Goal: Information Seeking & Learning: Learn about a topic

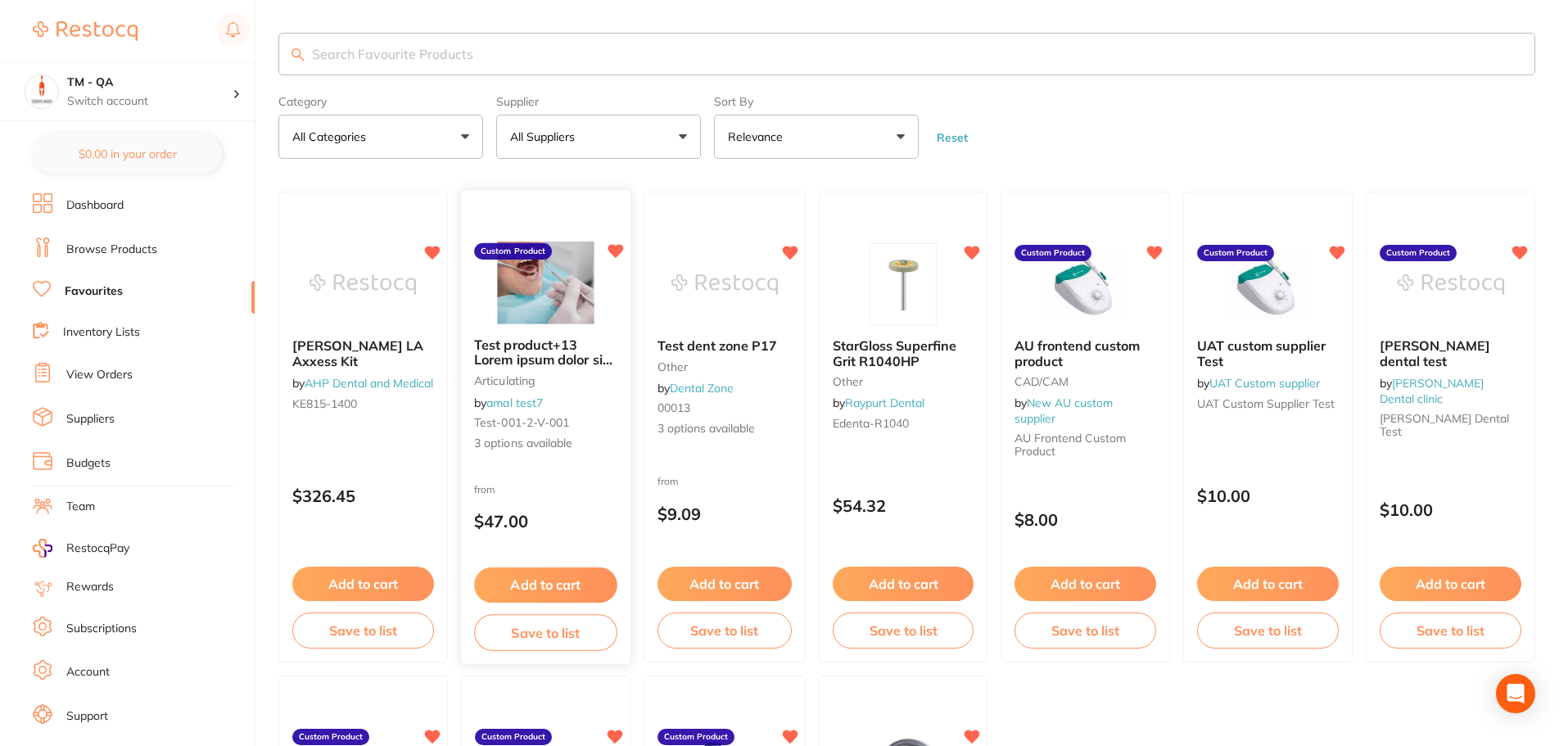
click at [555, 490] on div "from $47.00" at bounding box center [545, 511] width 169 height 59
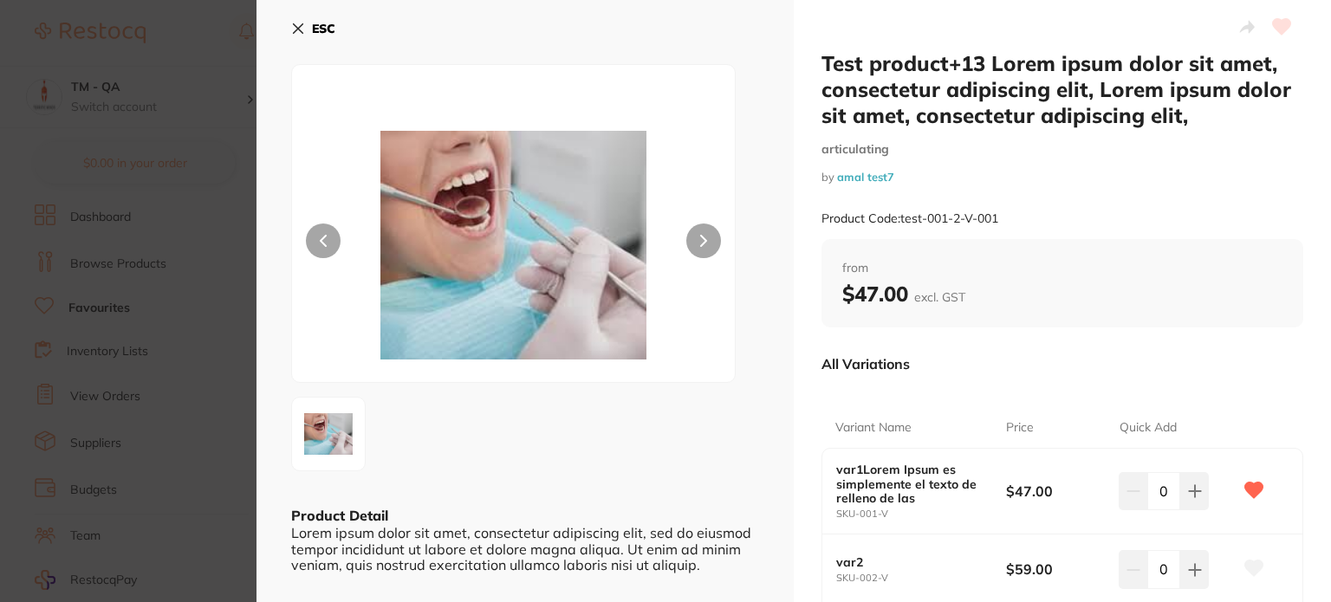
click at [291, 23] on icon at bounding box center [298, 29] width 14 height 14
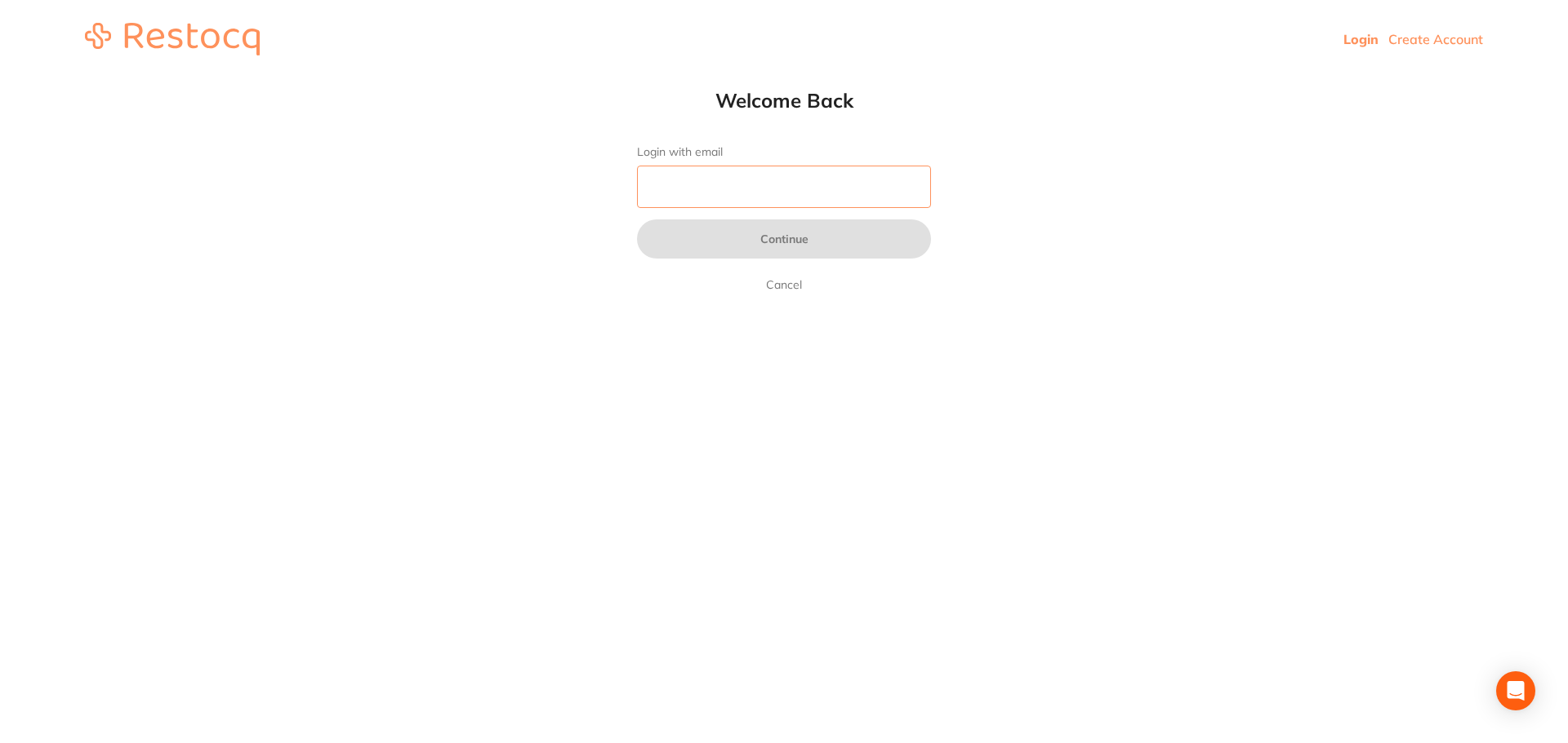
click at [881, 174] on input "Login with email" at bounding box center [784, 186] width 294 height 42
click at [920, 186] on input "Login with email" at bounding box center [784, 186] width 294 height 42
type input "amrita@terrificminds.com"
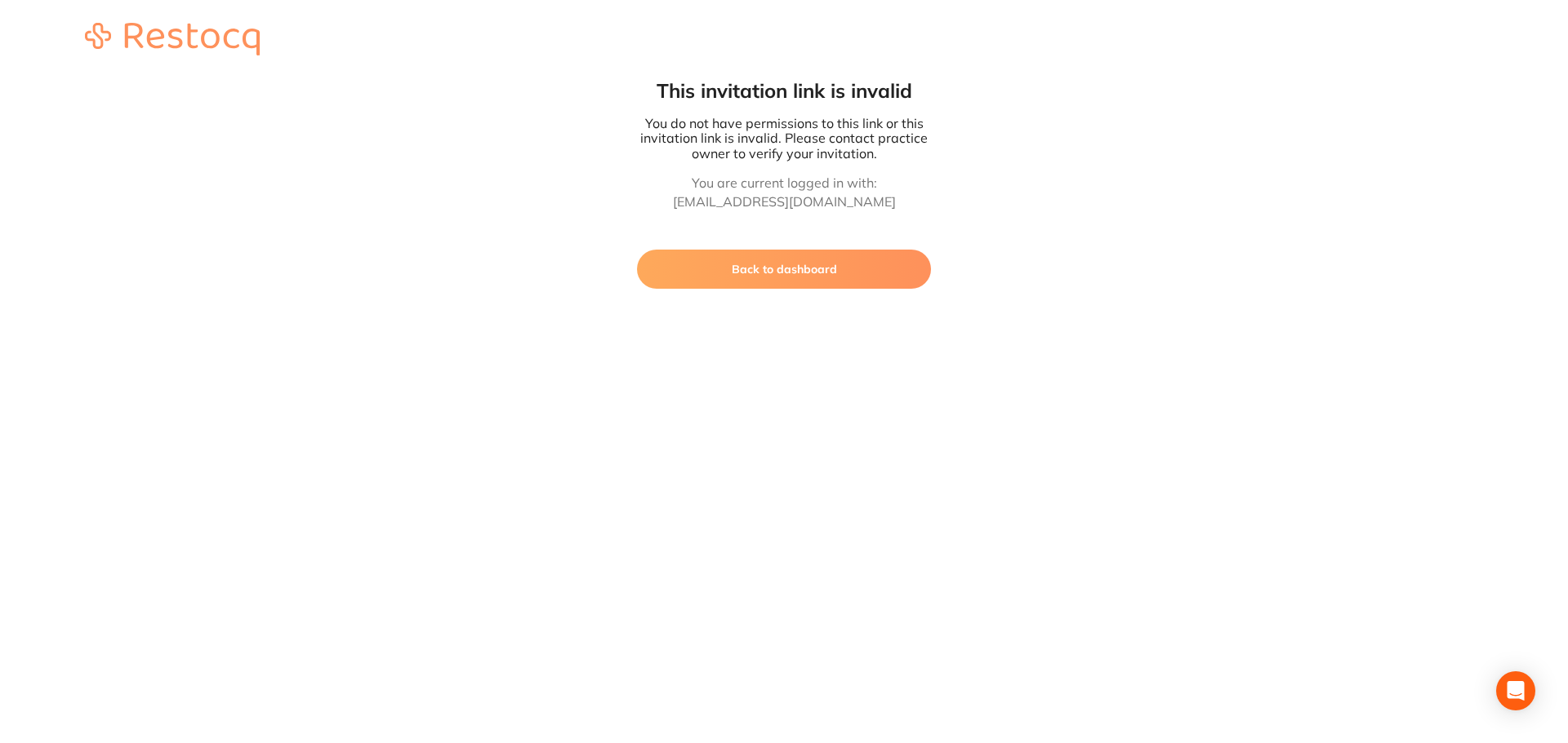
click at [725, 251] on button "Back to dashboard" at bounding box center [784, 269] width 294 height 40
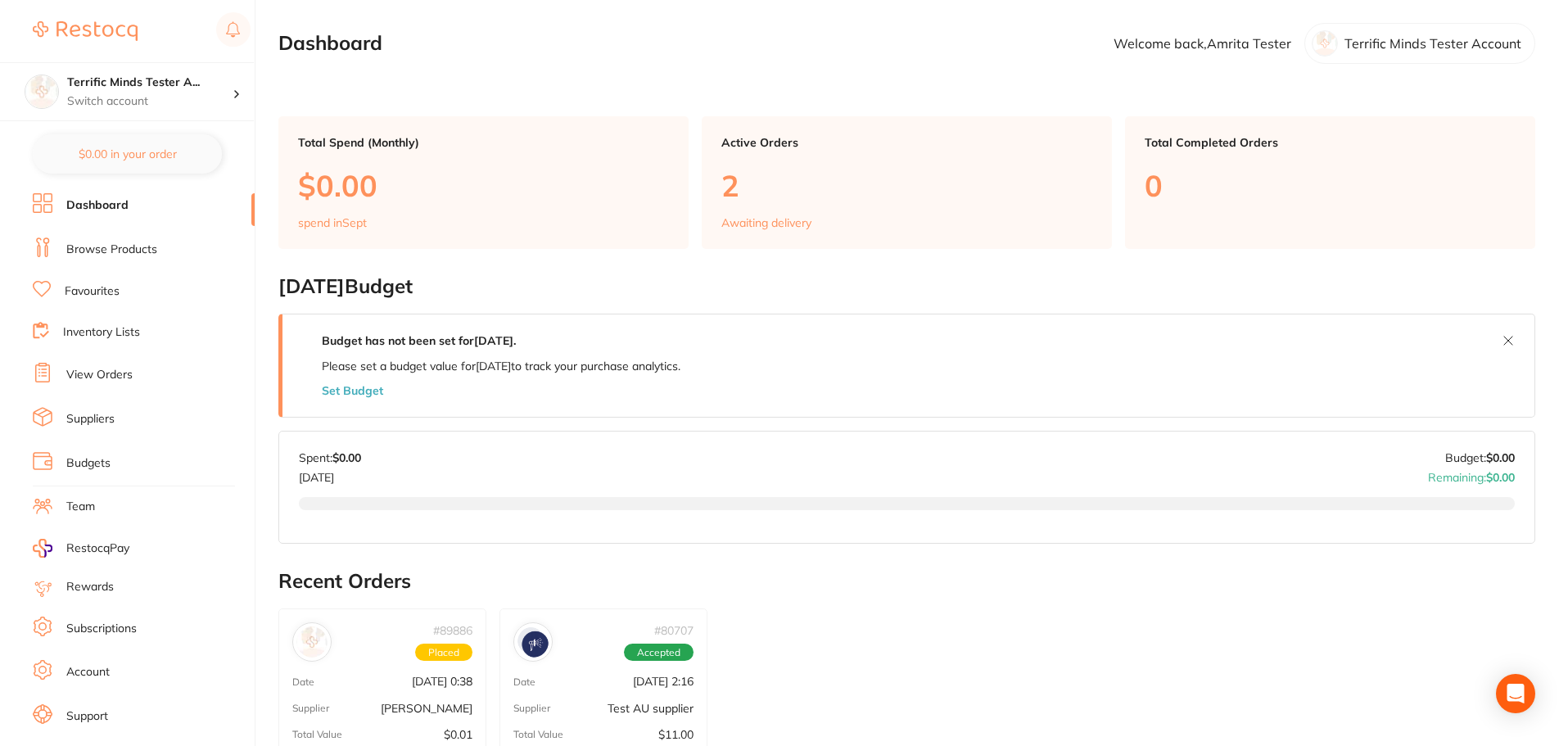
click at [132, 242] on link "Browse Products" at bounding box center [112, 250] width 91 height 16
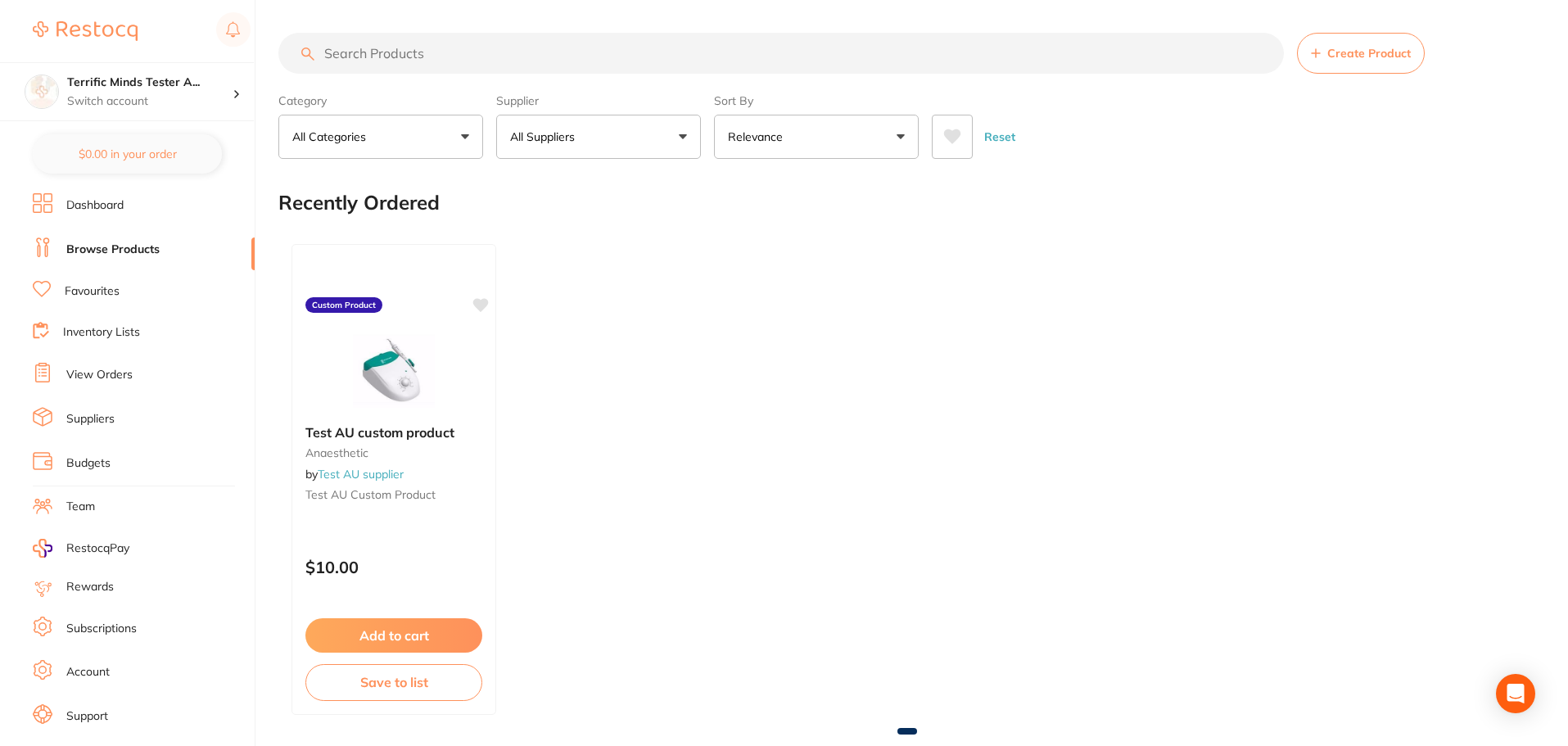
click at [78, 292] on link "Favourites" at bounding box center [92, 291] width 55 height 16
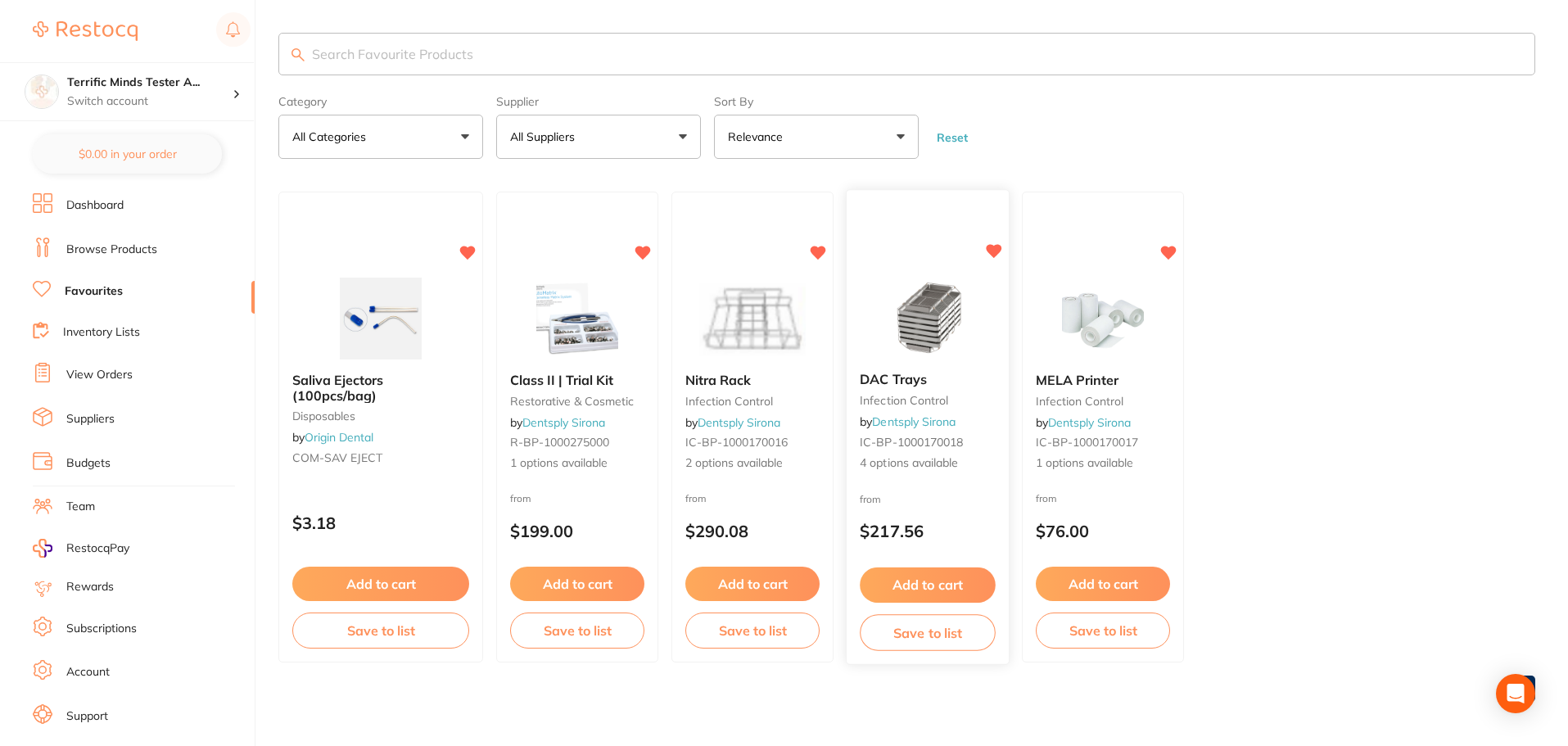
click at [930, 494] on div "from $217.56" at bounding box center [928, 520] width 163 height 59
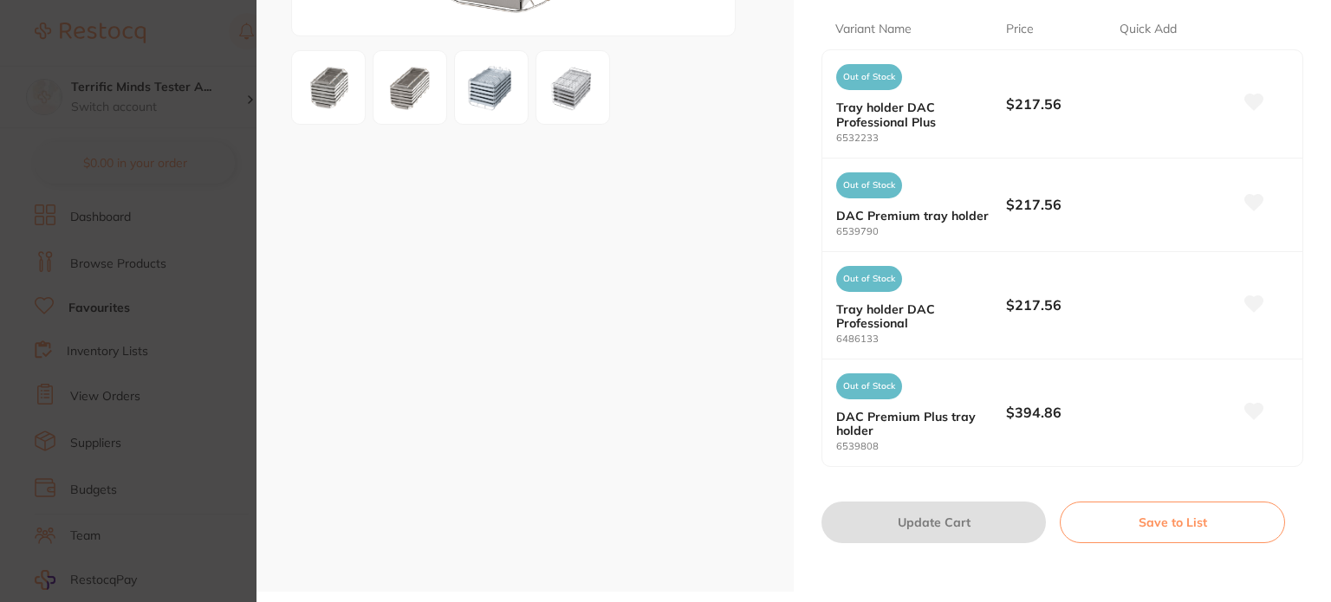
scroll to position [347, 0]
click at [198, 328] on section "DAC Trays infection control by Dentsply Sirona Product Code: IC-BP-1000170018 E…" at bounding box center [665, 301] width 1331 height 602
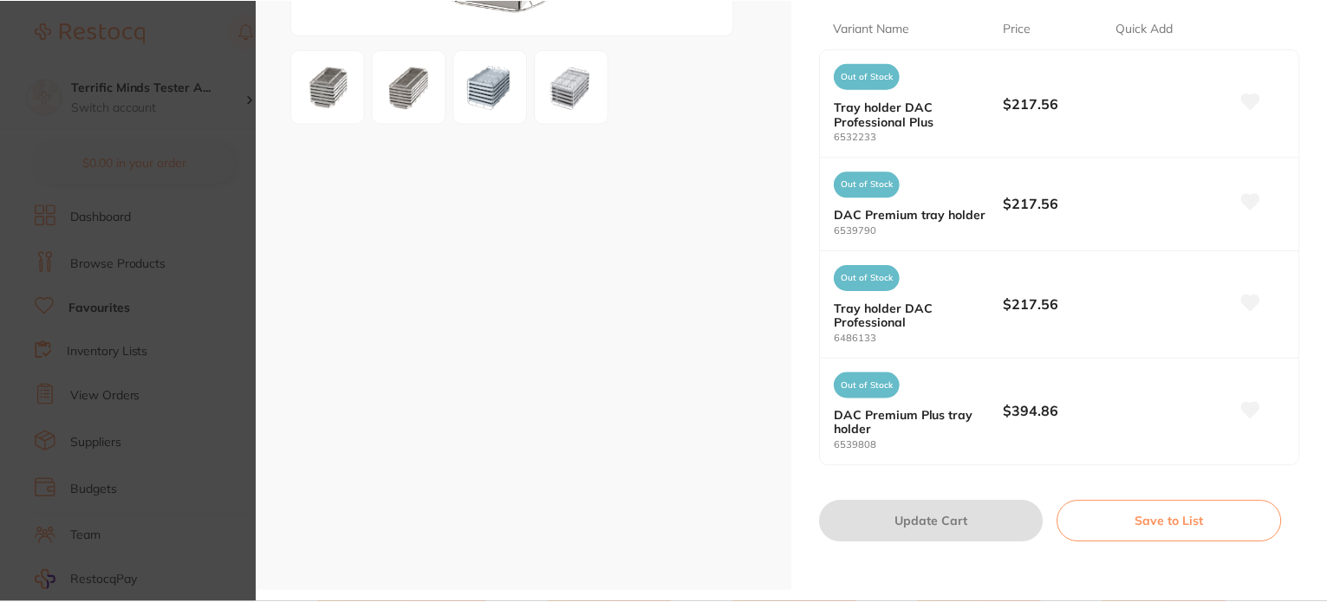
scroll to position [188, 0]
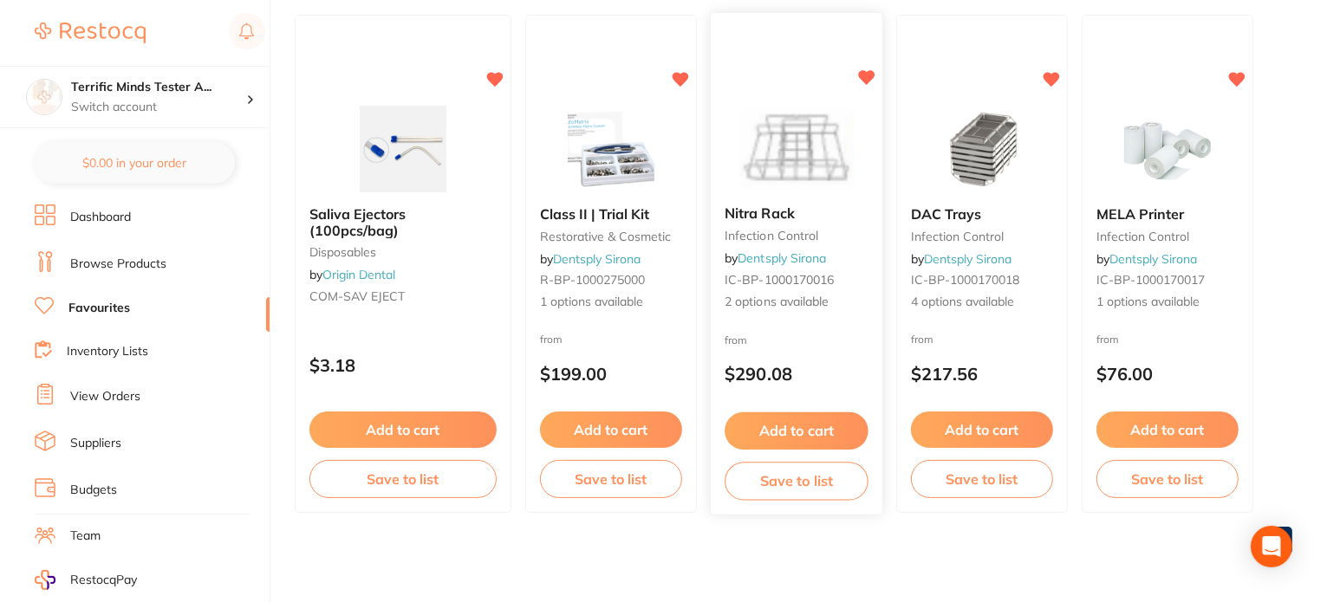
click at [804, 332] on div "from $290.08" at bounding box center [797, 362] width 172 height 62
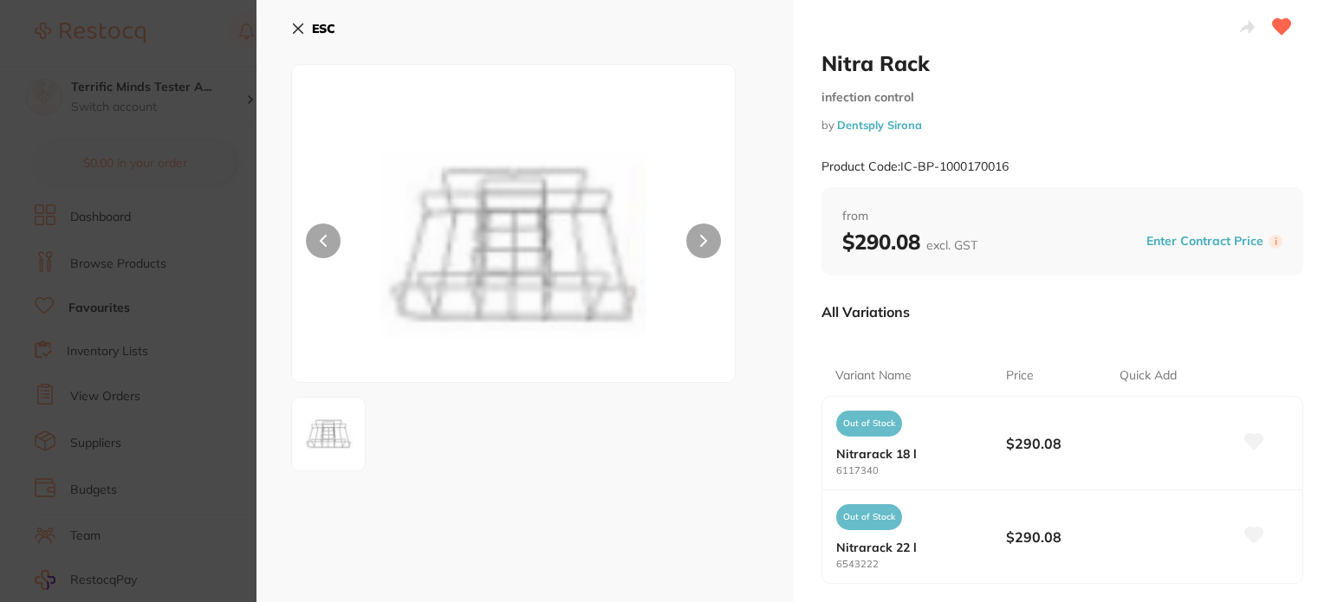
click at [148, 321] on section "Nitra Rack infection control by Dentsply Sirona Product Code: IC-BP-1000170016 …" at bounding box center [665, 301] width 1331 height 602
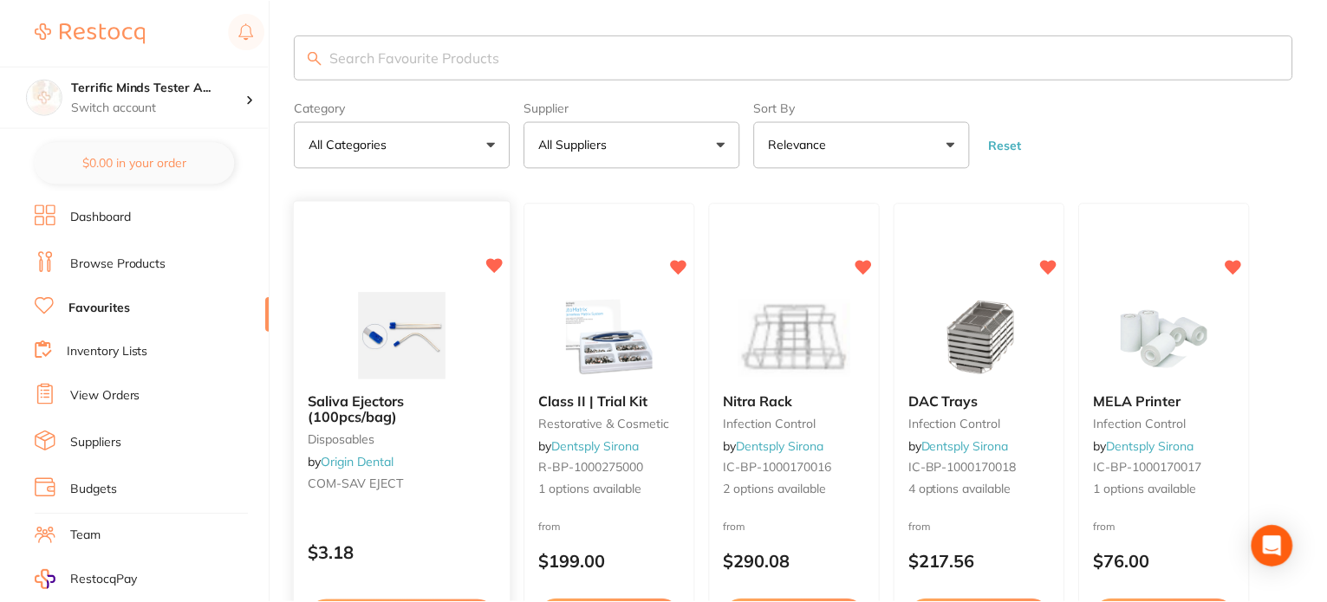
scroll to position [188, 0]
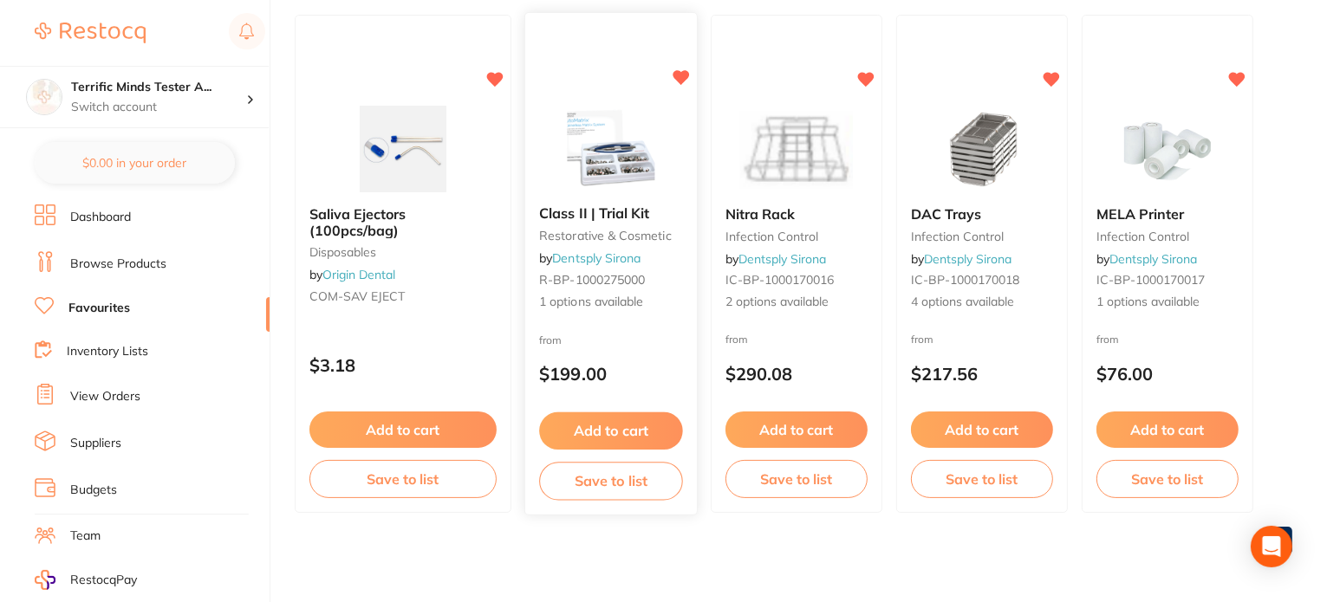
click at [619, 343] on div "from $199.00" at bounding box center [611, 362] width 172 height 62
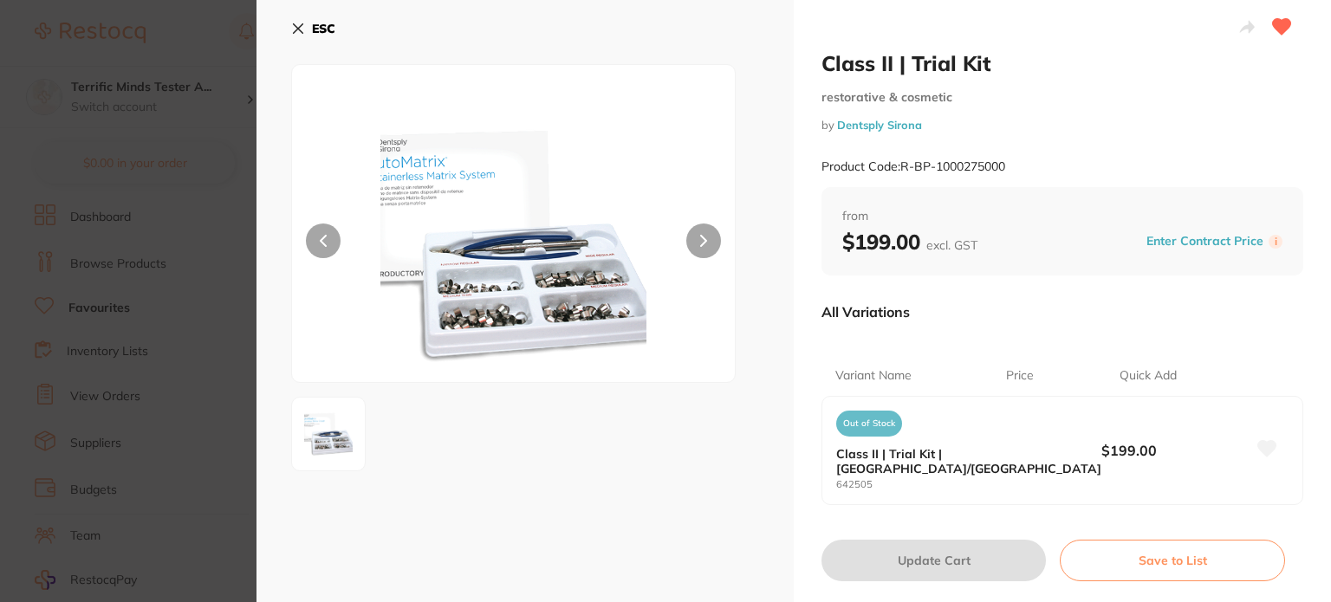
click at [174, 290] on section "Class II | Trial Kit restorative & cosmetic by Dentsply Sirona Product Code: R-…" at bounding box center [665, 301] width 1331 height 602
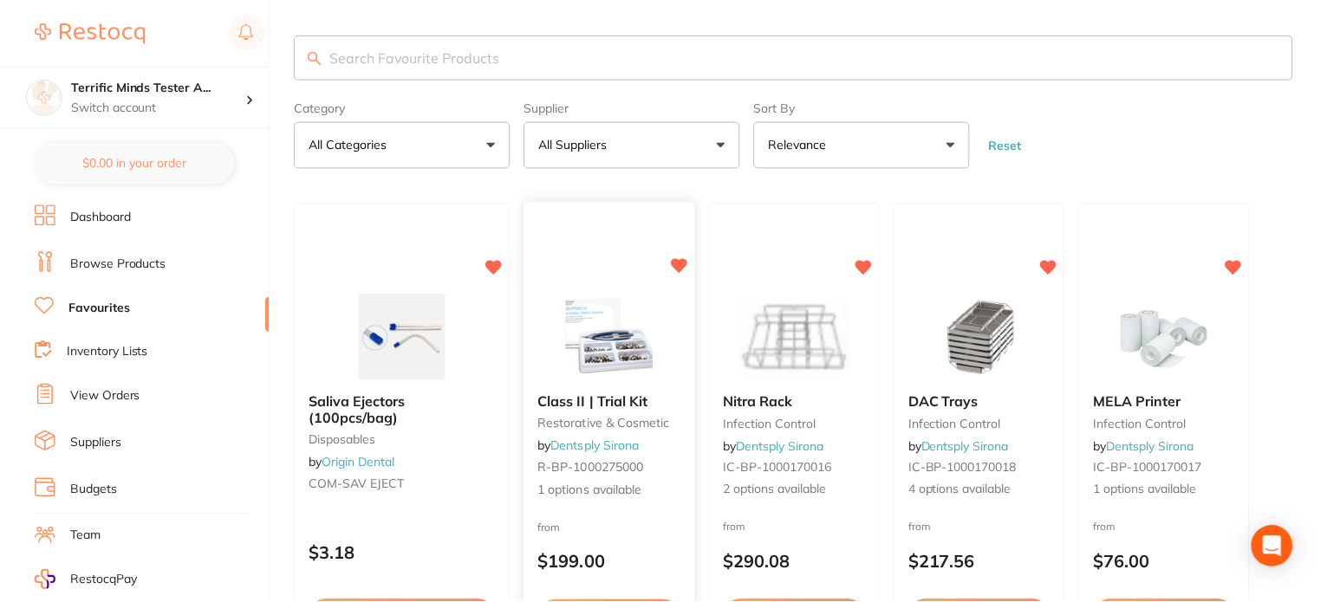
scroll to position [188, 0]
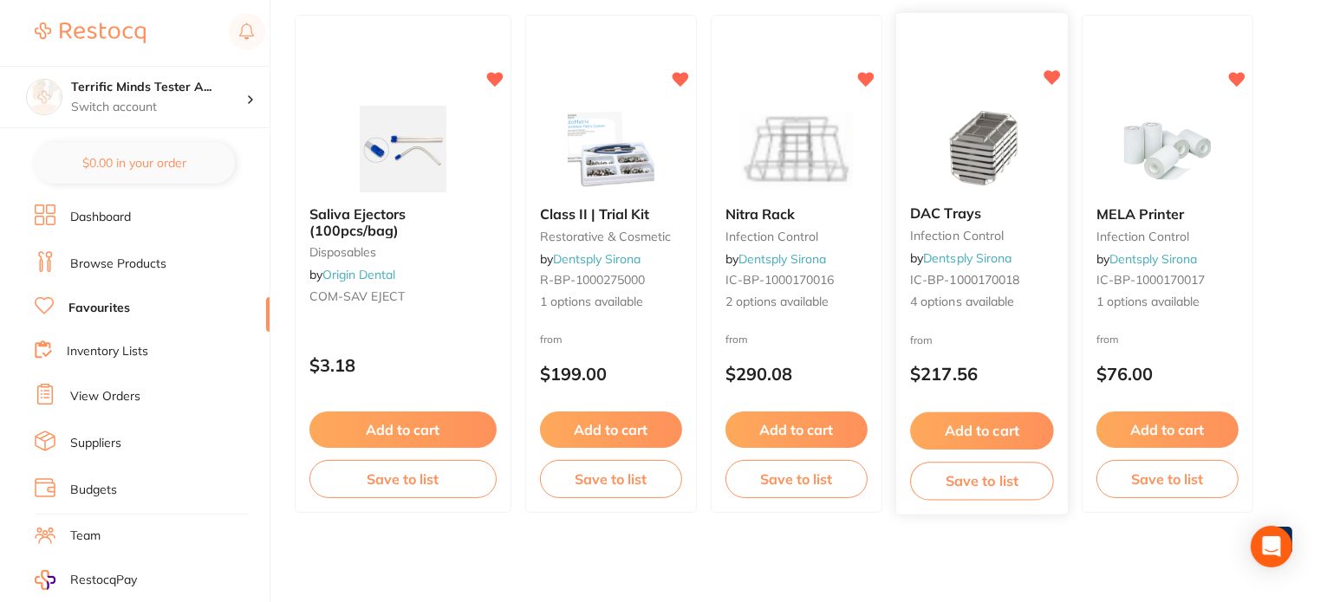
click at [1011, 332] on div "from $217.56" at bounding box center [982, 362] width 172 height 62
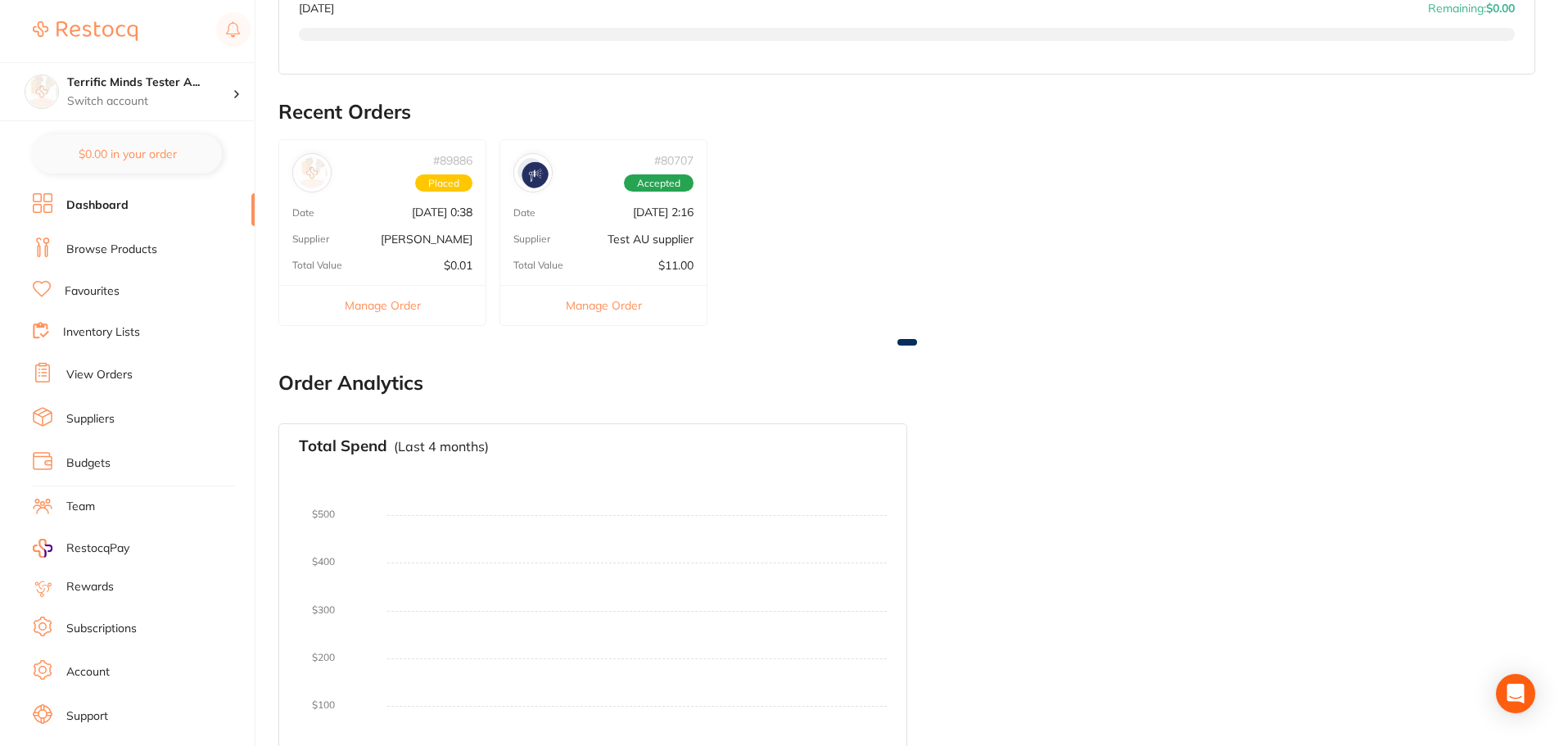
scroll to position [531, 0]
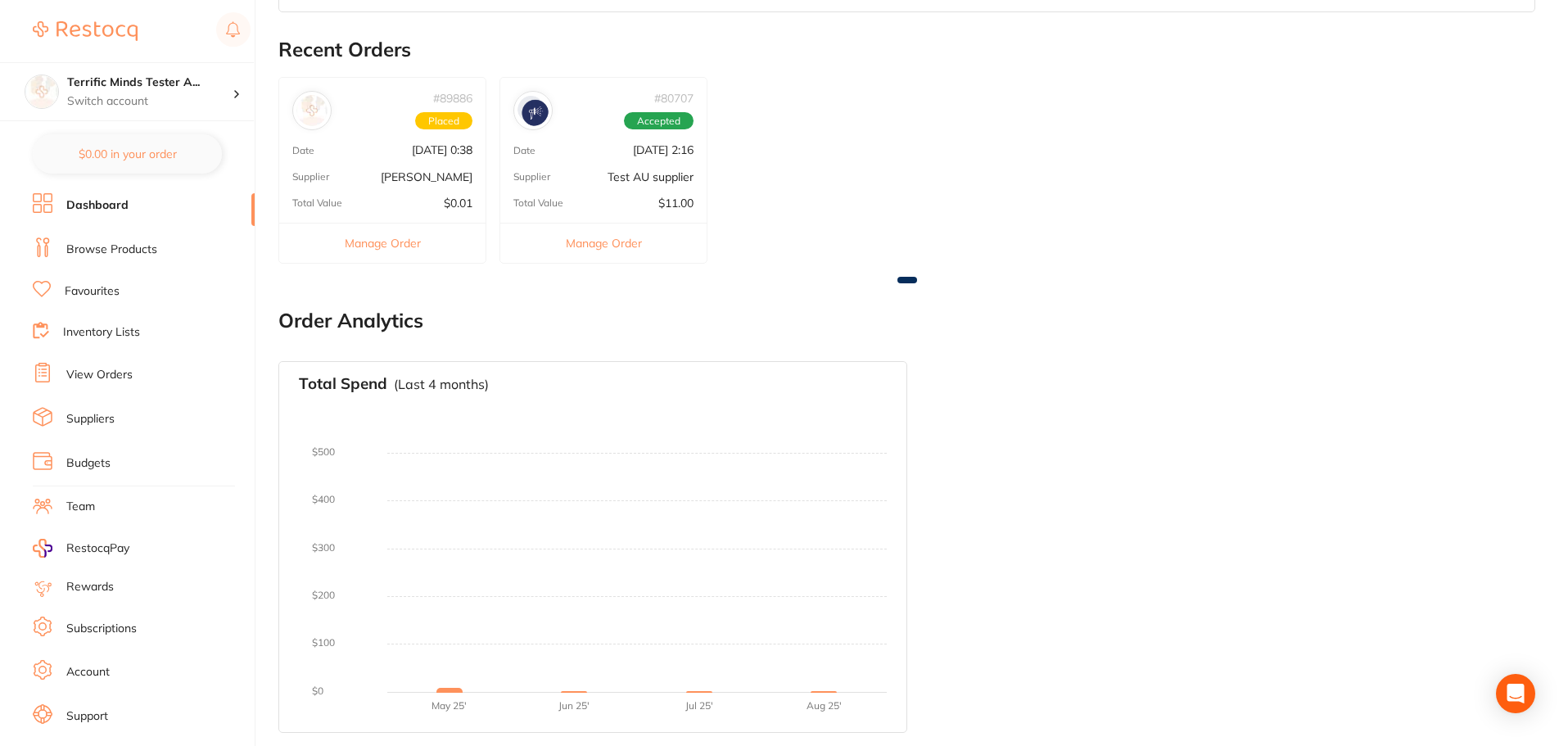
click at [129, 252] on link "Browse Products" at bounding box center [112, 250] width 91 height 16
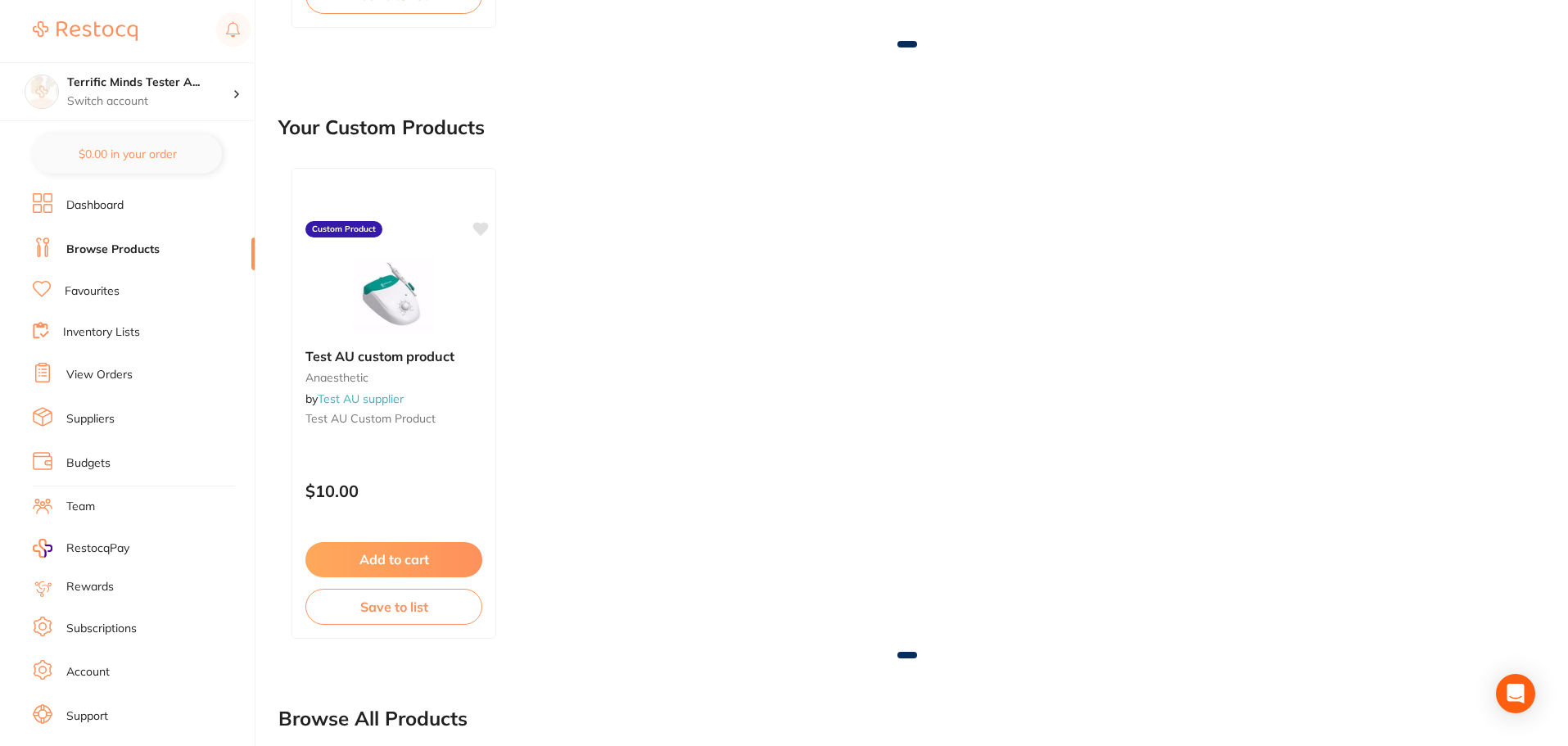
scroll to position [819, 0]
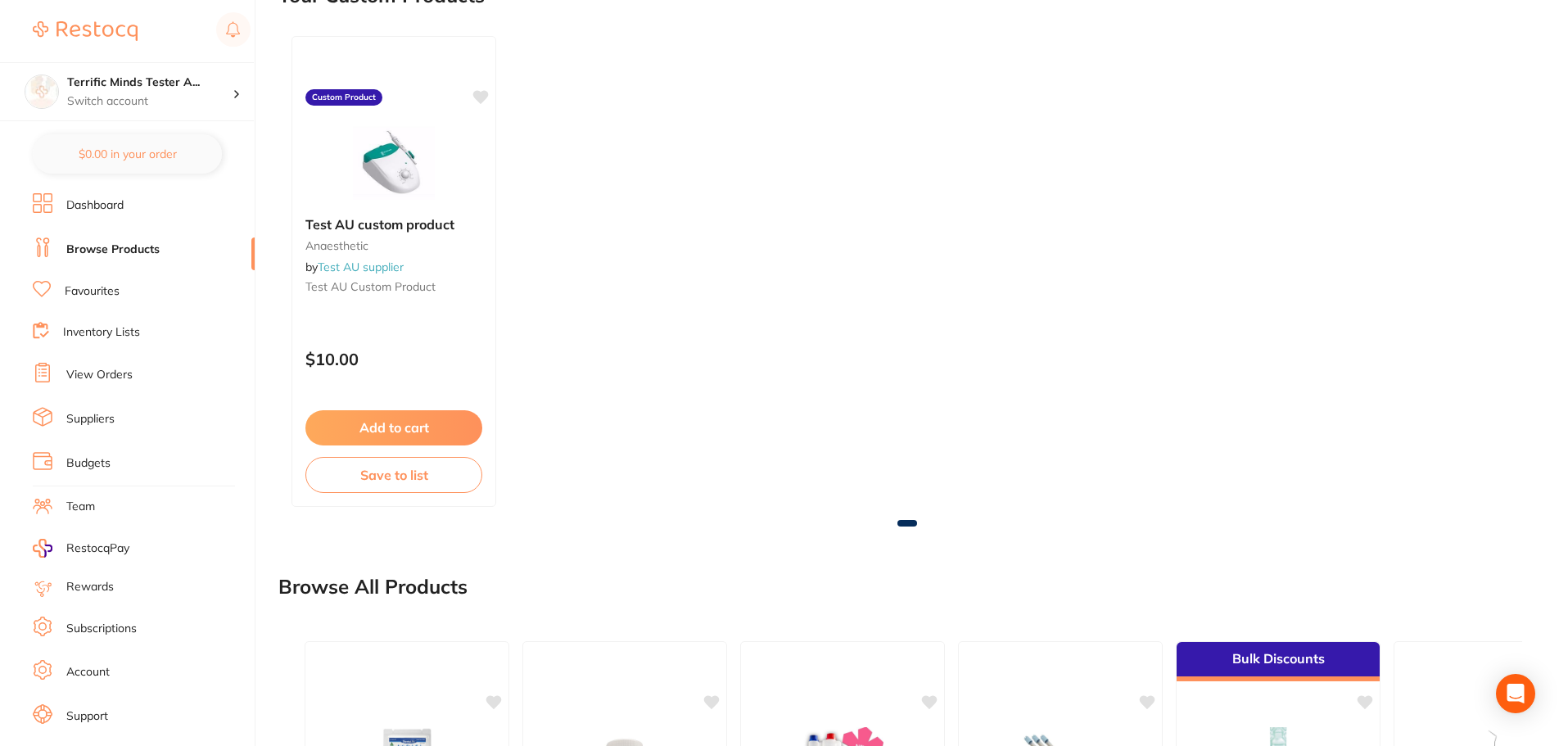
click at [114, 286] on link "Favourites" at bounding box center [92, 291] width 55 height 16
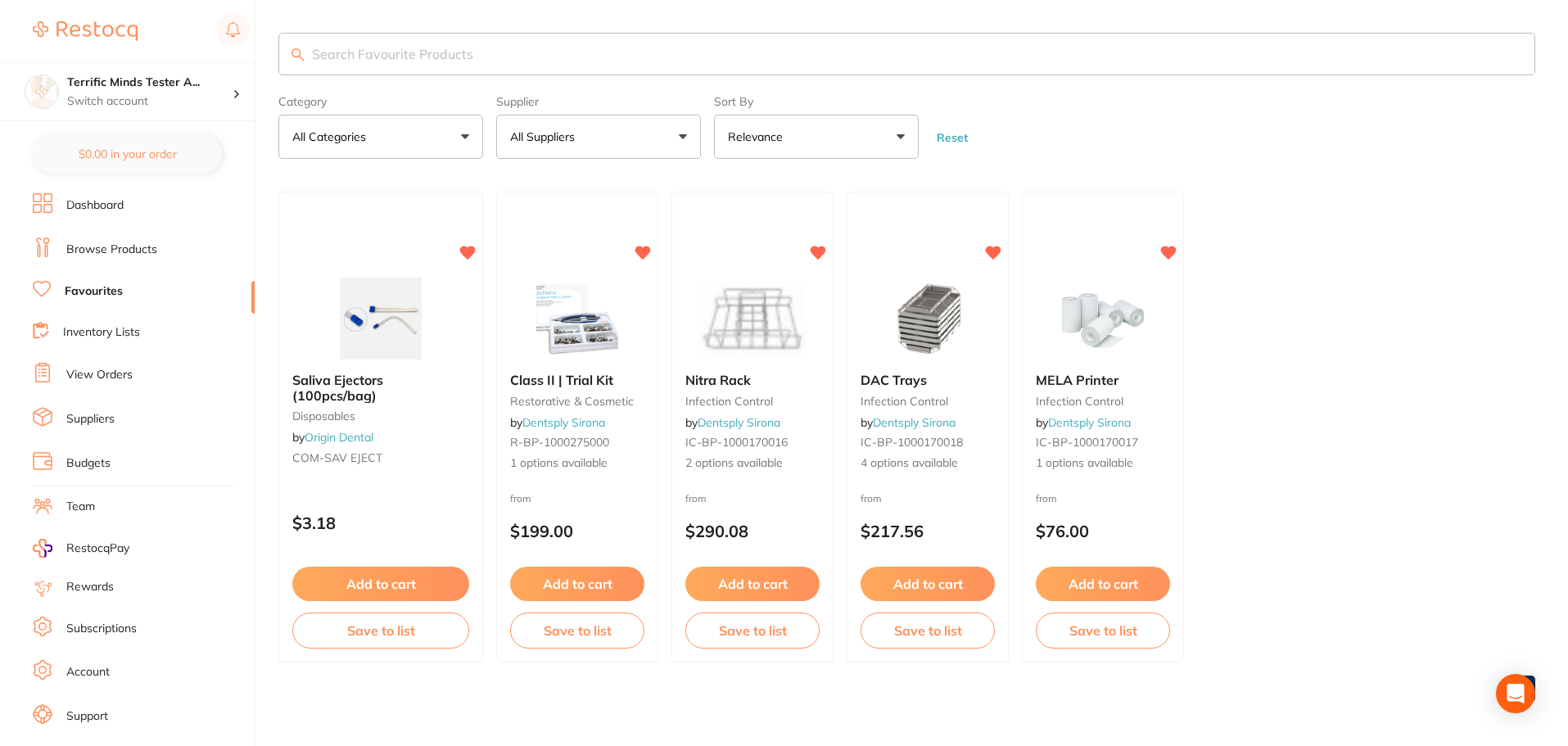
click at [108, 205] on link "Dashboard" at bounding box center [95, 205] width 58 height 16
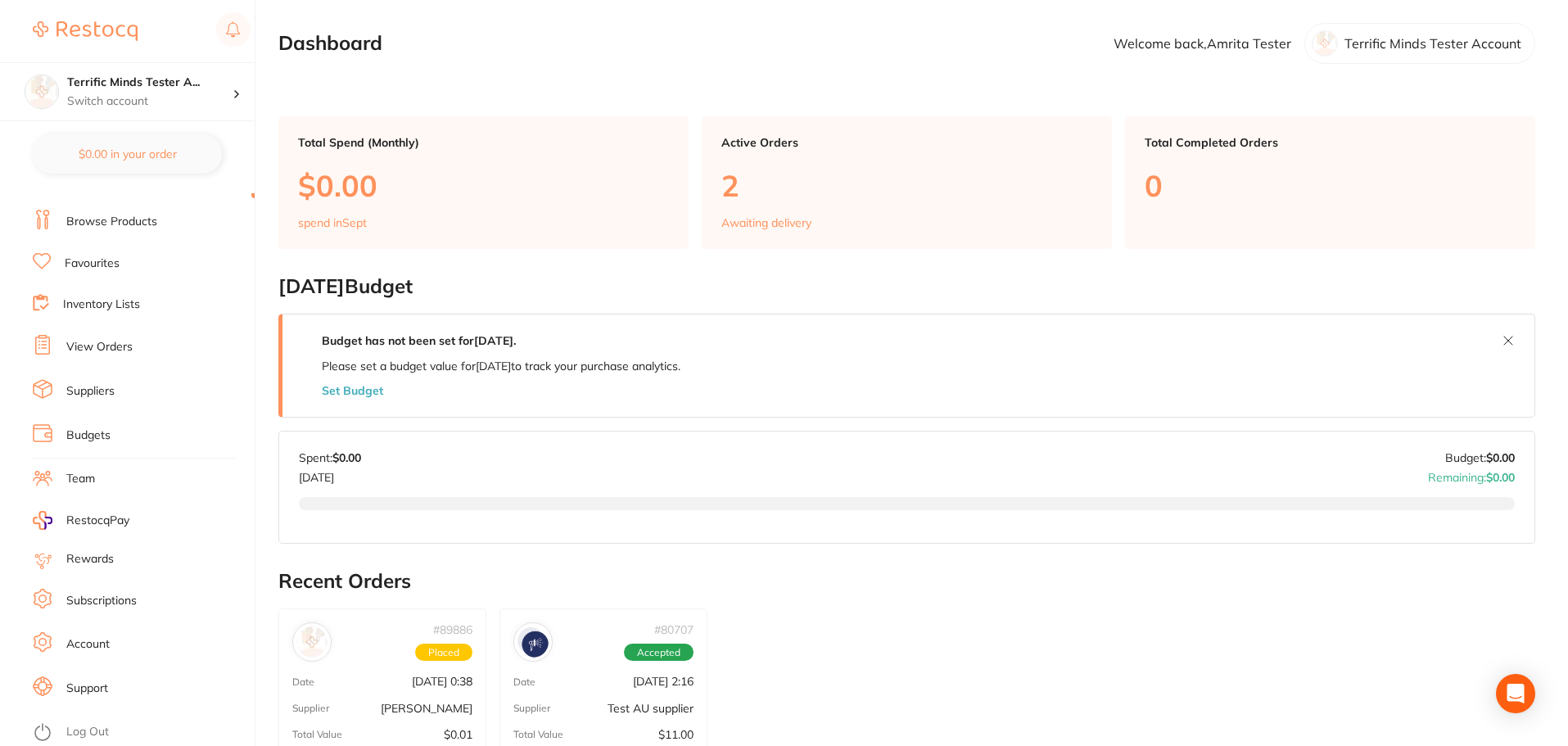
click at [97, 260] on link "Favourites" at bounding box center [92, 263] width 55 height 16
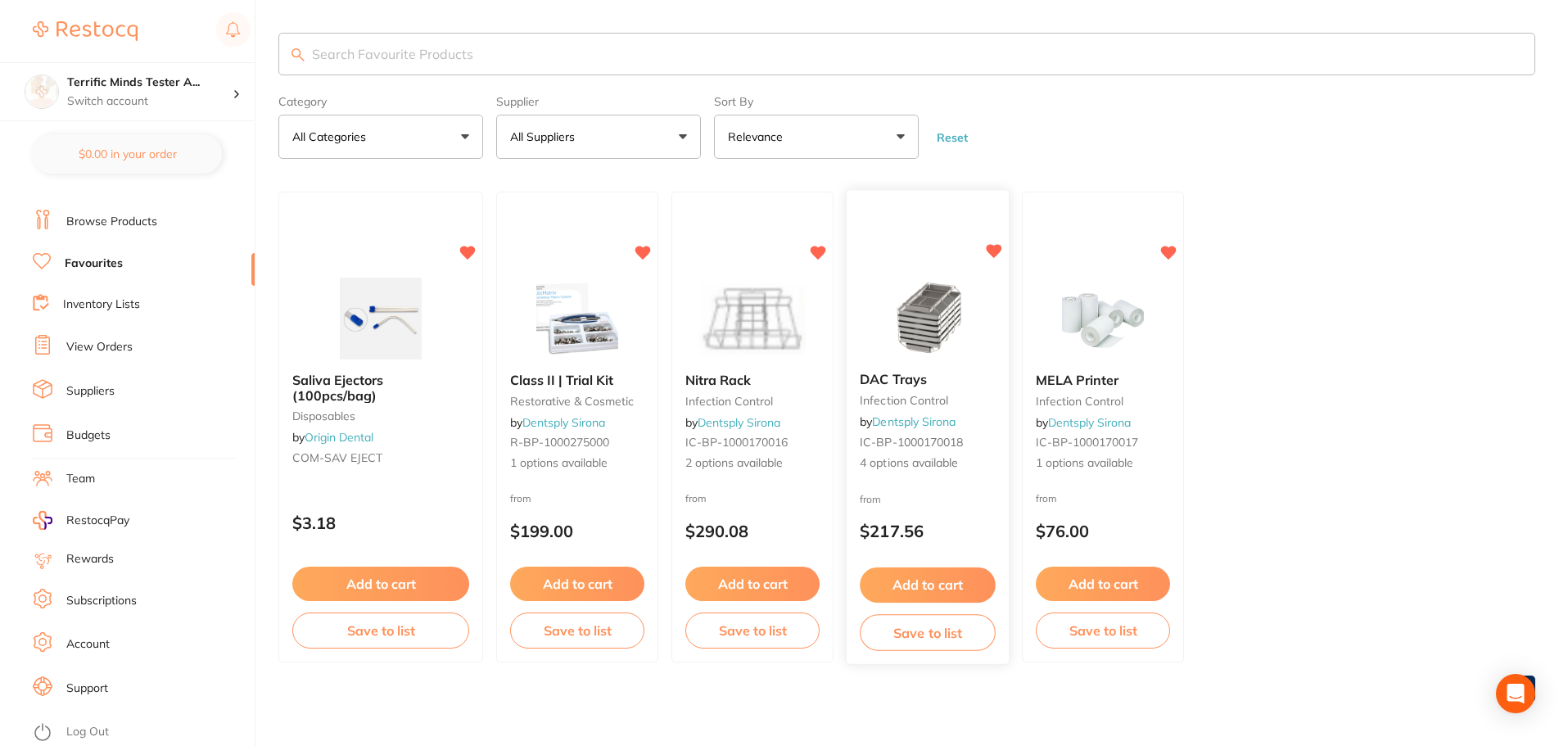
click at [929, 496] on div "from $217.56" at bounding box center [928, 520] width 163 height 59
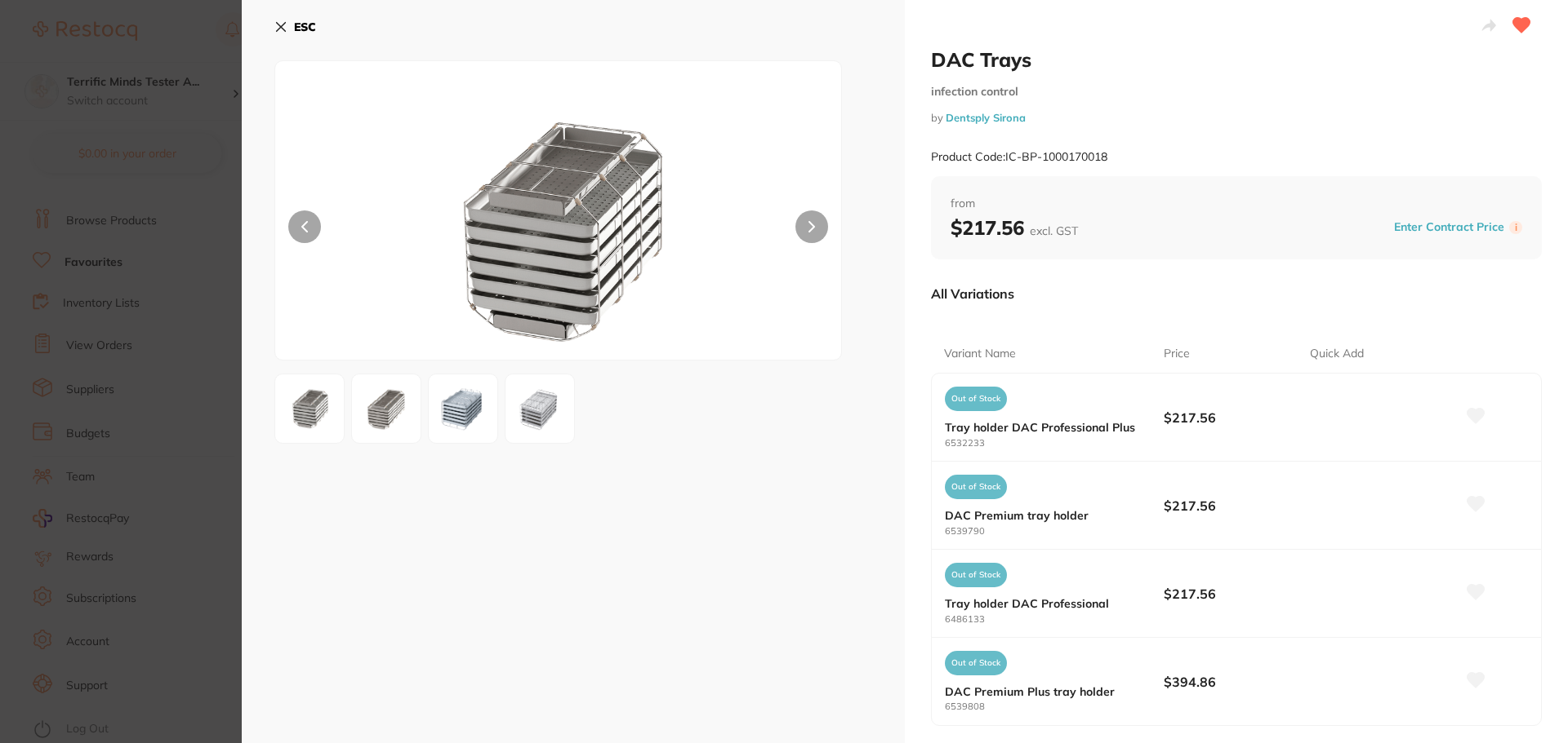
click at [1513, 28] on icon at bounding box center [1522, 25] width 17 height 15
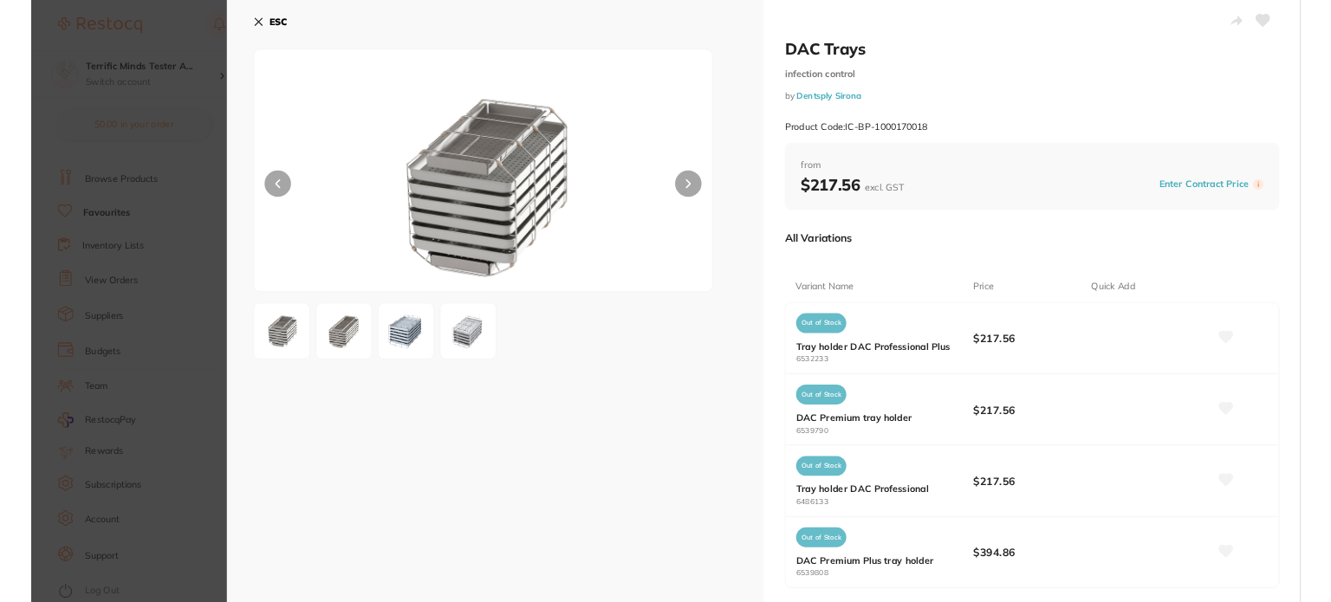
scroll to position [17, 0]
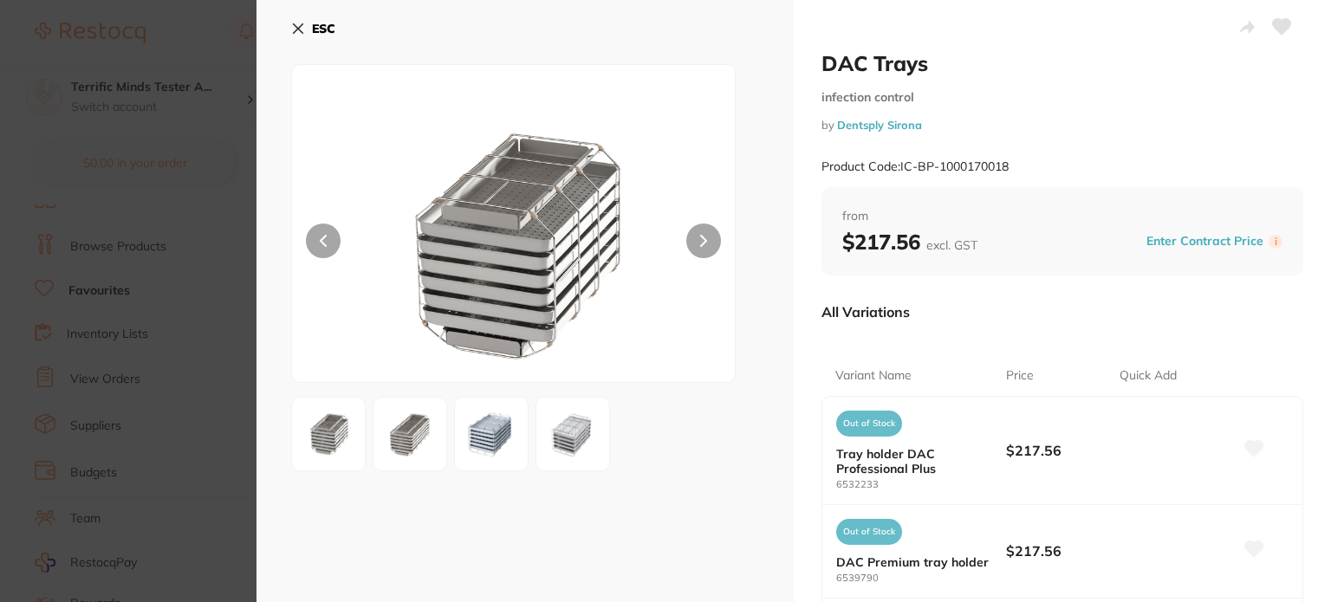
click at [1257, 446] on icon at bounding box center [1254, 449] width 18 height 16
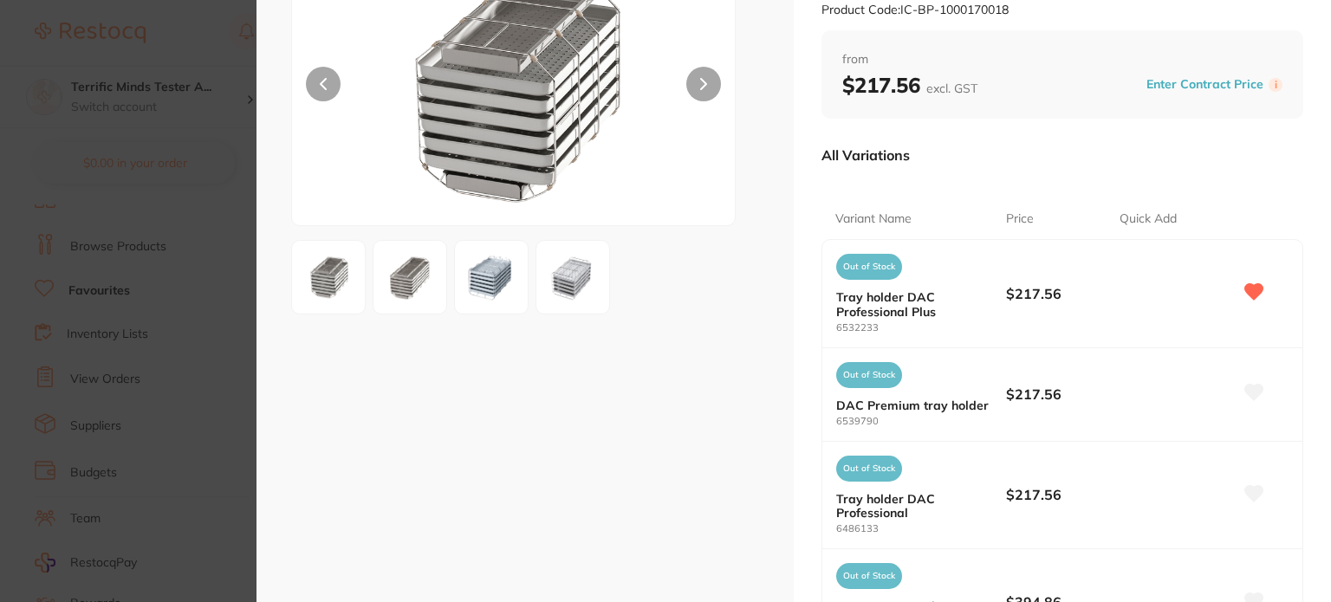
scroll to position [173, 0]
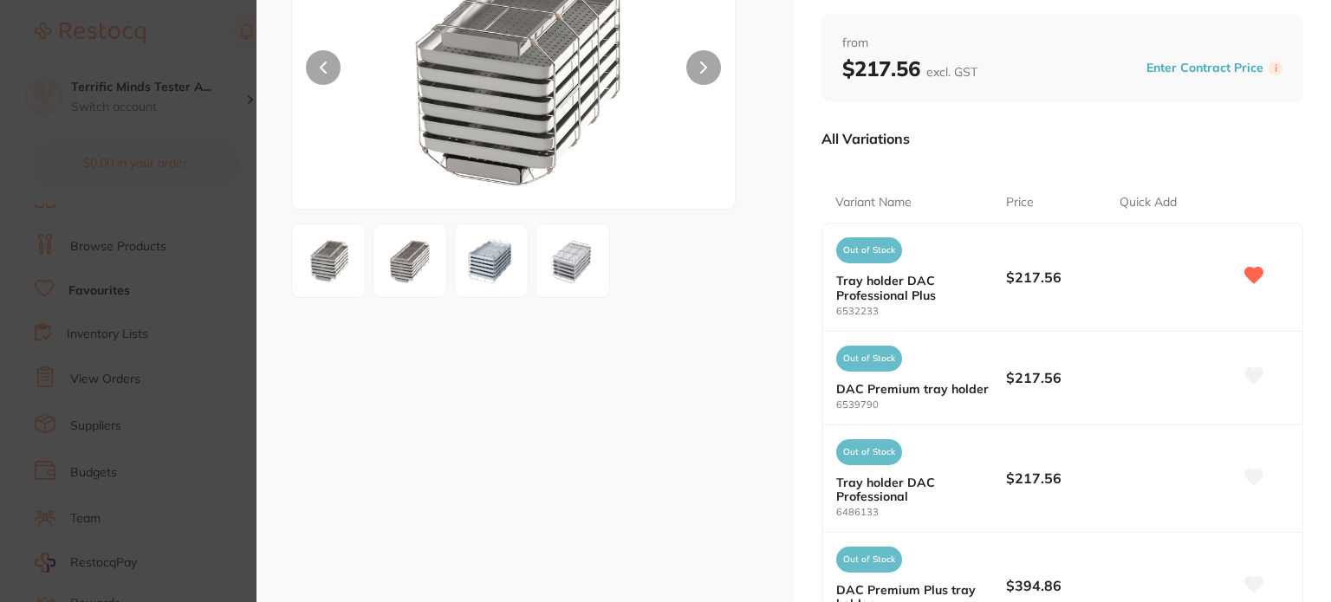
click at [1249, 380] on icon at bounding box center [1254, 376] width 18 height 16
click at [1255, 471] on icon at bounding box center [1254, 477] width 18 height 16
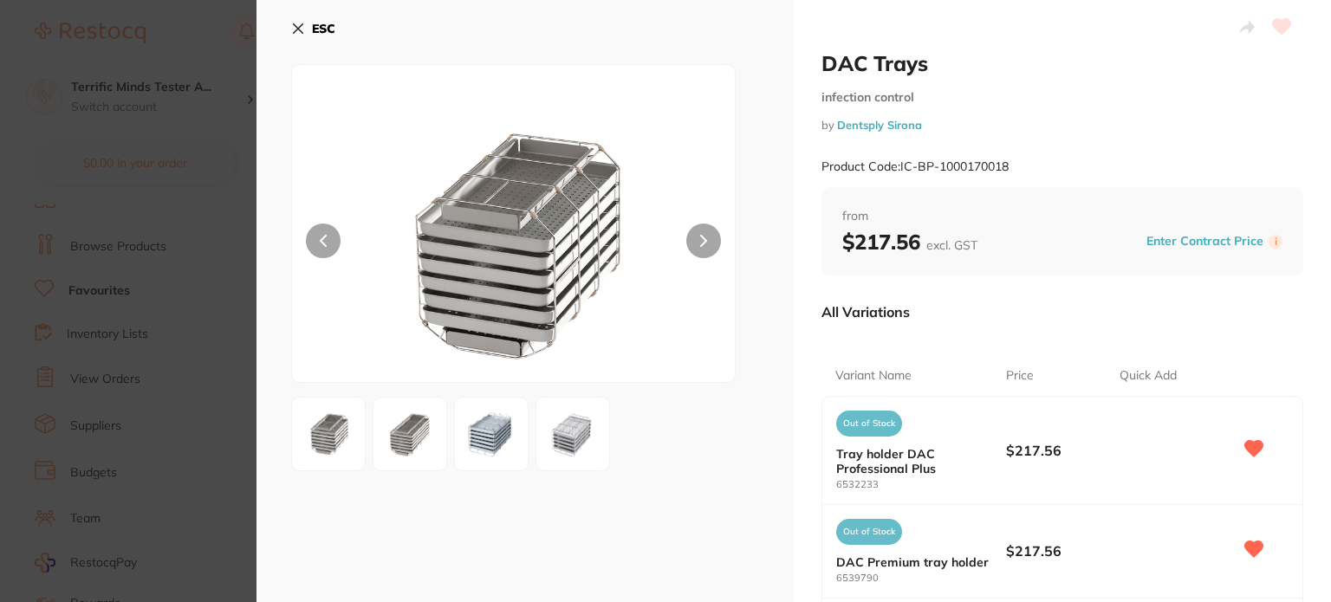
click at [1248, 450] on icon at bounding box center [1254, 449] width 18 height 16
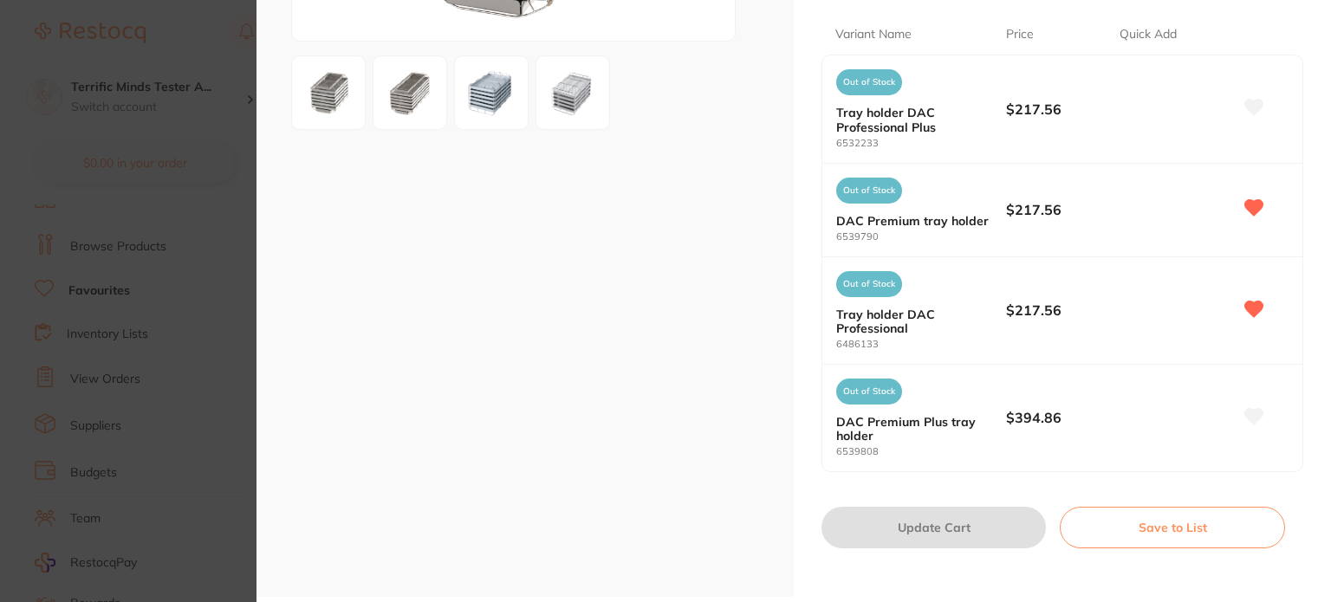
scroll to position [347, 0]
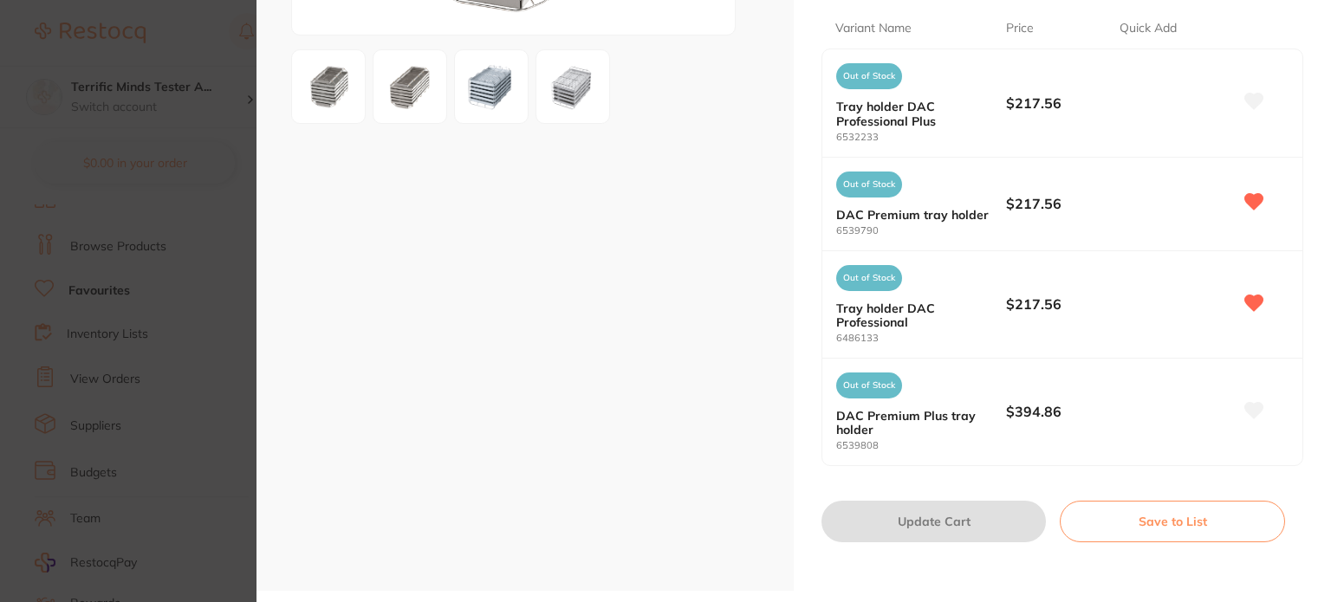
click at [1246, 412] on icon at bounding box center [1254, 410] width 18 height 16
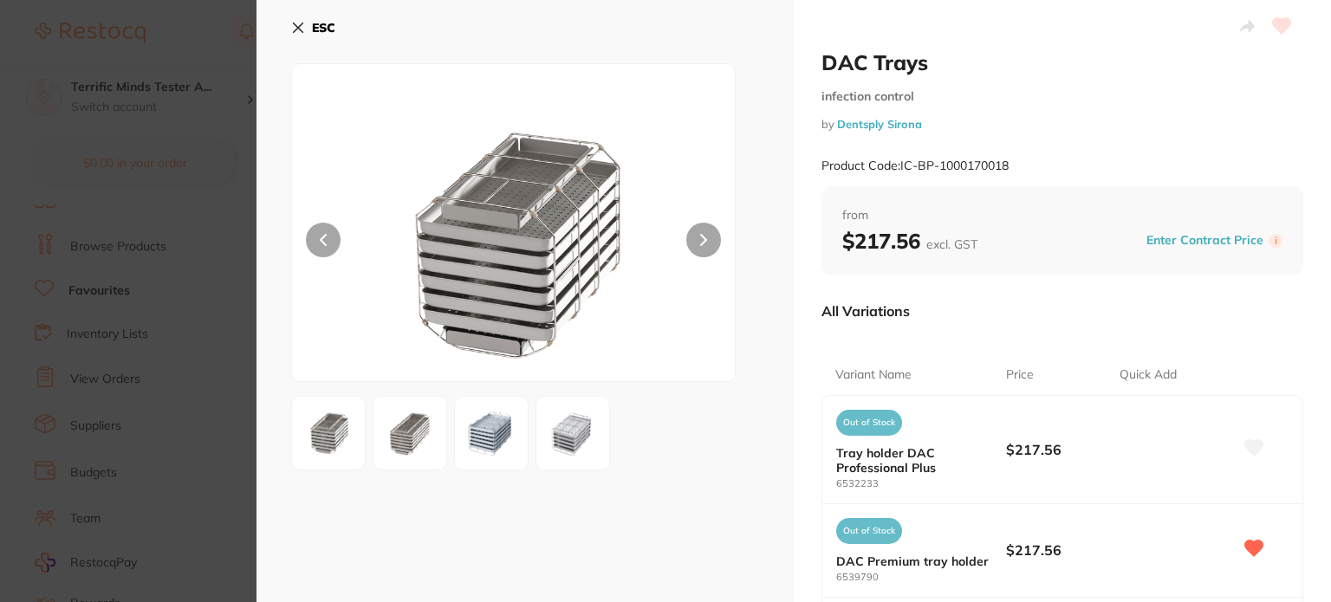
scroll to position [0, 0]
click at [1245, 446] on icon at bounding box center [1254, 449] width 18 height 16
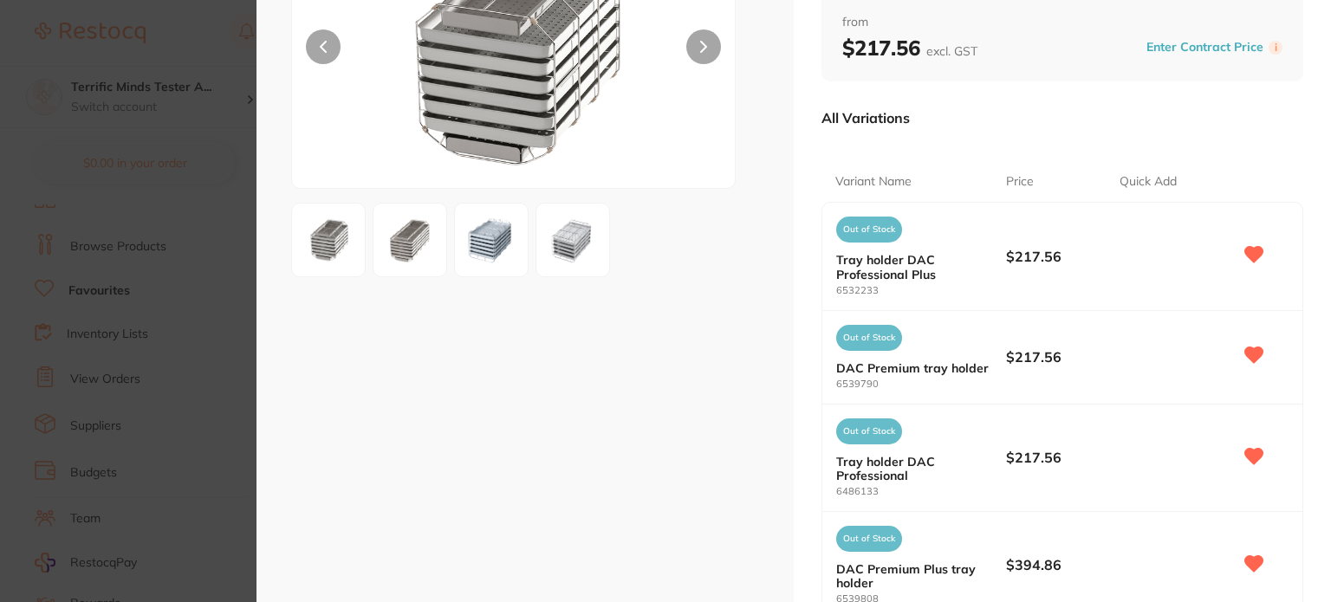
scroll to position [260, 0]
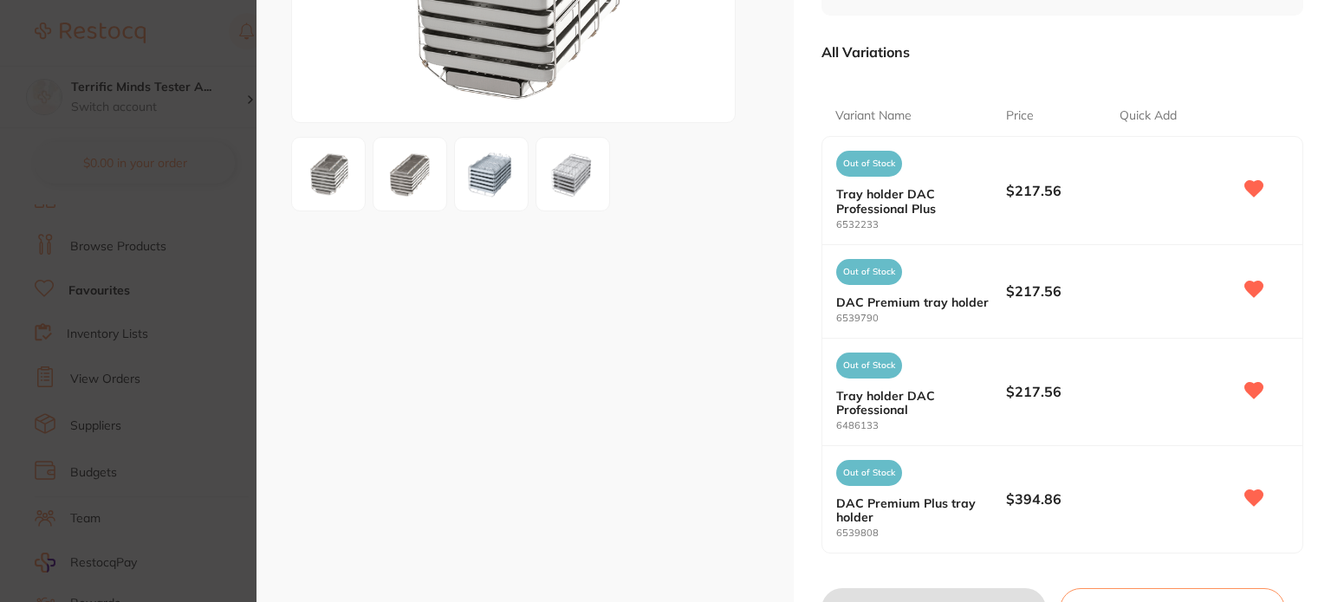
click at [1255, 182] on icon at bounding box center [1254, 189] width 18 height 16
click at [1249, 291] on icon at bounding box center [1254, 290] width 18 height 16
click at [1252, 388] on icon at bounding box center [1254, 390] width 18 height 16
click at [1254, 490] on icon at bounding box center [1253, 498] width 19 height 17
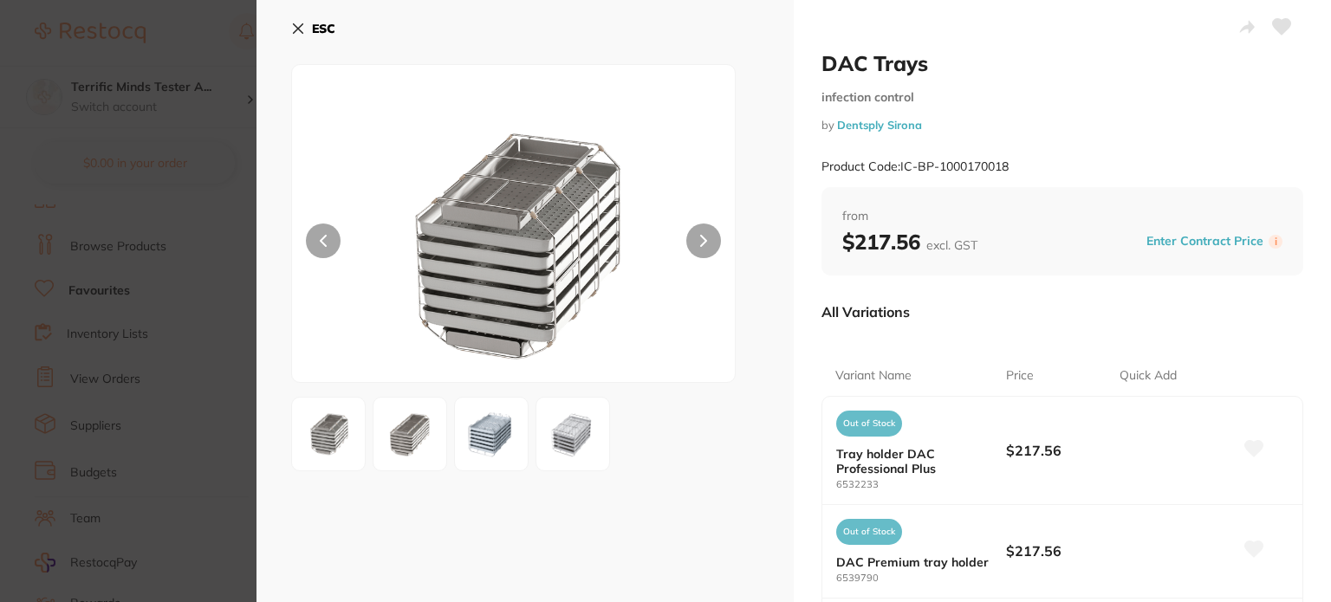
click at [1280, 21] on icon at bounding box center [1282, 27] width 18 height 16
click at [711, 481] on div "ESC" at bounding box center [524, 469] width 537 height 938
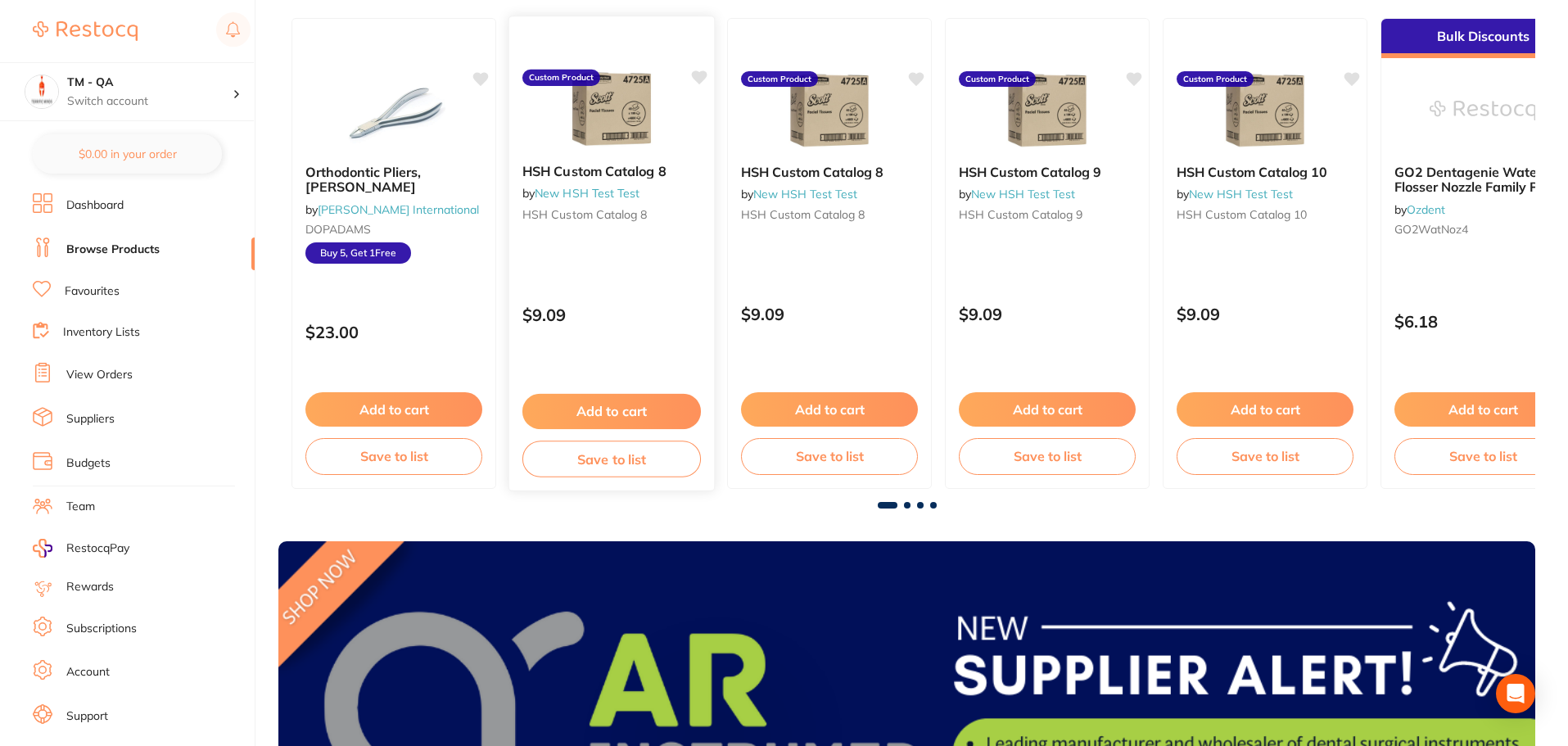
scroll to position [246, 0]
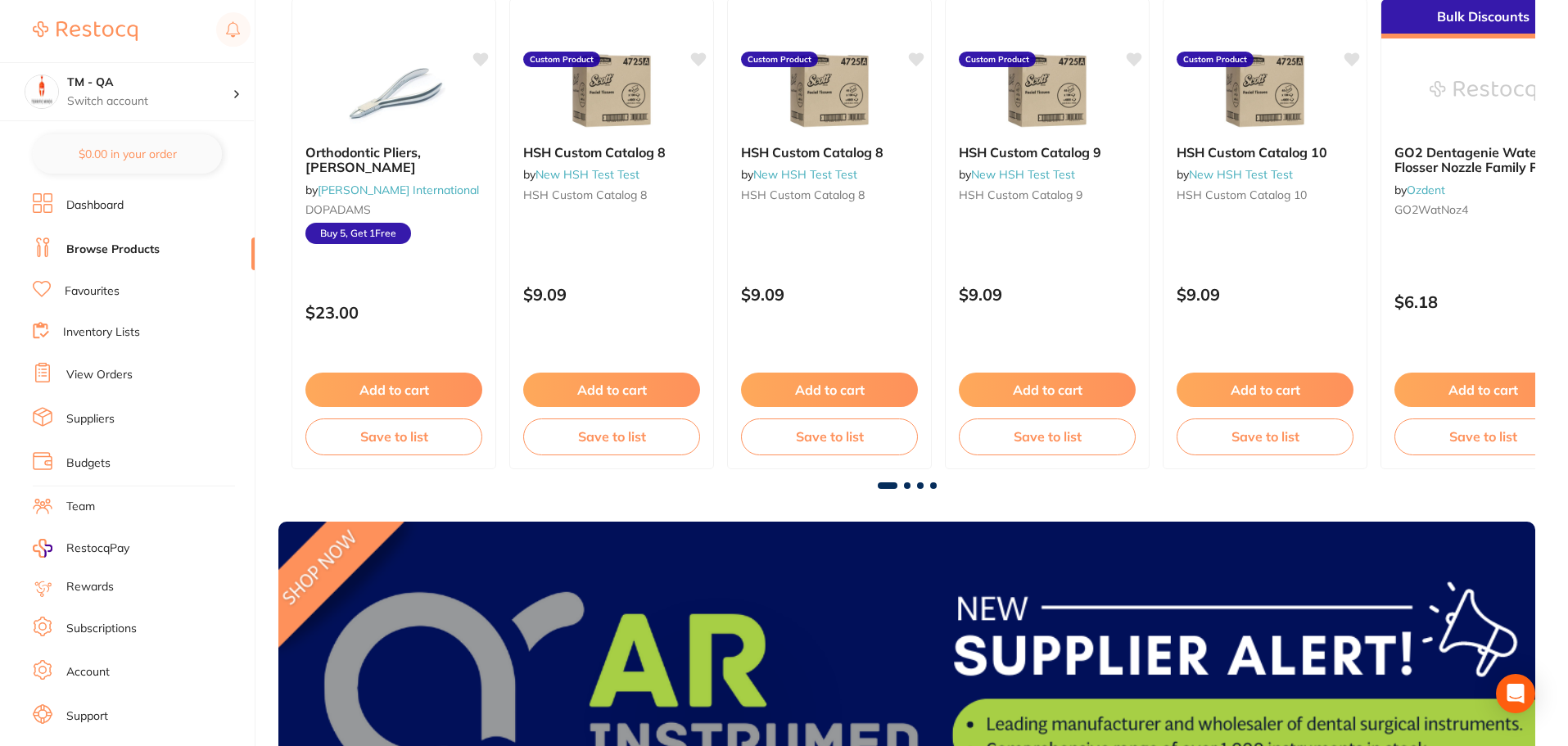
click at [97, 198] on link "Dashboard" at bounding box center [95, 205] width 58 height 16
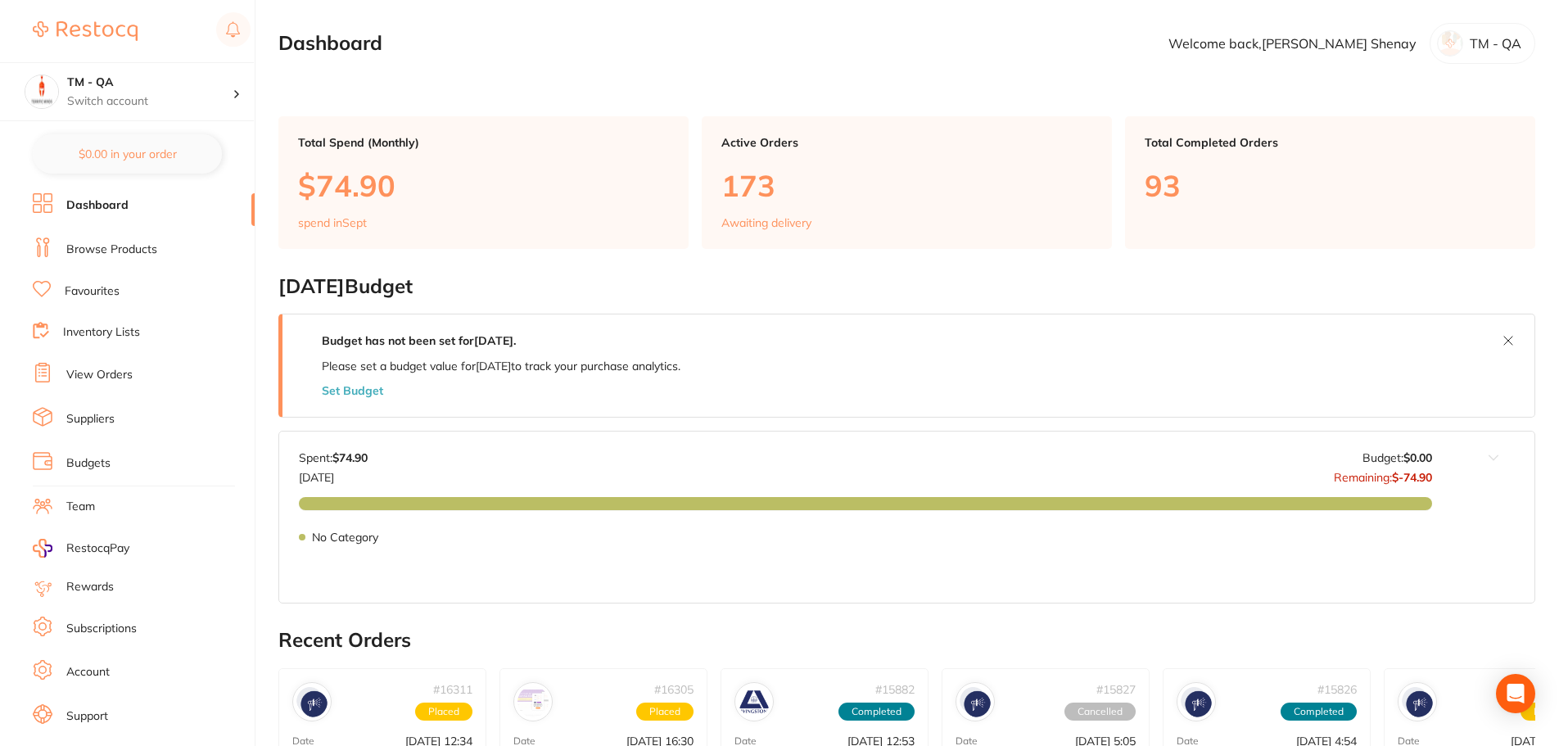
click at [99, 242] on link "Browse Products" at bounding box center [112, 250] width 91 height 16
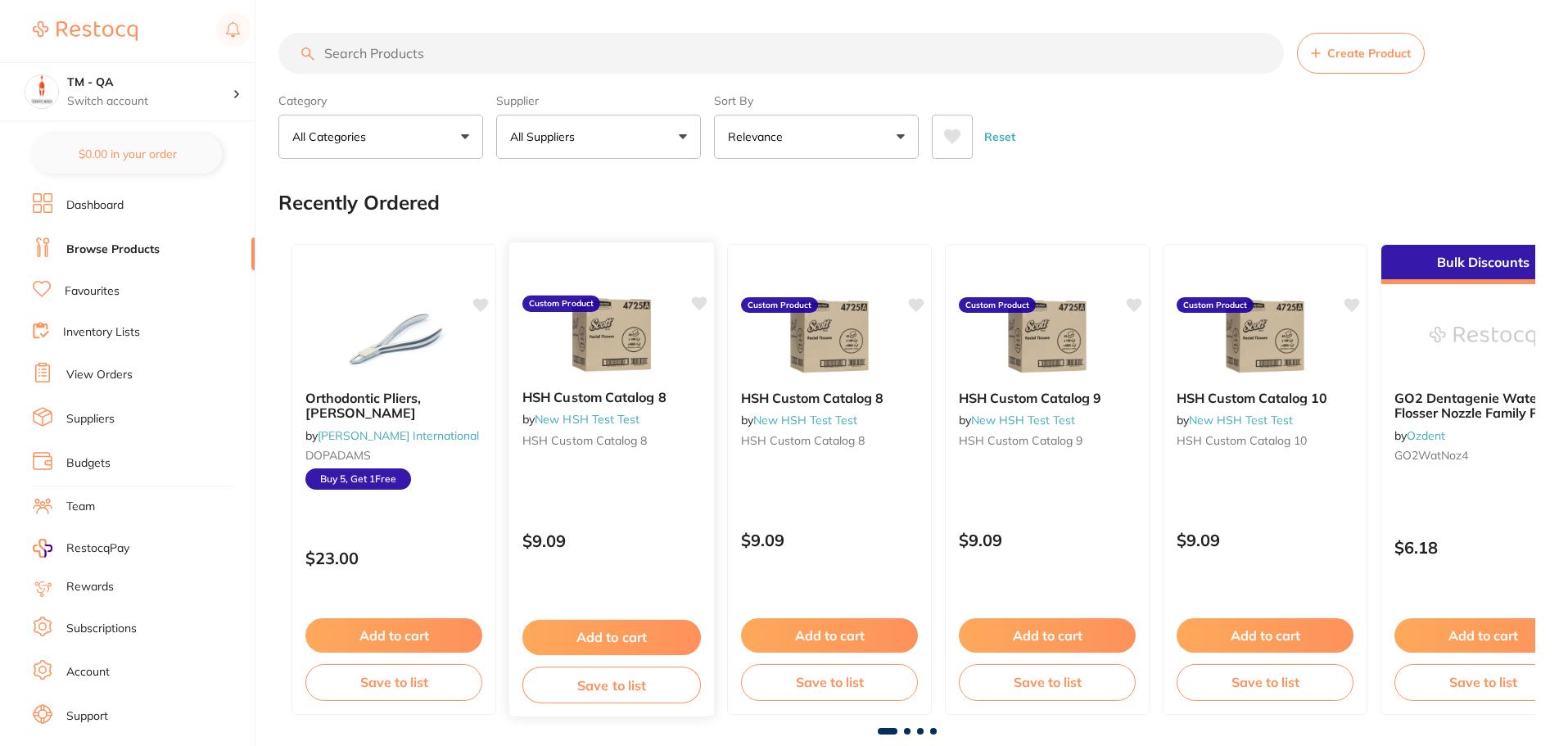
click at [698, 304] on icon at bounding box center [699, 304] width 15 height 14
click at [621, 494] on div "HSH Custom Catalog 8 by New HSH Test Test HSH Custom Catalog 8 Custom Product $…" at bounding box center [612, 479] width 207 height 476
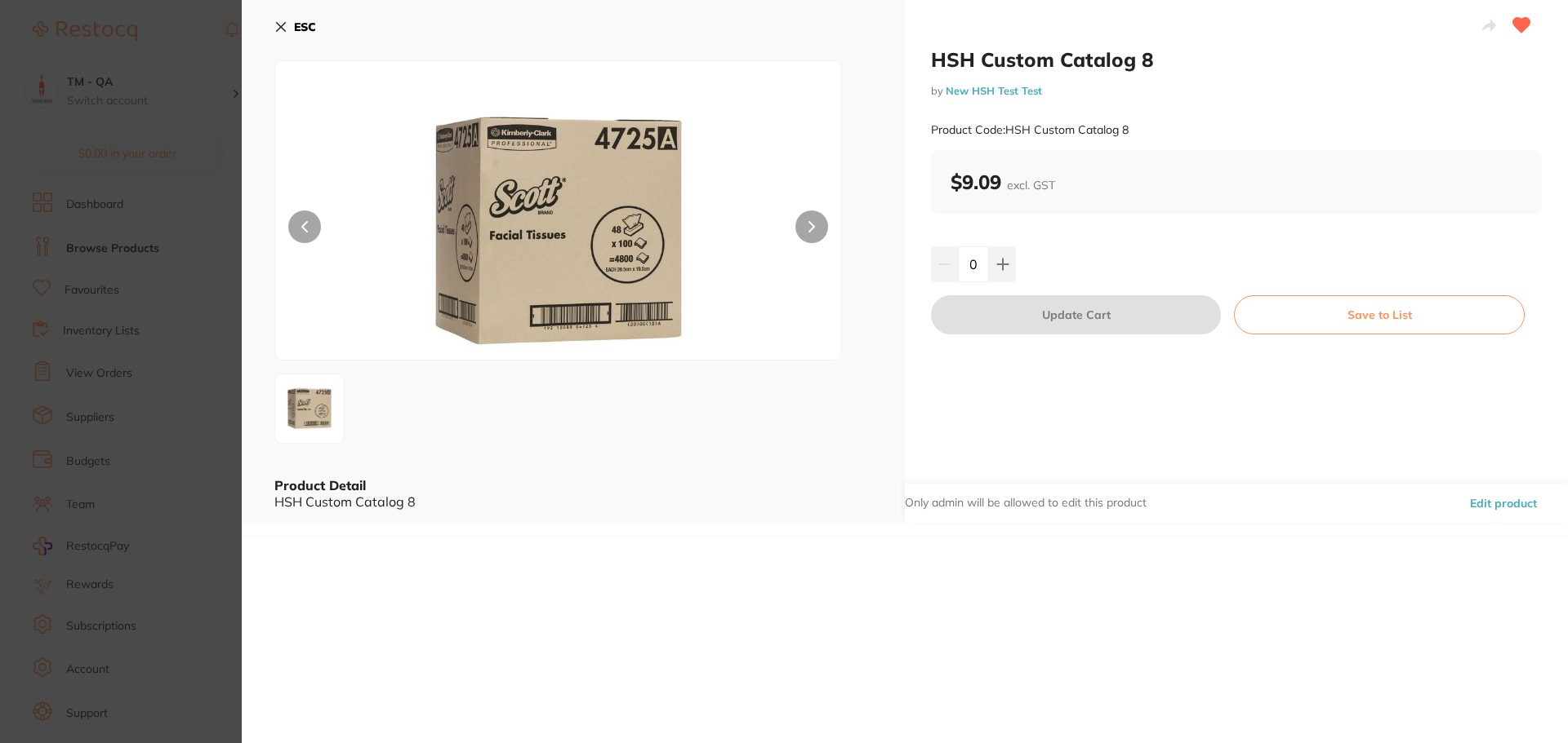
click at [203, 407] on section "HSH Custom Catalog 8 by New HSH Test Test Product Code: HSH Custom Catalog 8 ES…" at bounding box center [784, 371] width 1568 height 743
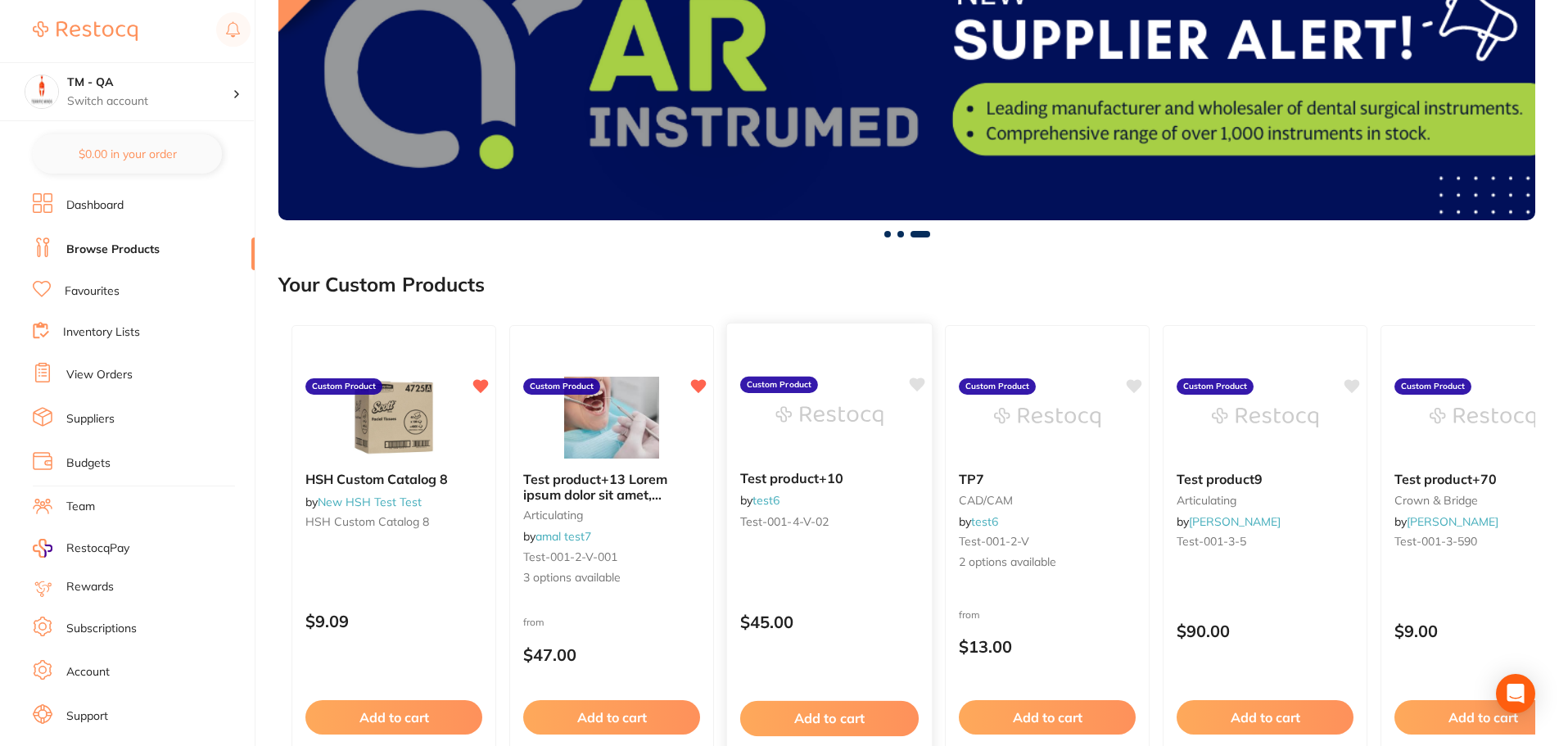
scroll to position [983, 0]
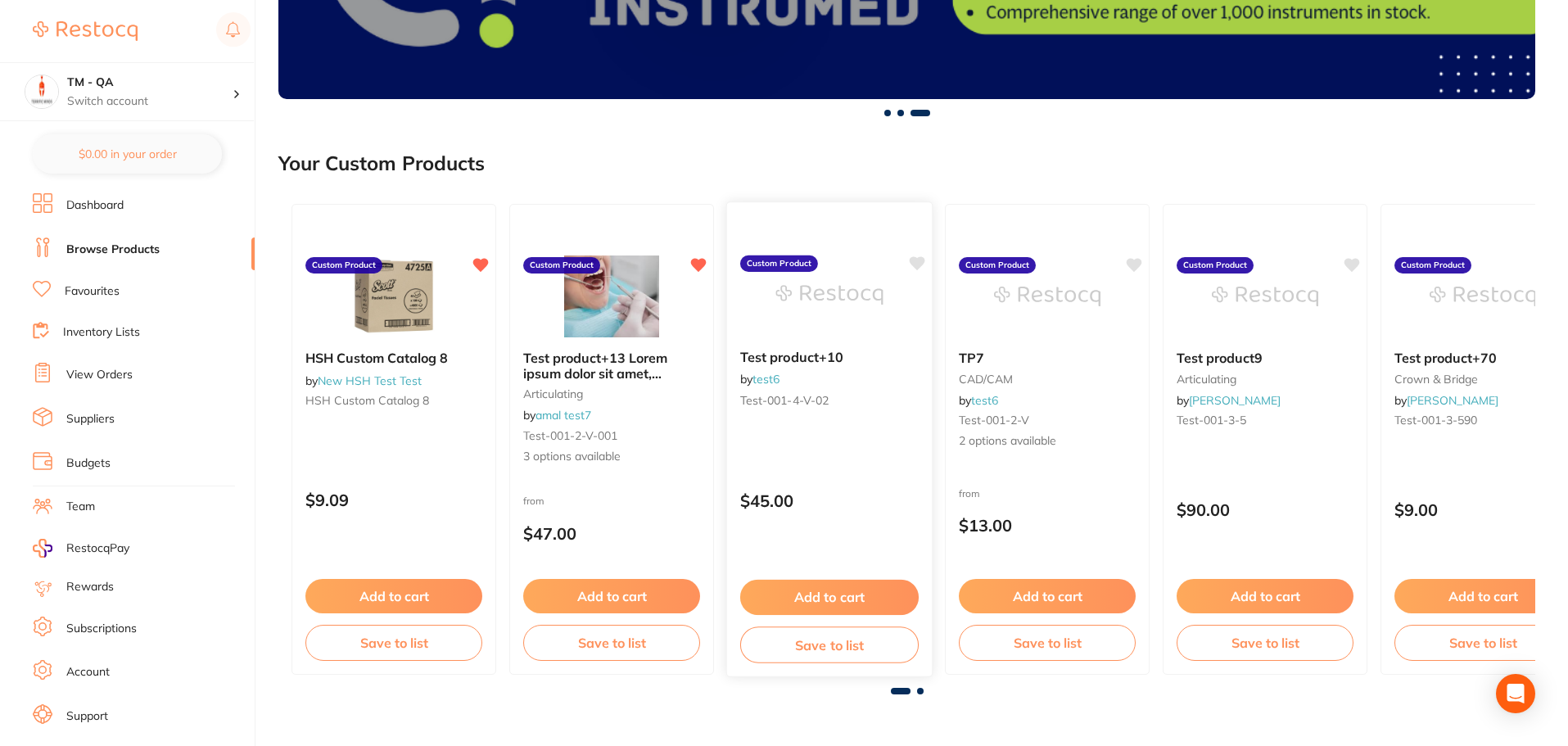
click at [914, 262] on icon at bounding box center [918, 264] width 15 height 14
click at [881, 434] on div "Test product+10 by test6 test-001-4-V-02 Custom Product $45.00 Add to cart Save…" at bounding box center [830, 439] width 207 height 476
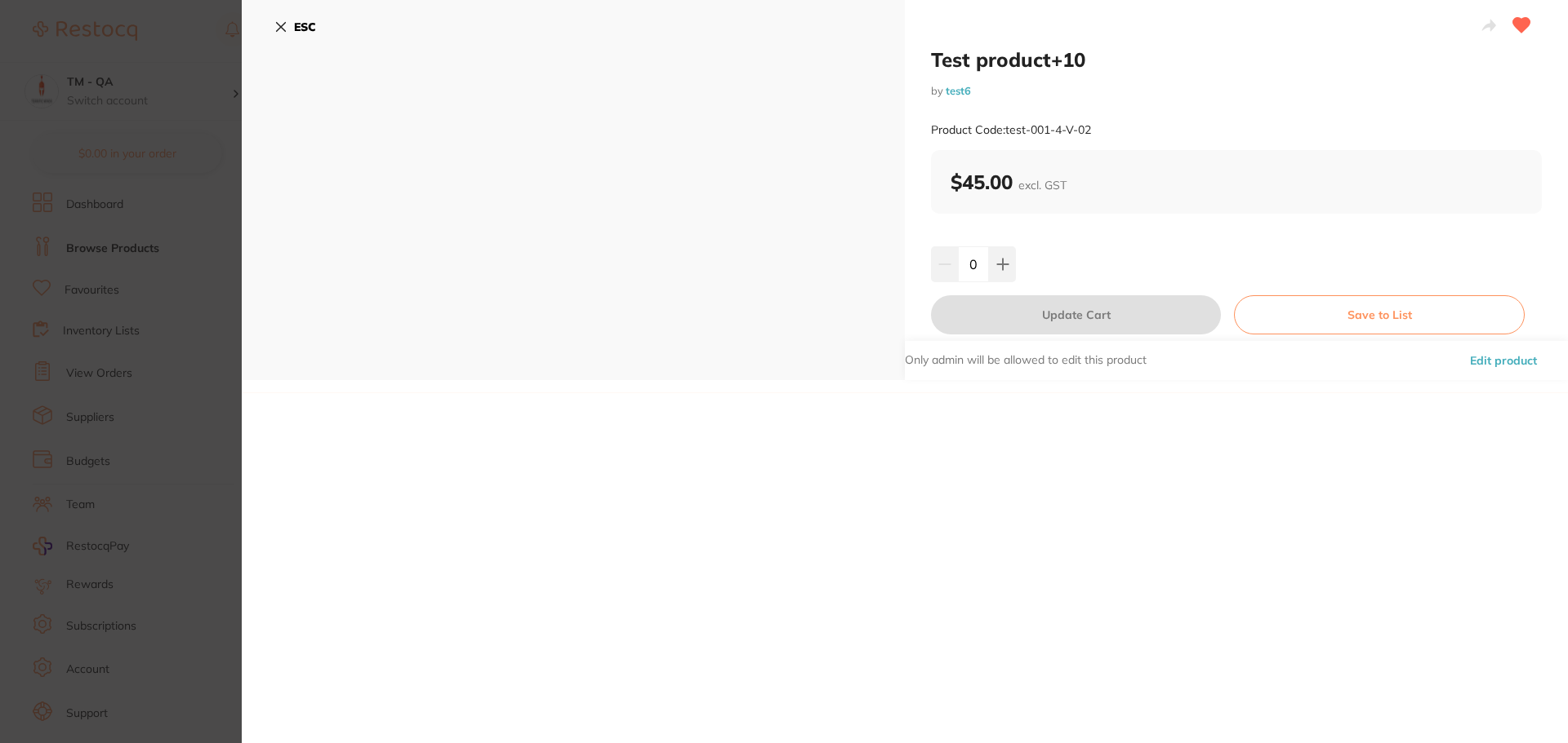
click at [164, 295] on section "Test product+10 by test6 Product Code: test-001-4-V-02 ESC Test product+10 by t…" at bounding box center [784, 371] width 1568 height 743
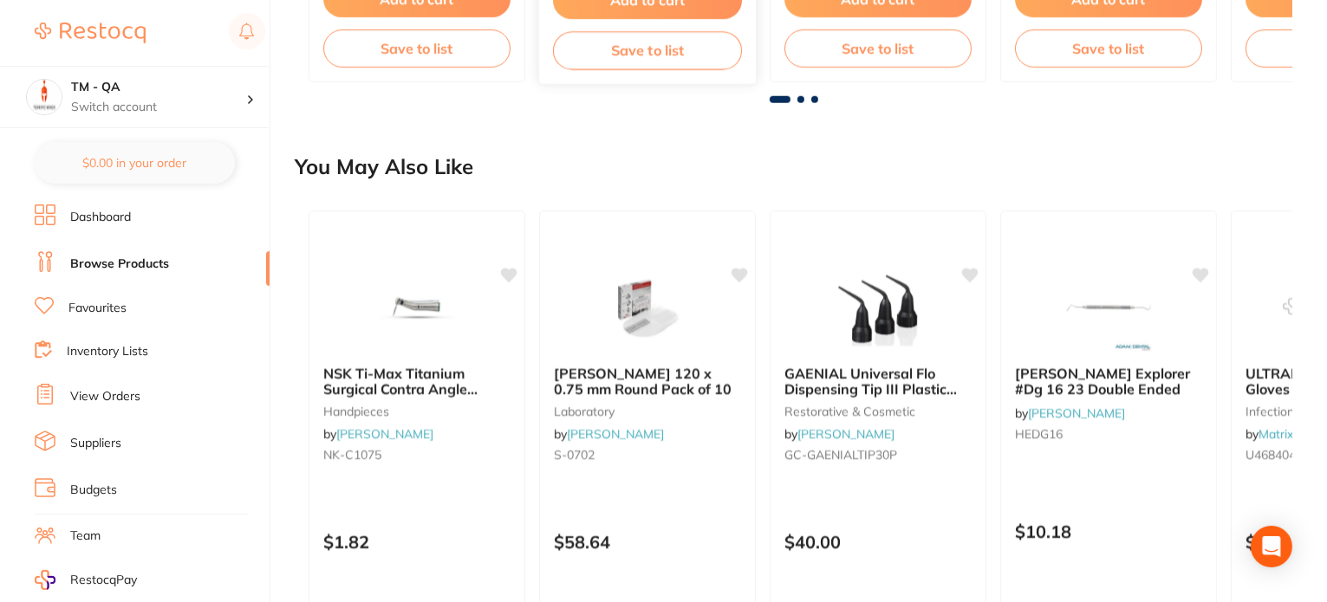
scroll to position [1733, 0]
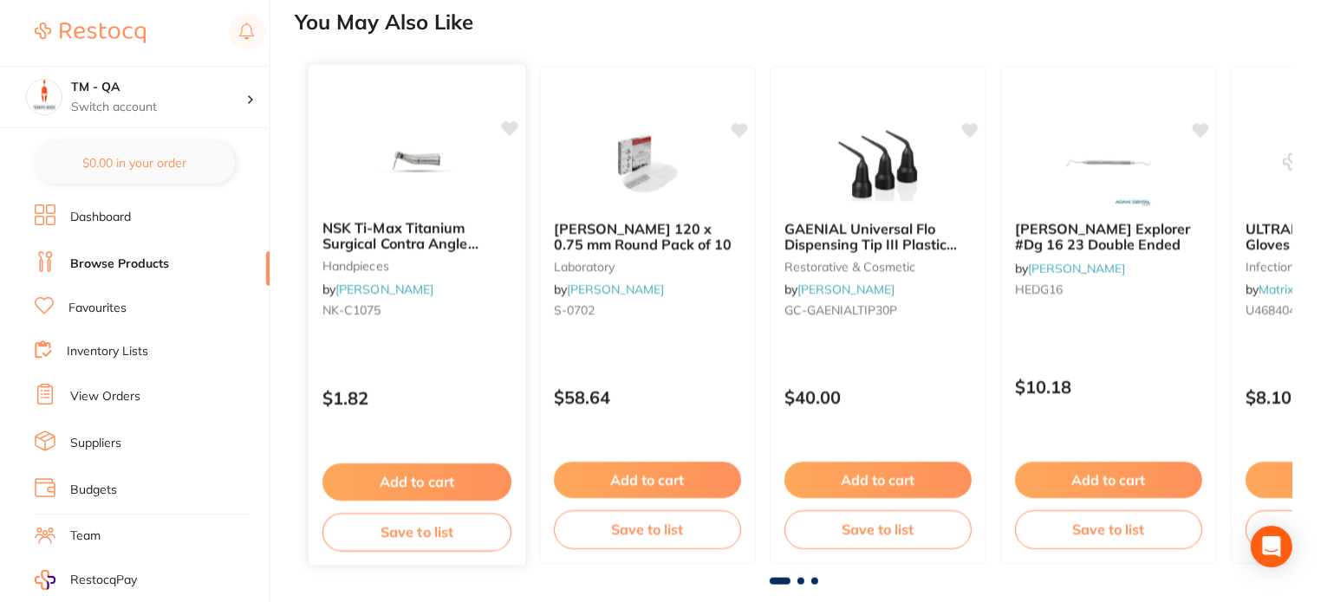
click at [513, 127] on icon at bounding box center [510, 128] width 16 height 15
click at [471, 375] on div "$1.82" at bounding box center [416, 393] width 215 height 46
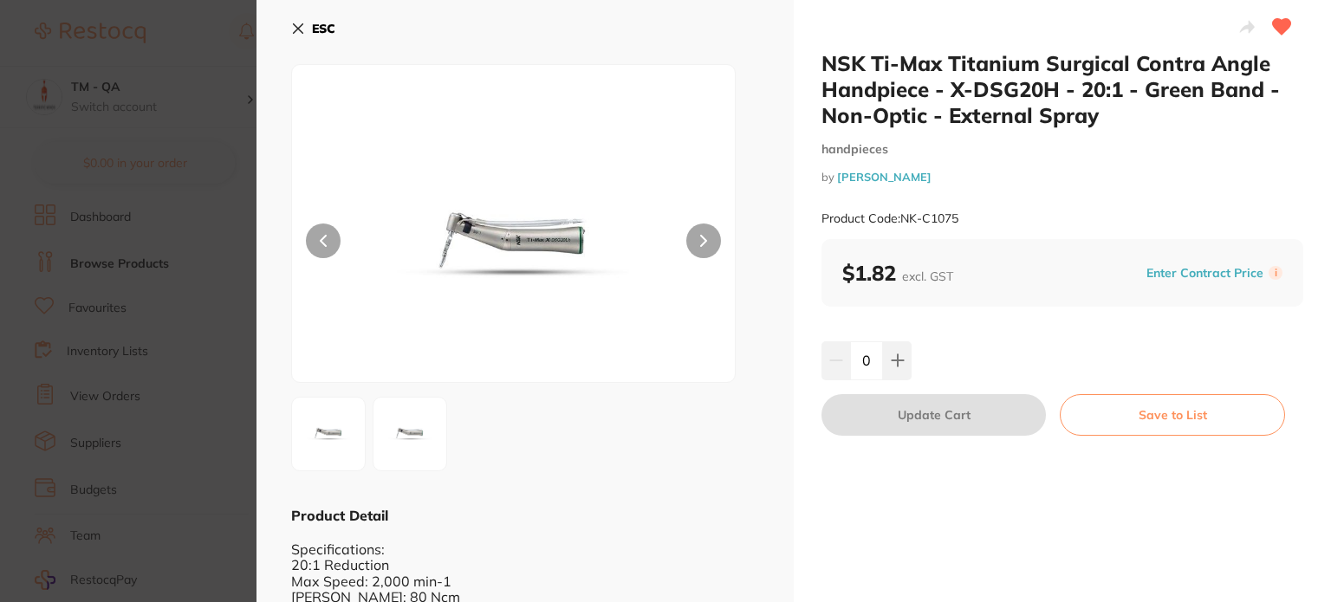
click at [175, 341] on section "NSK Ti-Max Titanium Surgical Contra Angle Handpiece - X-DSG20H - 20:1 - Green B…" at bounding box center [665, 301] width 1331 height 602
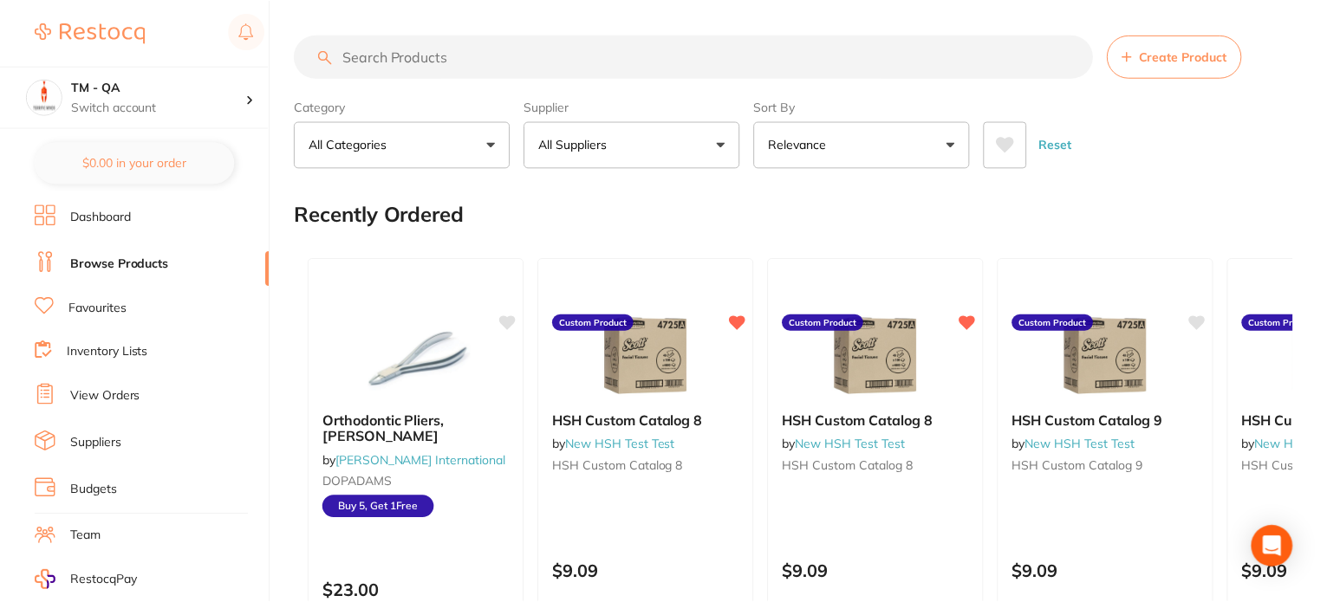
scroll to position [1733, 0]
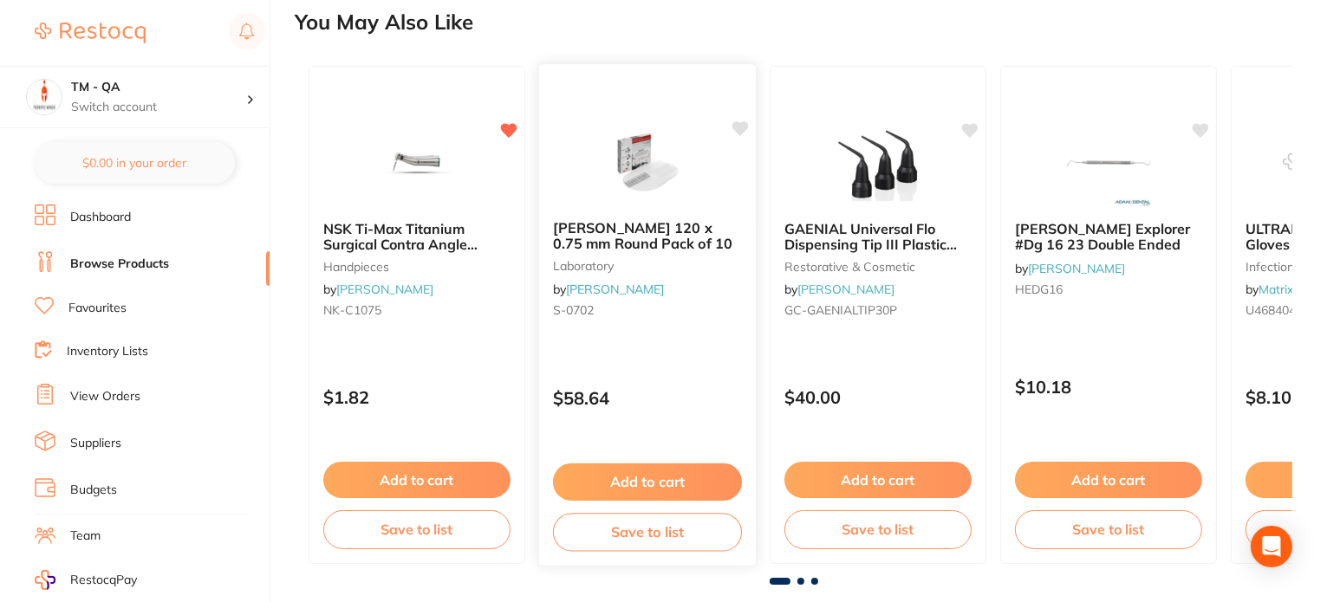
click at [704, 334] on div "[PERSON_NAME] 120 x 0.75 mm Round Pack of 10 laboratory by [PERSON_NAME] S-0702" at bounding box center [647, 272] width 217 height 133
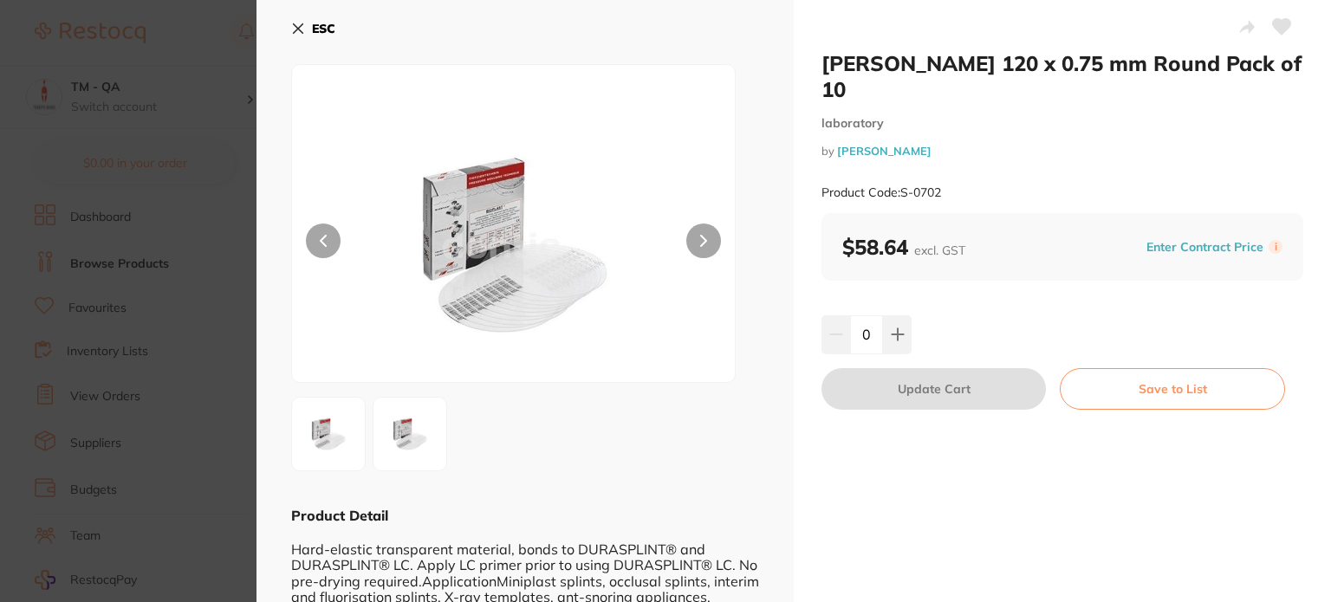
click at [1279, 27] on icon at bounding box center [1282, 27] width 18 height 16
click at [204, 289] on section "[PERSON_NAME] 120 x 0.75 mm Round Pack of 10 laboratory by [PERSON_NAME] Produc…" at bounding box center [665, 301] width 1331 height 602
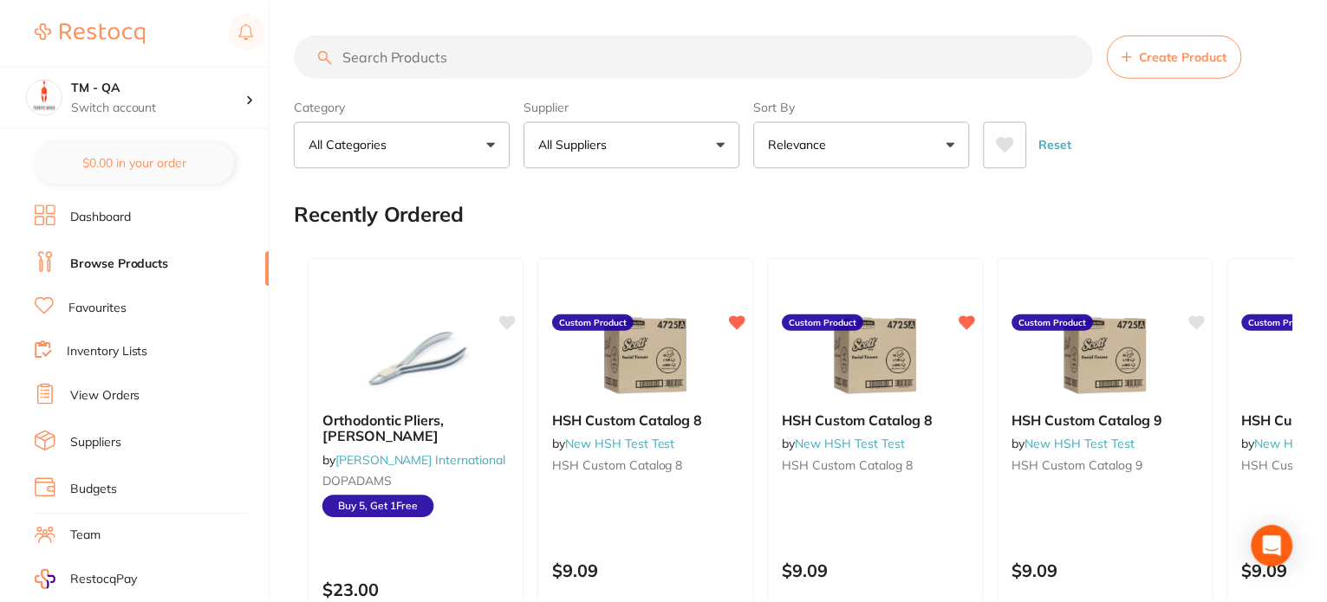
scroll to position [1733, 0]
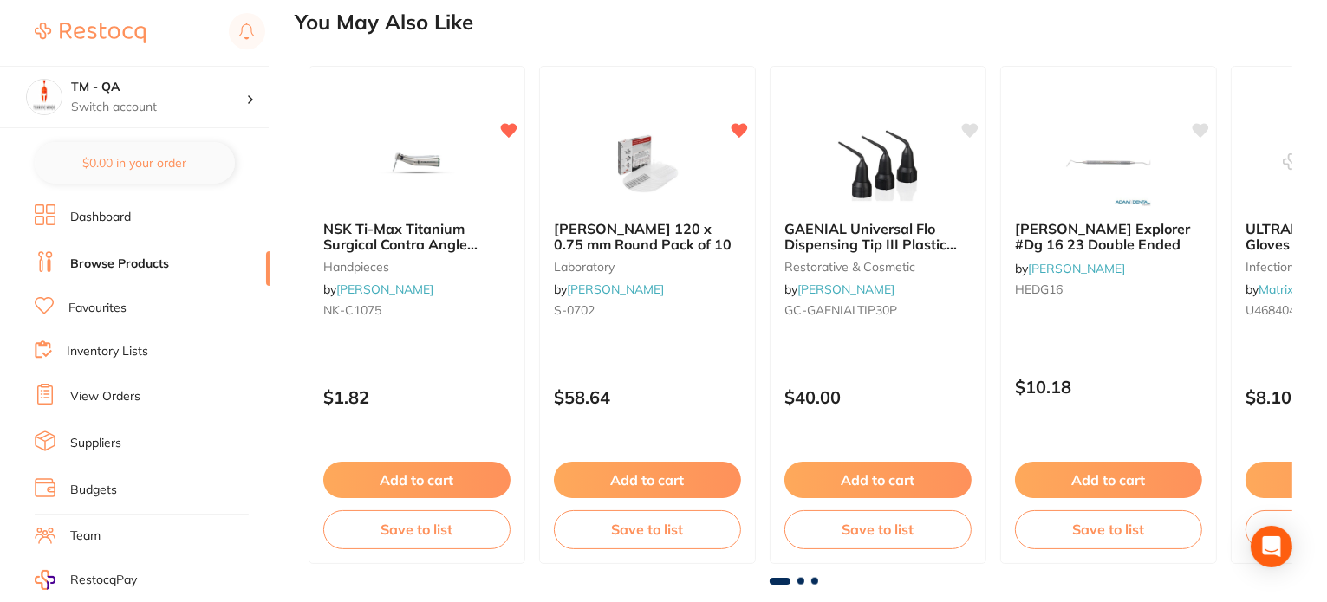
click at [798, 581] on span at bounding box center [800, 581] width 7 height 7
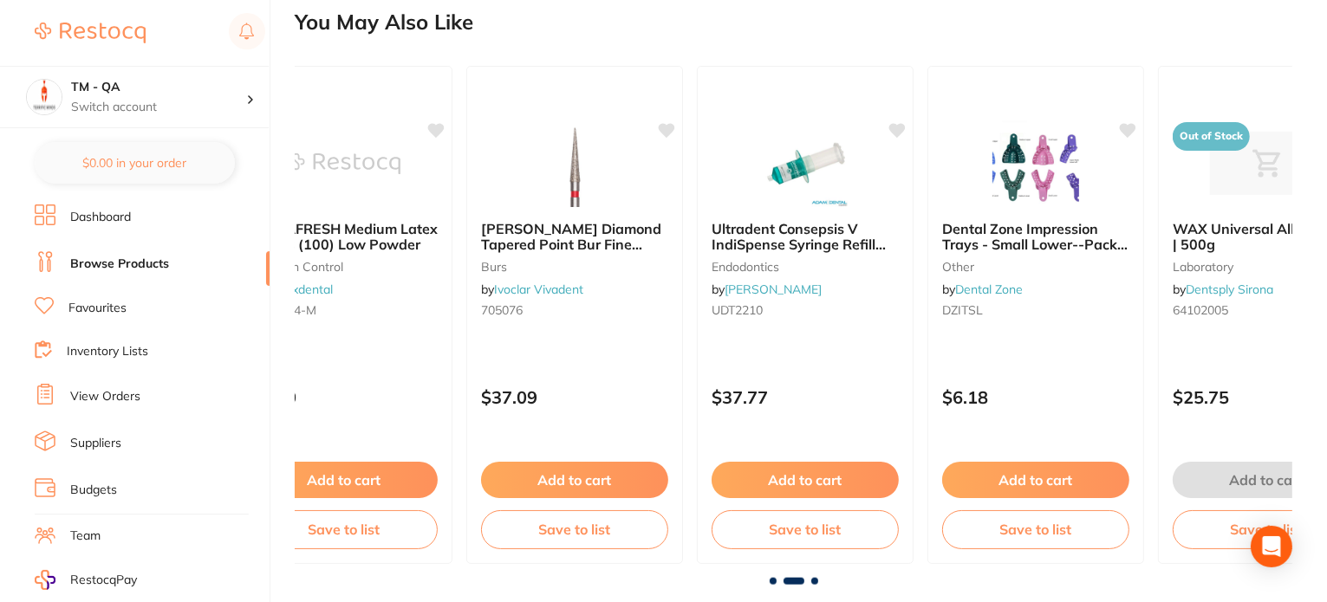
scroll to position [0, 997]
click at [814, 581] on span at bounding box center [814, 581] width 7 height 7
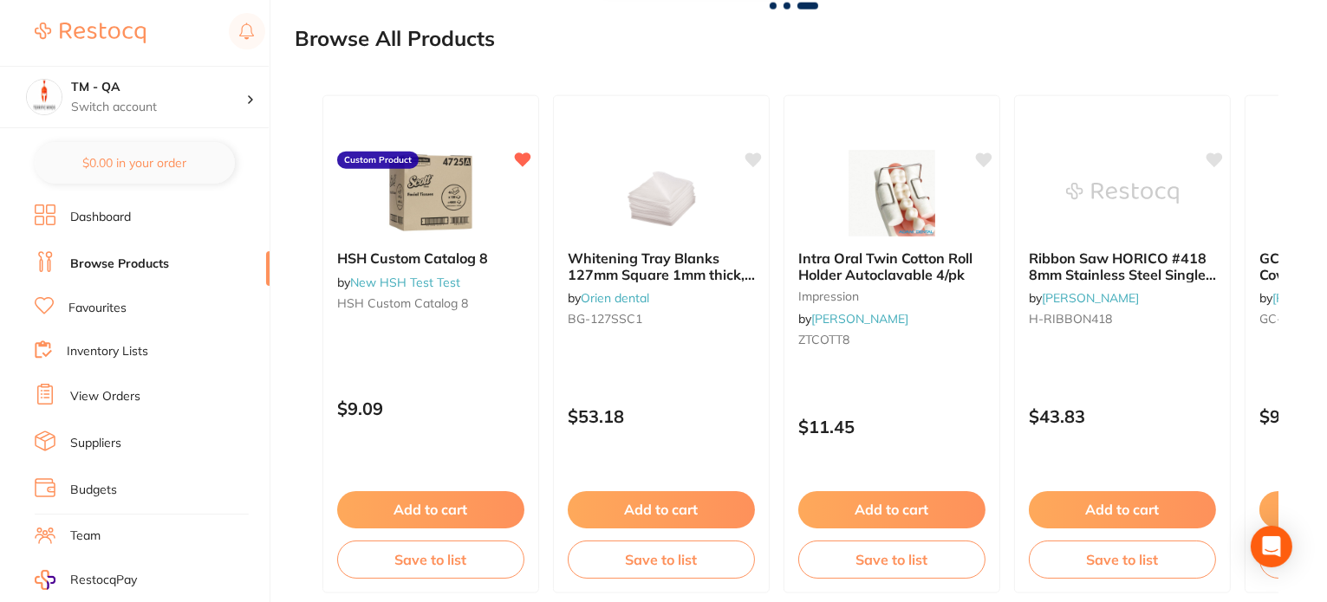
scroll to position [2368, 0]
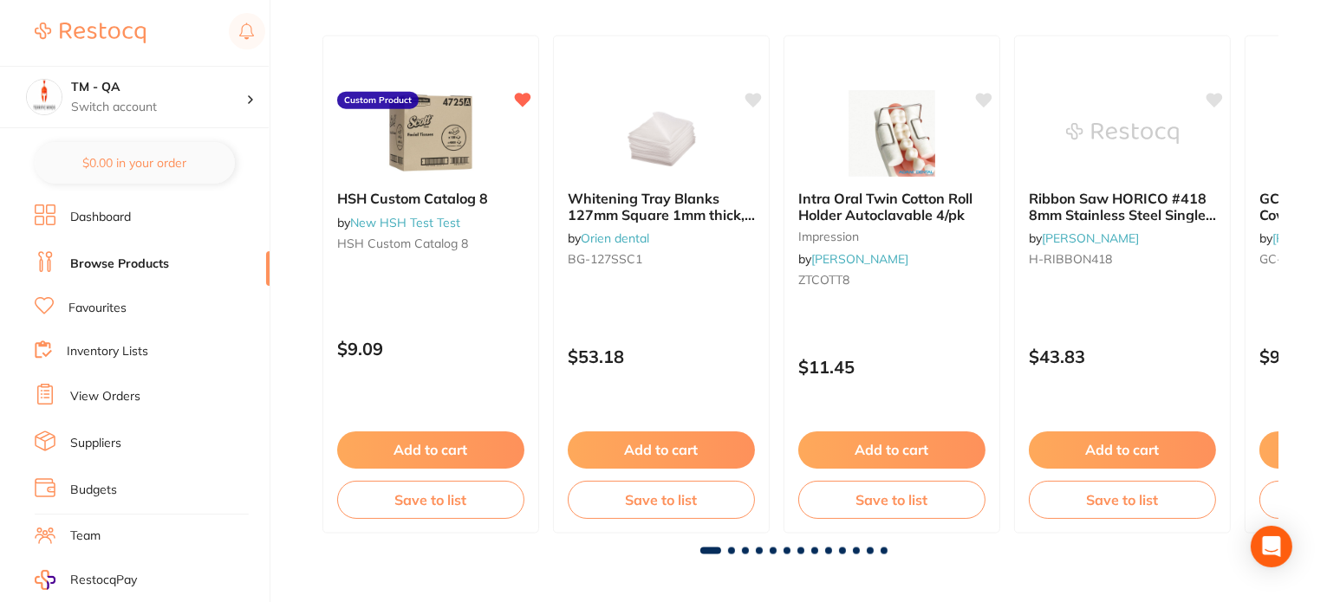
click at [731, 553] on span at bounding box center [731, 551] width 7 height 7
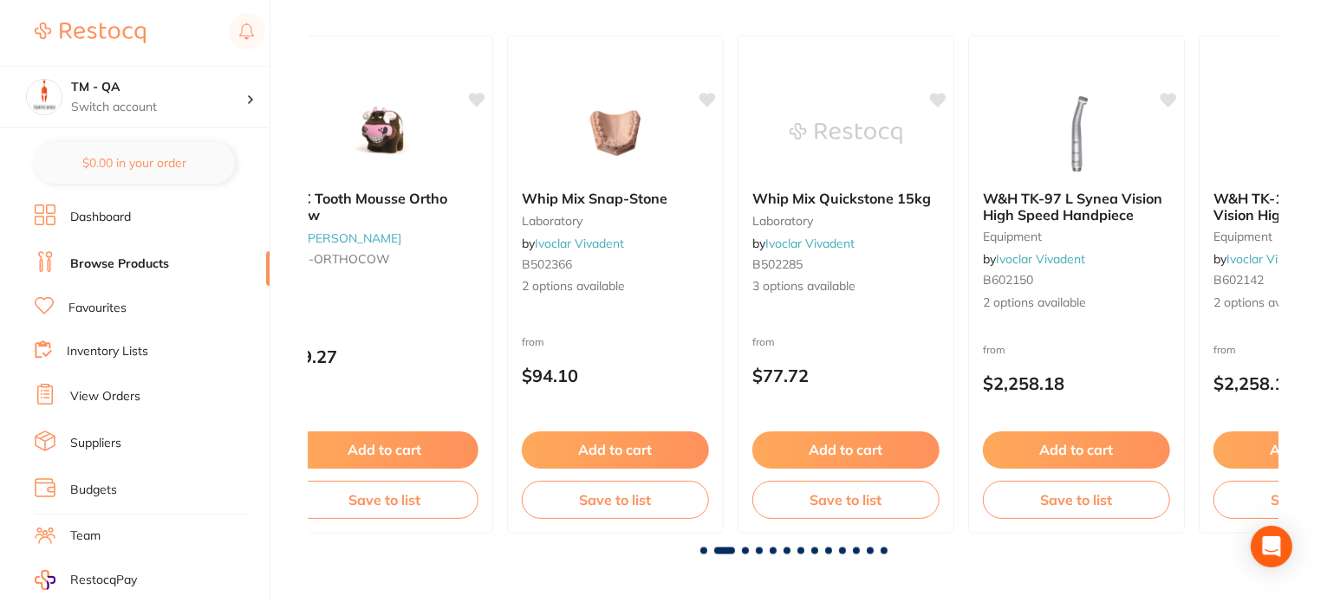
scroll to position [0, 970]
drag, startPoint x: 707, startPoint y: 91, endPoint x: 706, endPoint y: 179, distance: 88.4
click at [706, 91] on icon at bounding box center [706, 98] width 17 height 17
click at [672, 333] on div "from $94.10" at bounding box center [613, 364] width 217 height 62
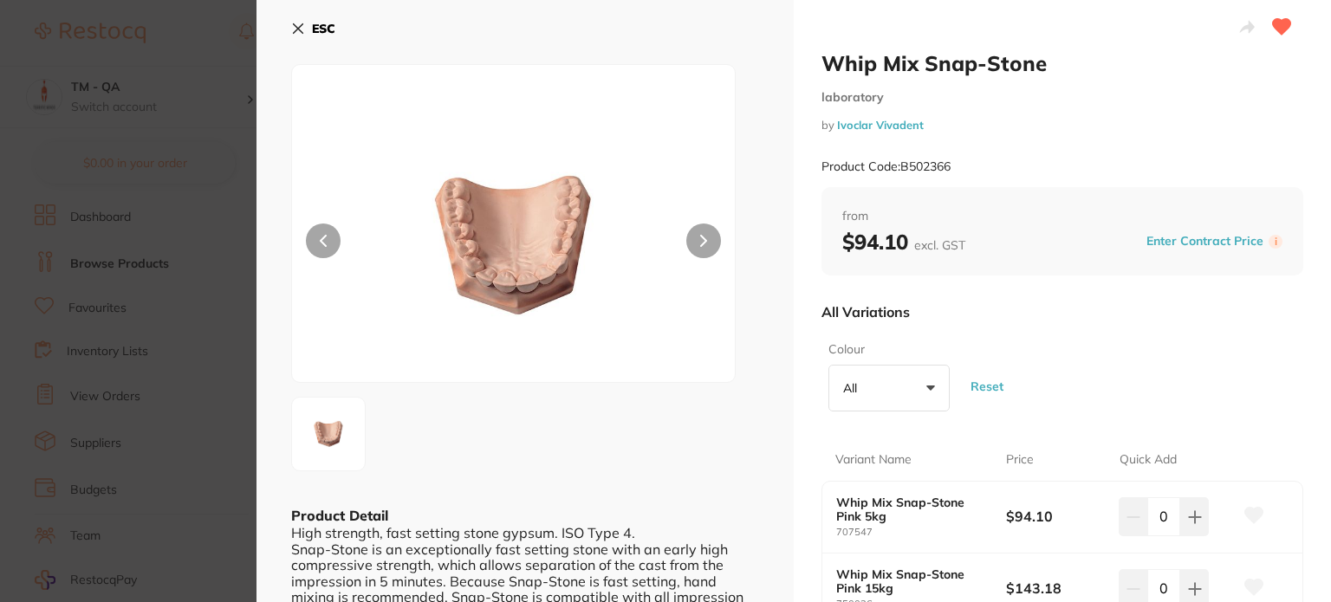
scroll to position [260, 0]
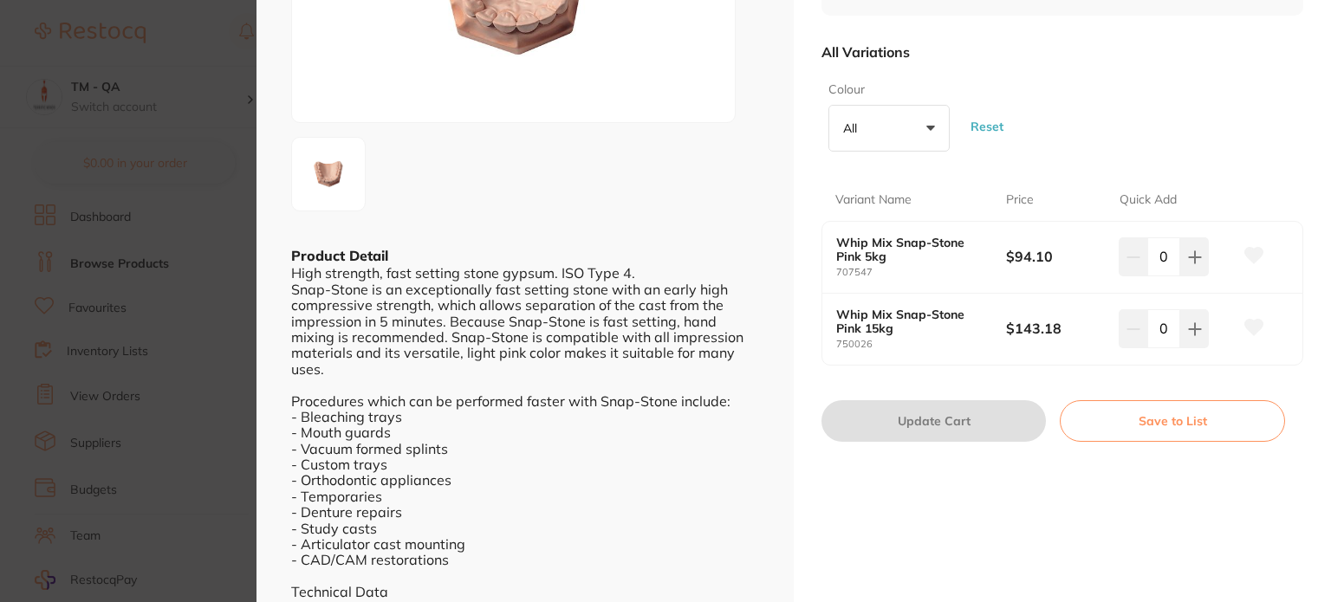
click at [169, 327] on section "Whip Mix Snap-Stone laboratory by Ivoclar Vivadent Product Code: B502366 ESC Pr…" at bounding box center [665, 301] width 1331 height 602
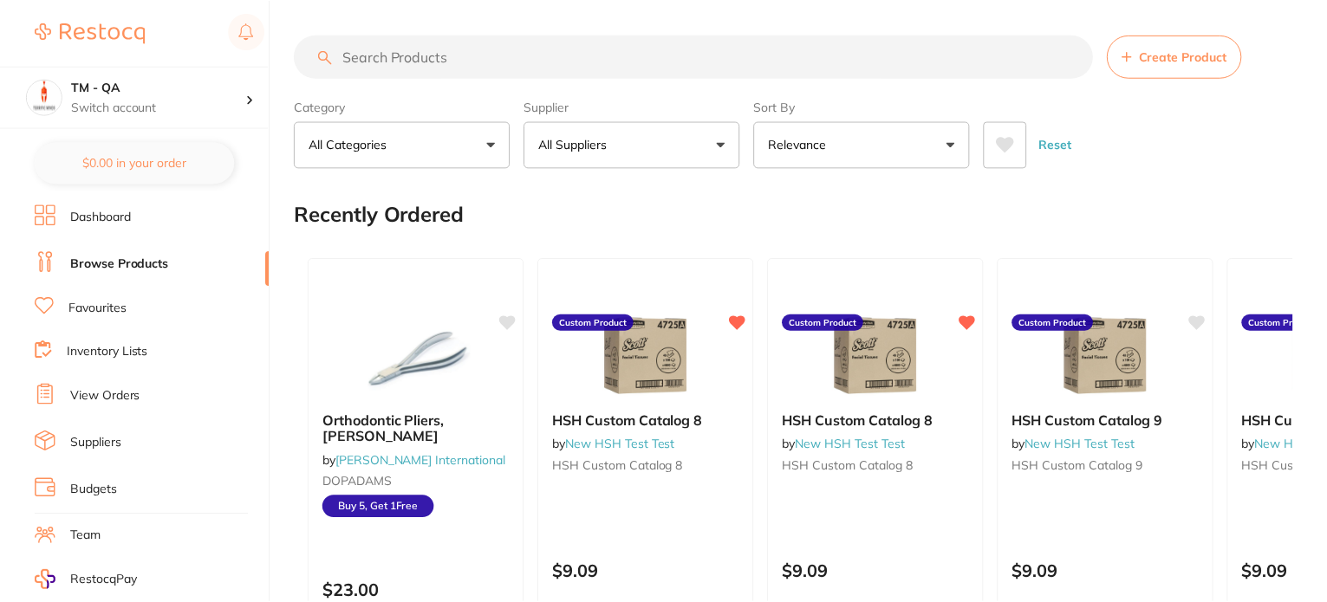
scroll to position [2368, 0]
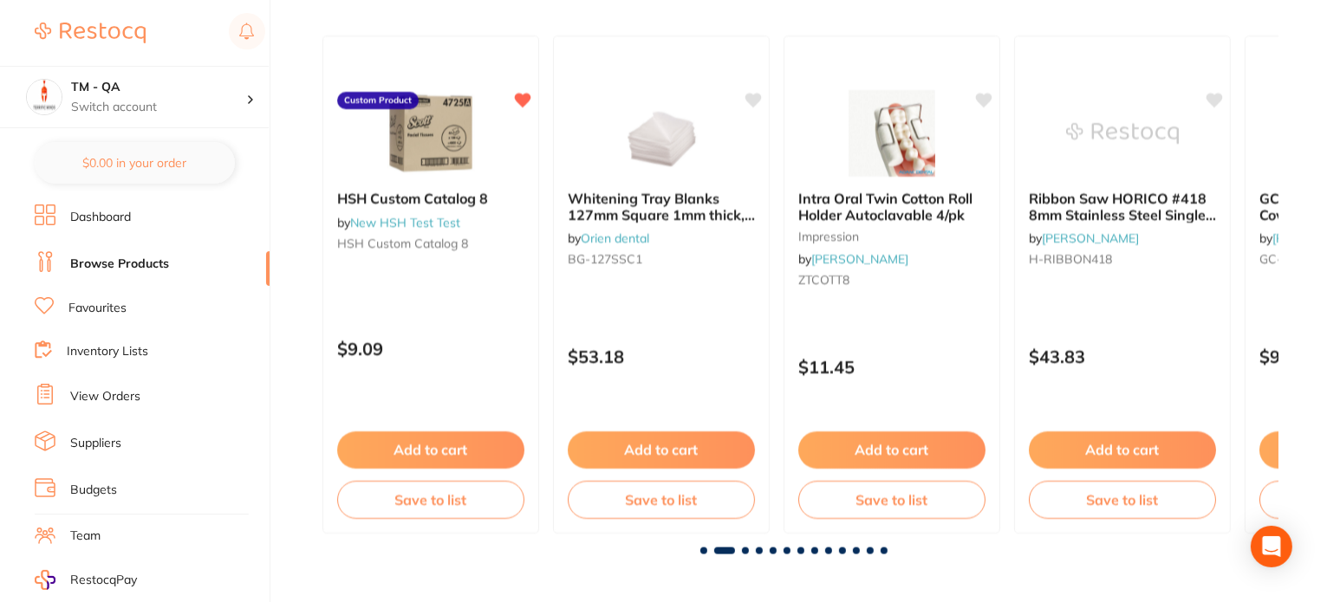
click at [743, 548] on span at bounding box center [745, 551] width 7 height 7
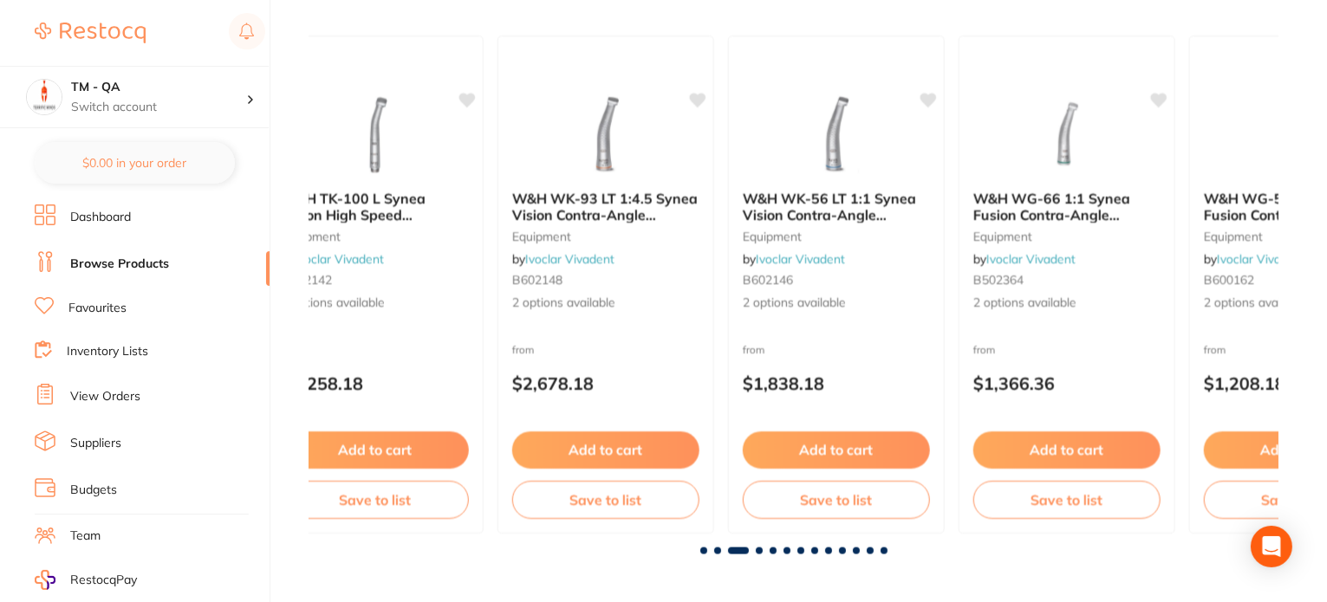
scroll to position [0, 1939]
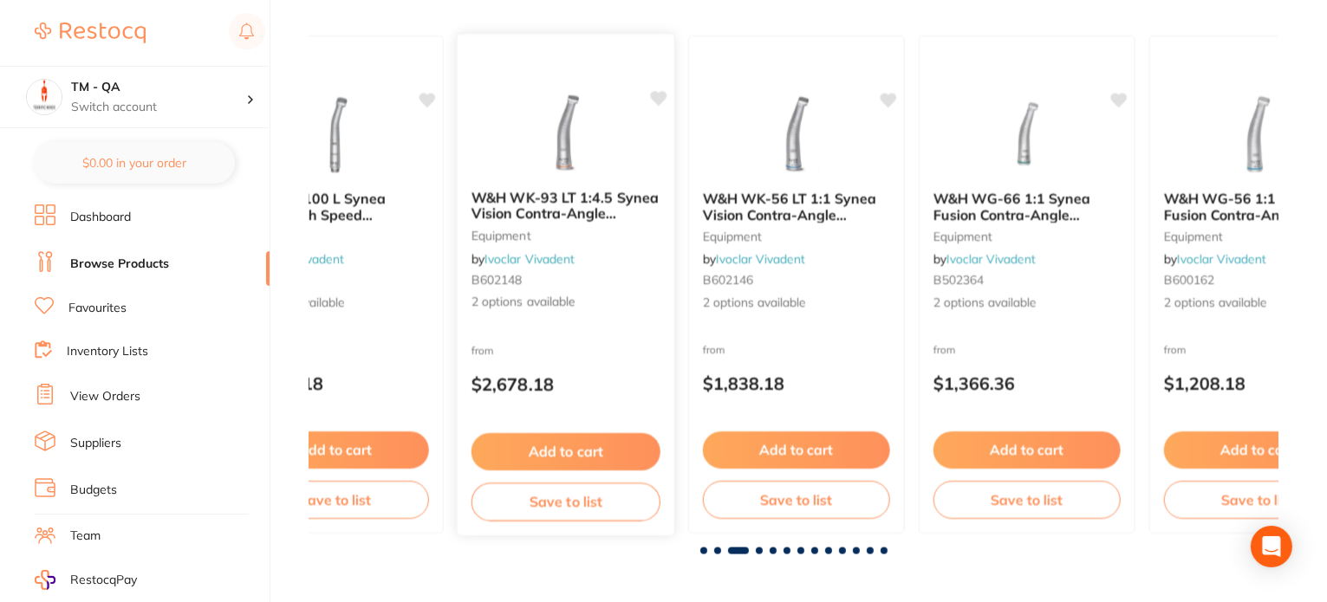
click at [620, 363] on div "from $2,678.18" at bounding box center [566, 372] width 217 height 62
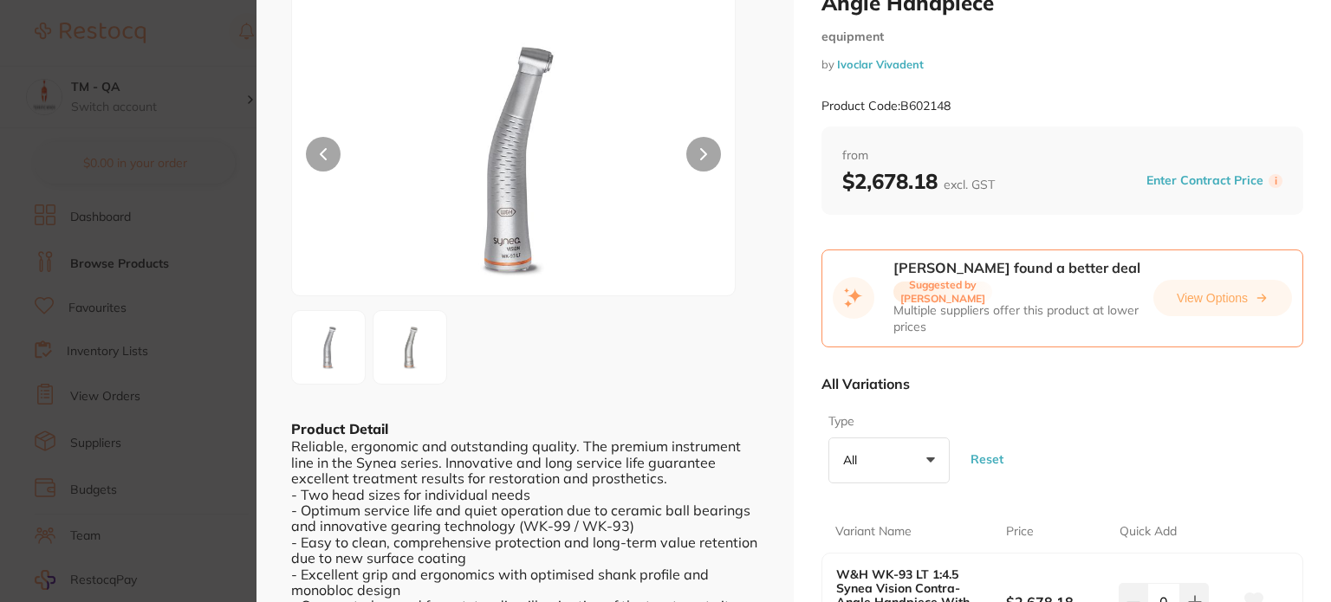
scroll to position [260, 0]
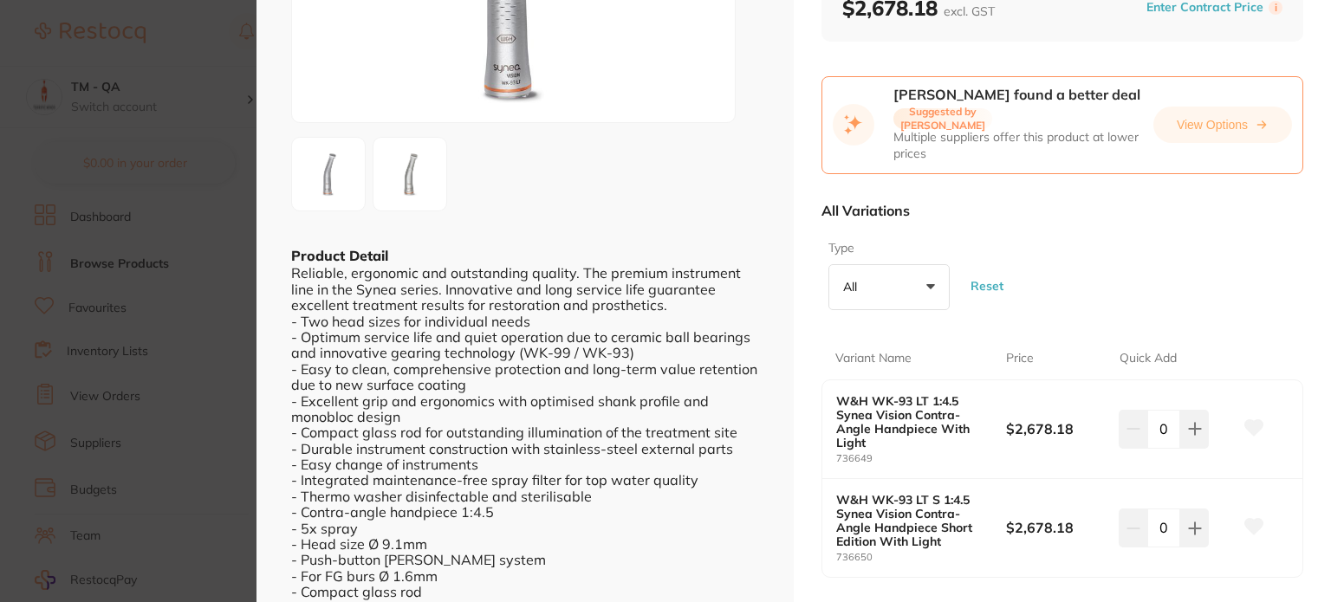
click at [1245, 432] on icon at bounding box center [1253, 427] width 19 height 17
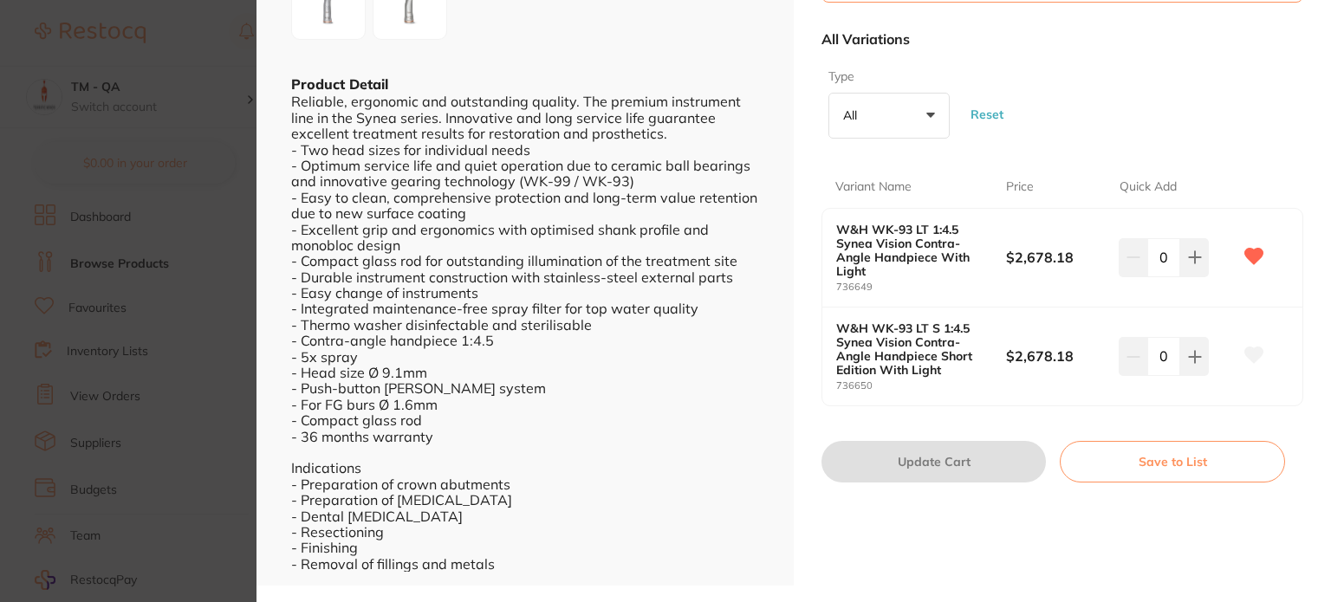
scroll to position [433, 0]
click at [1250, 350] on icon at bounding box center [1254, 354] width 18 height 16
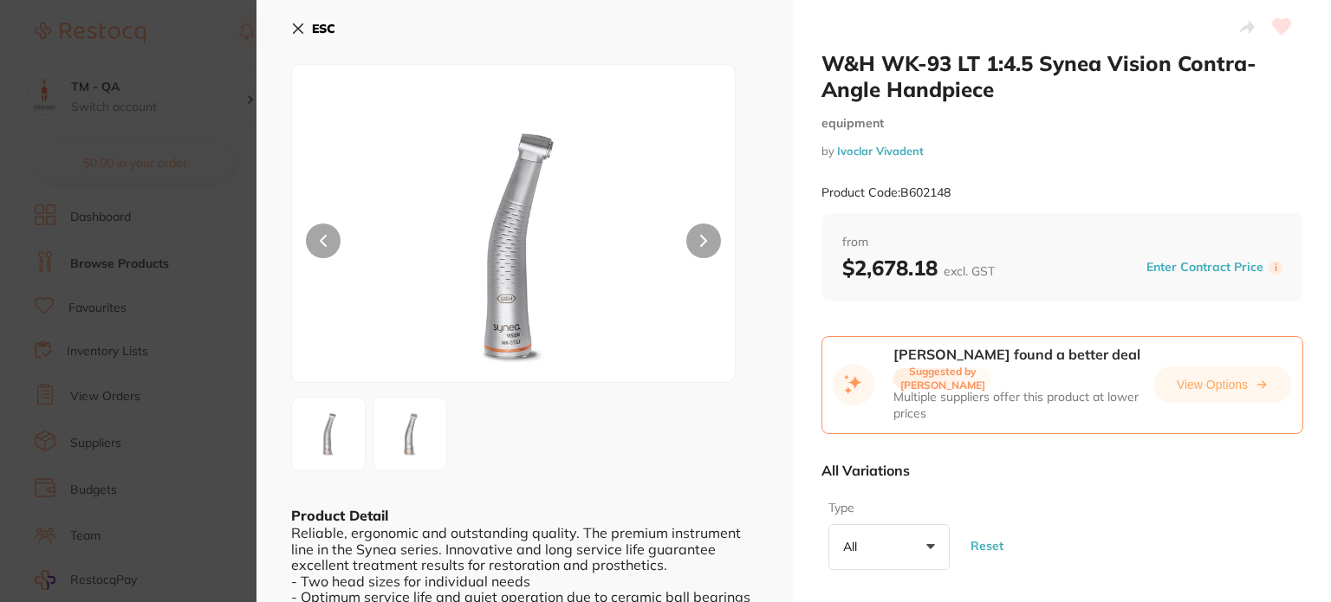
click at [295, 23] on icon at bounding box center [298, 29] width 14 height 14
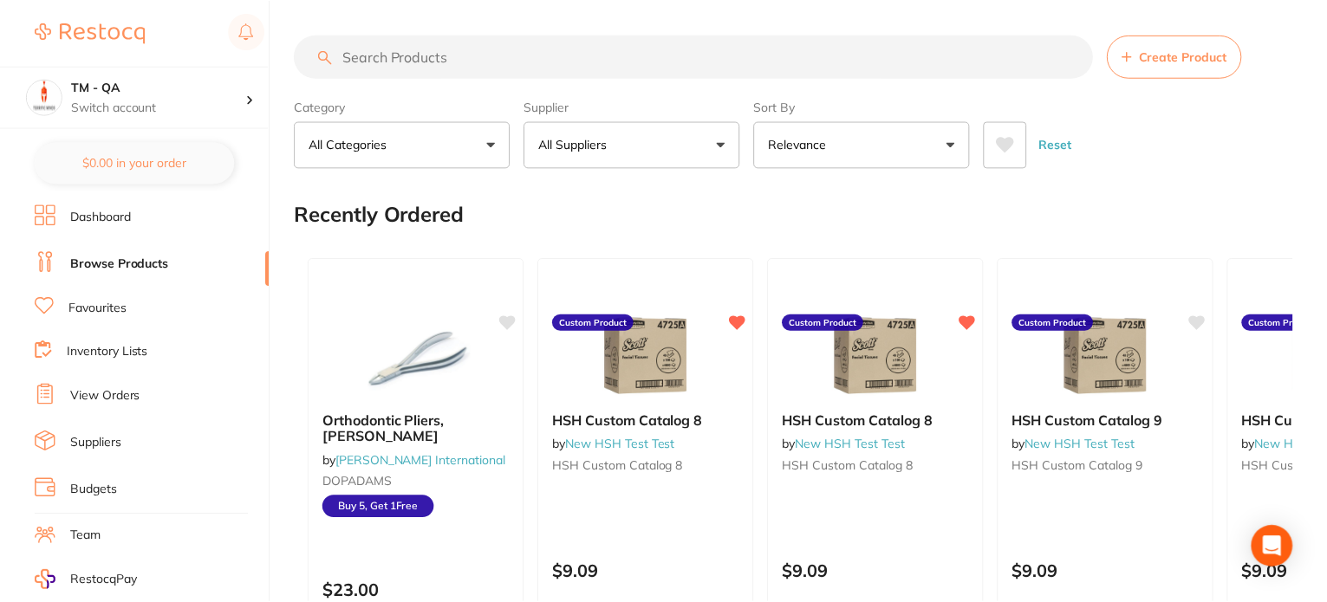
scroll to position [2368, 0]
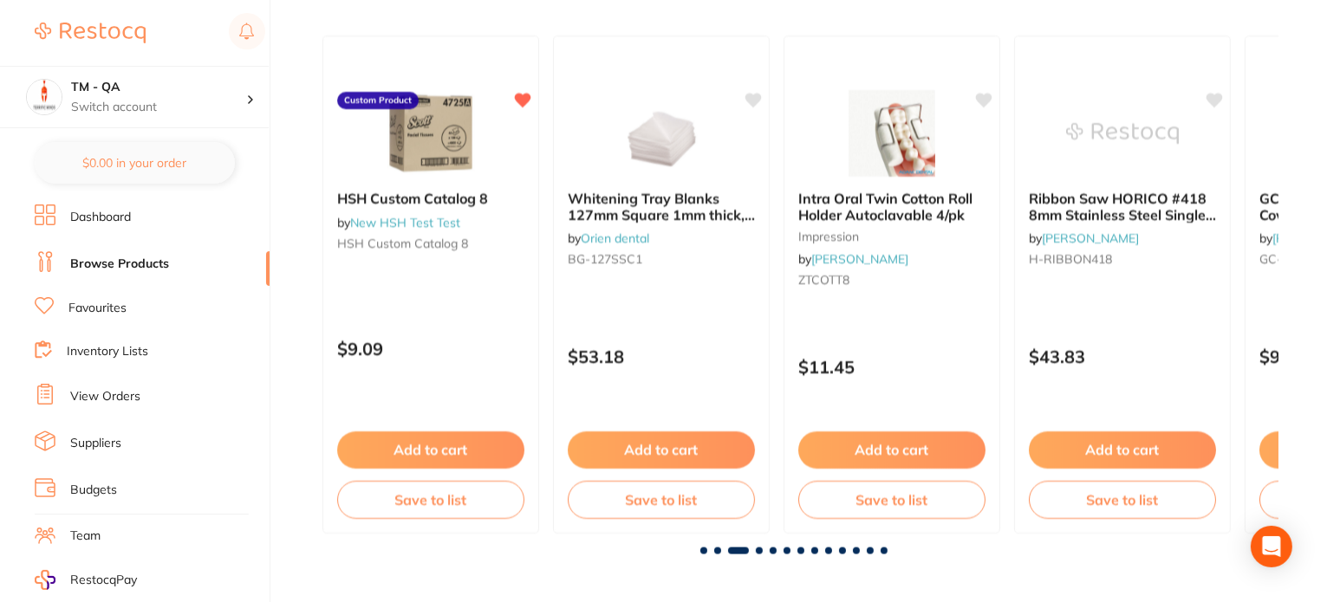
click at [757, 549] on span at bounding box center [759, 551] width 7 height 7
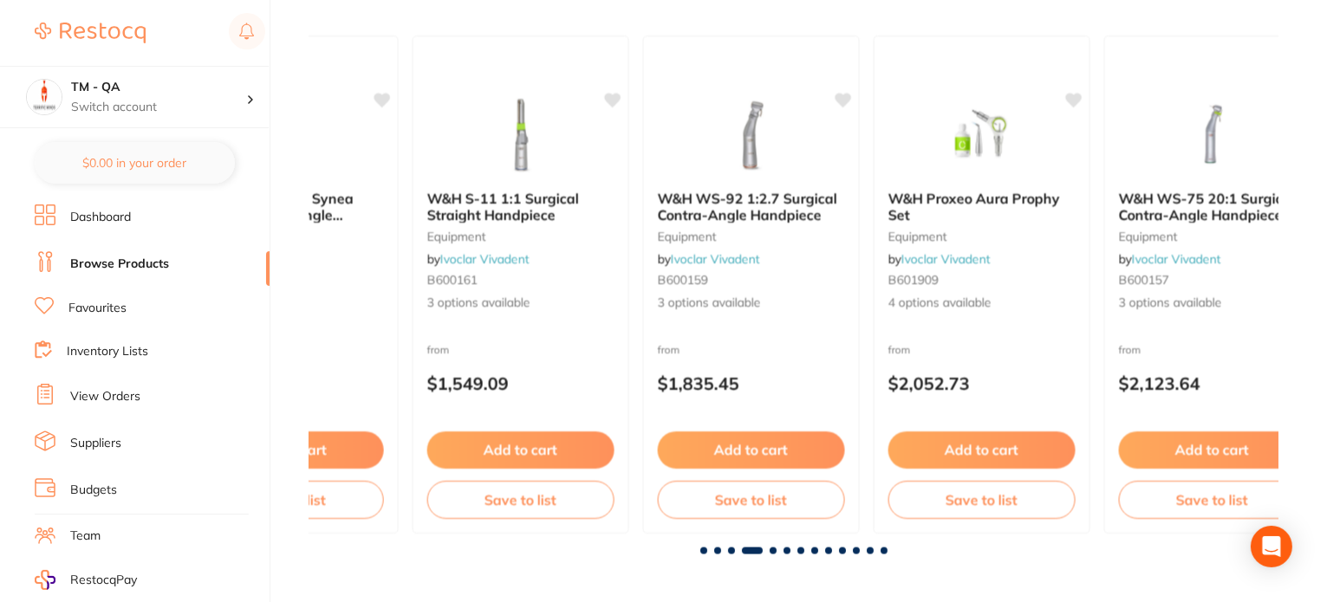
scroll to position [0, 2908]
click at [733, 549] on span at bounding box center [731, 551] width 7 height 7
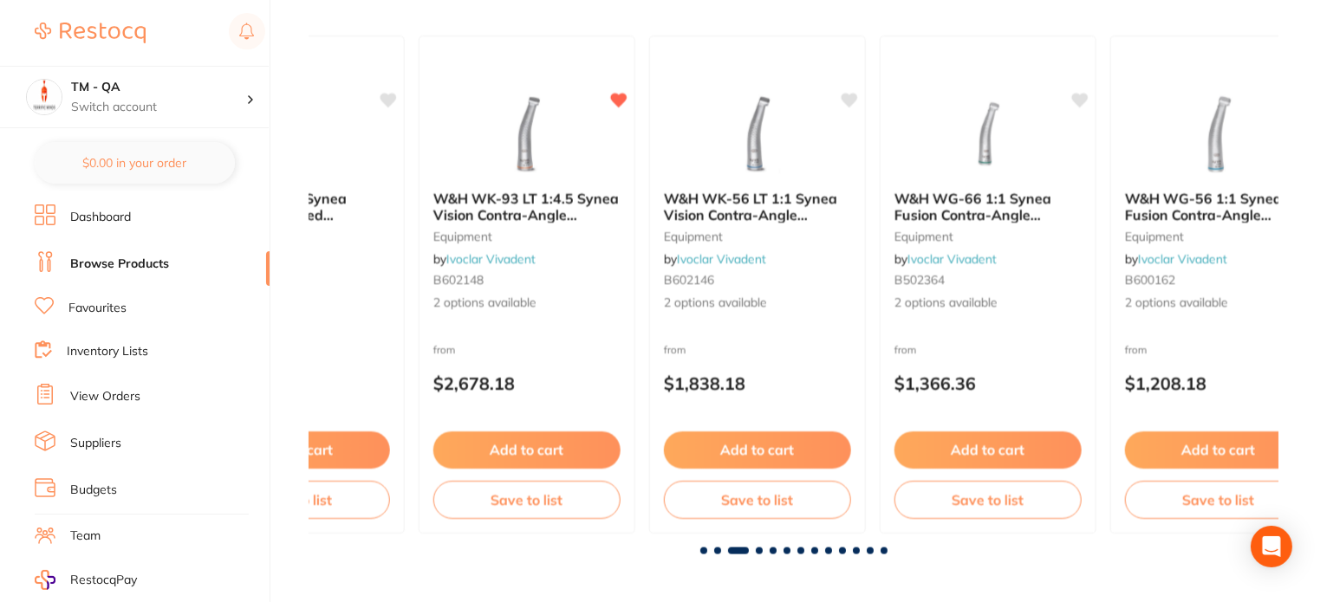
scroll to position [0, 1939]
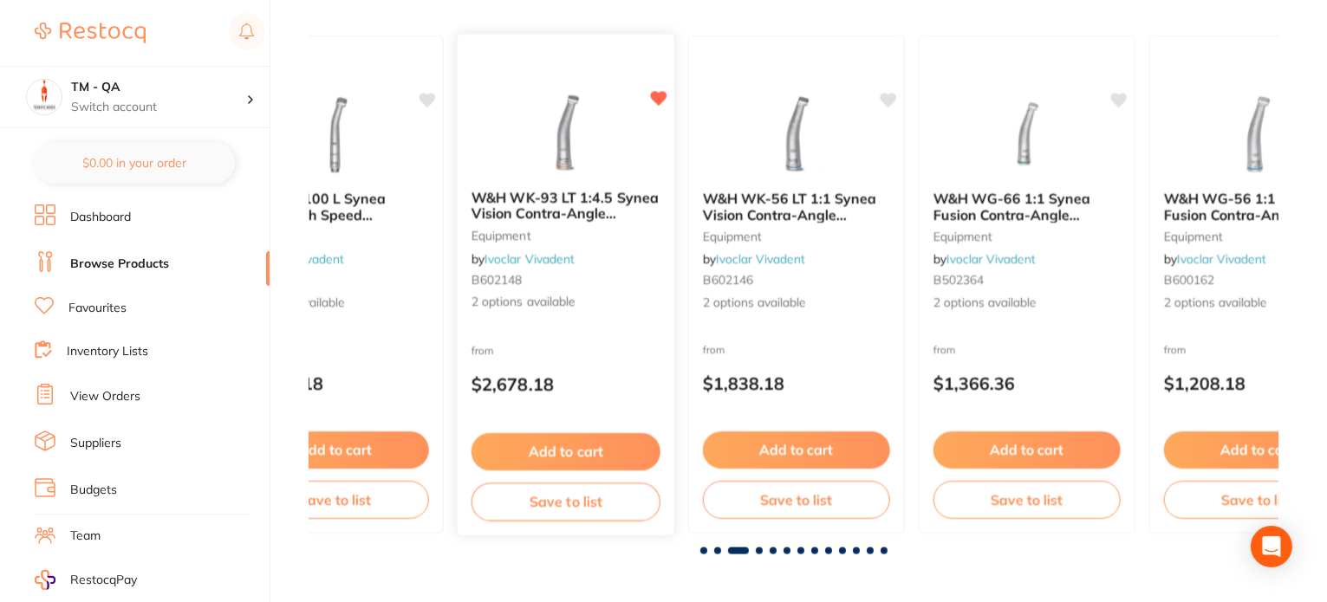
click at [617, 326] on div "W&H WK-93 LT 1:4.5 Synea Vision Contra-Angle Handpiece equipment by Ivoclar Viv…" at bounding box center [566, 284] width 219 height 503
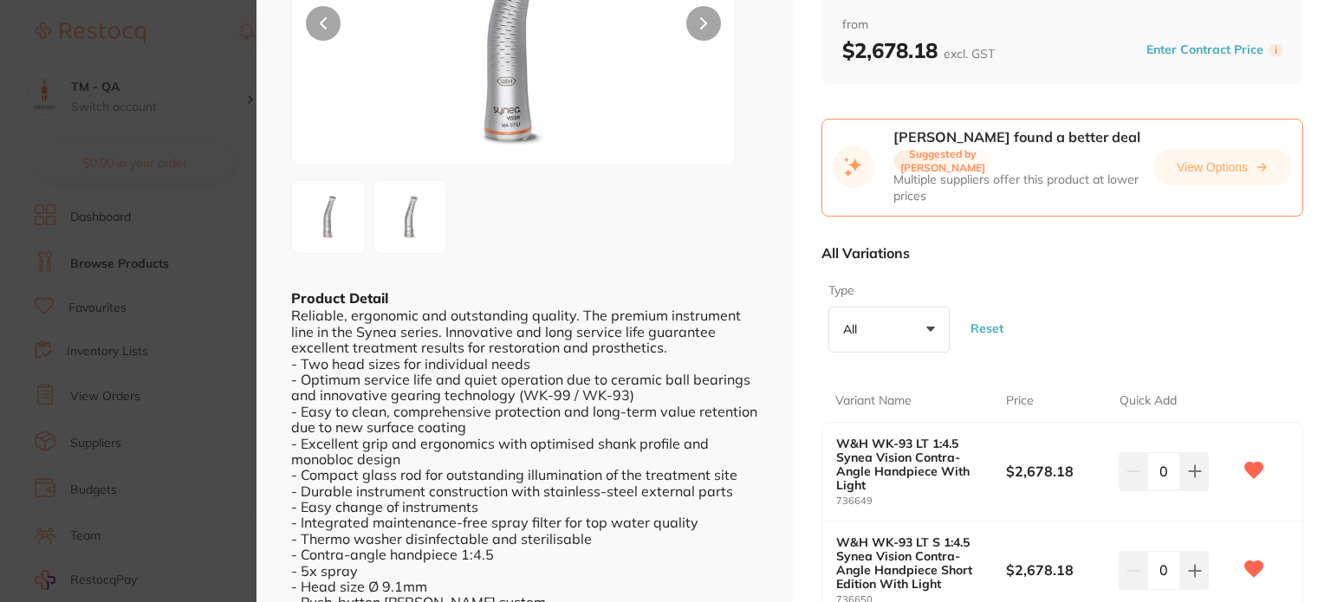
scroll to position [347, 0]
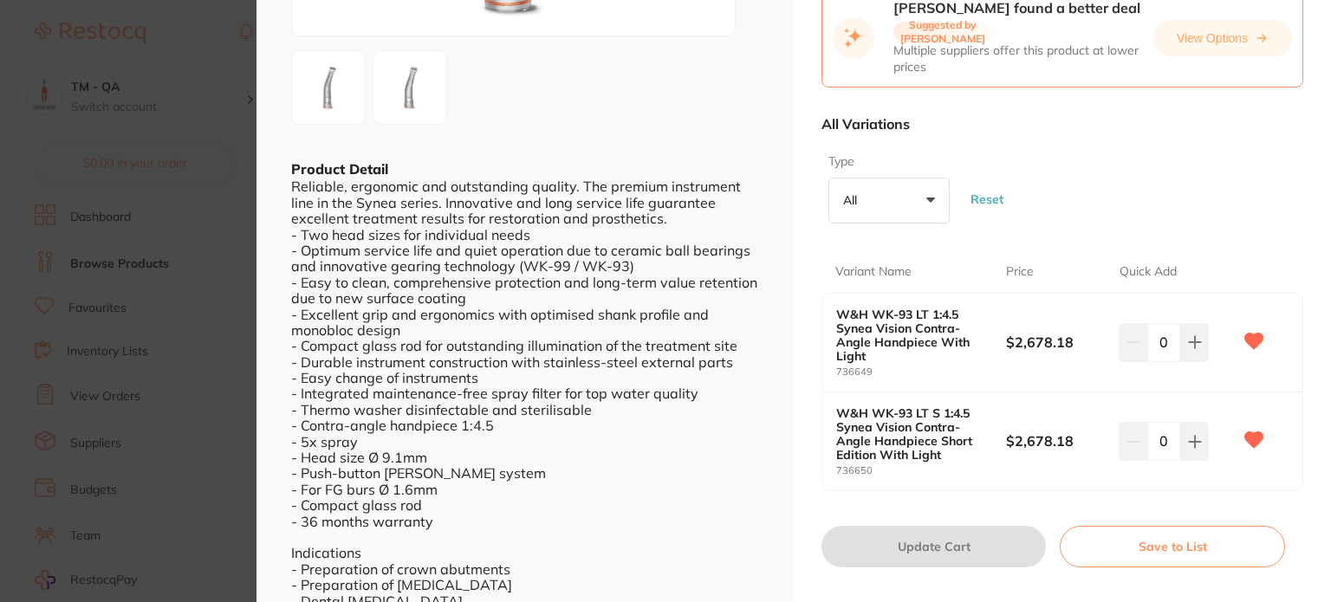
click at [1253, 335] on icon at bounding box center [1254, 342] width 18 height 16
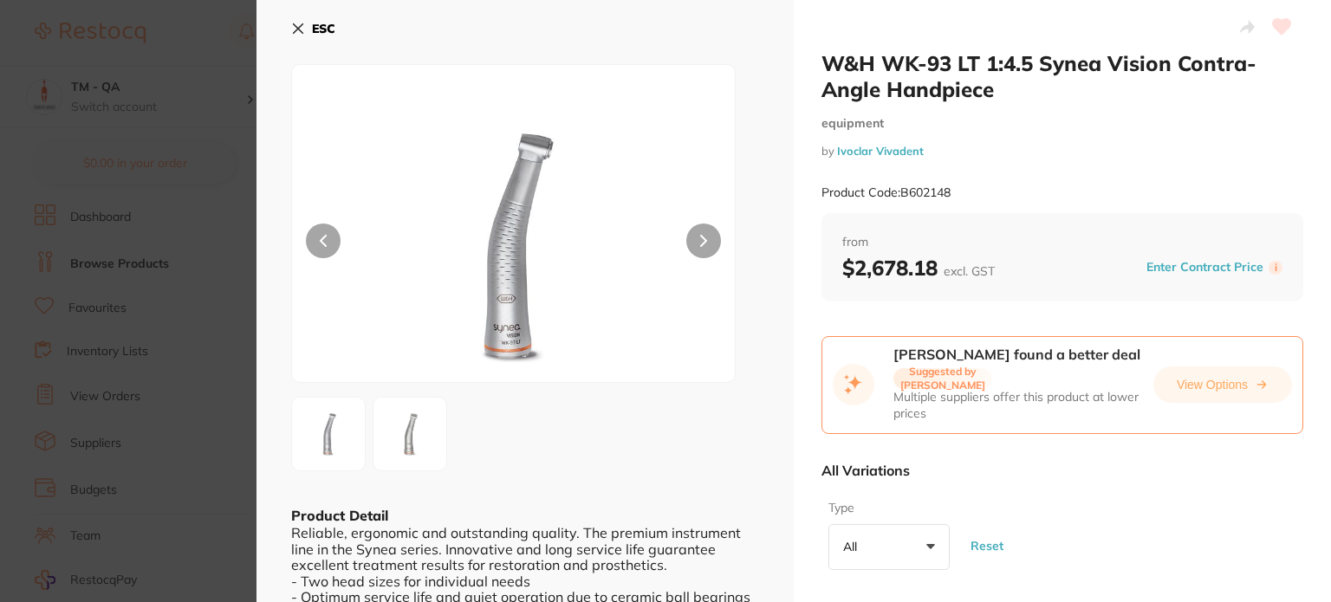
click at [295, 29] on icon at bounding box center [298, 29] width 14 height 14
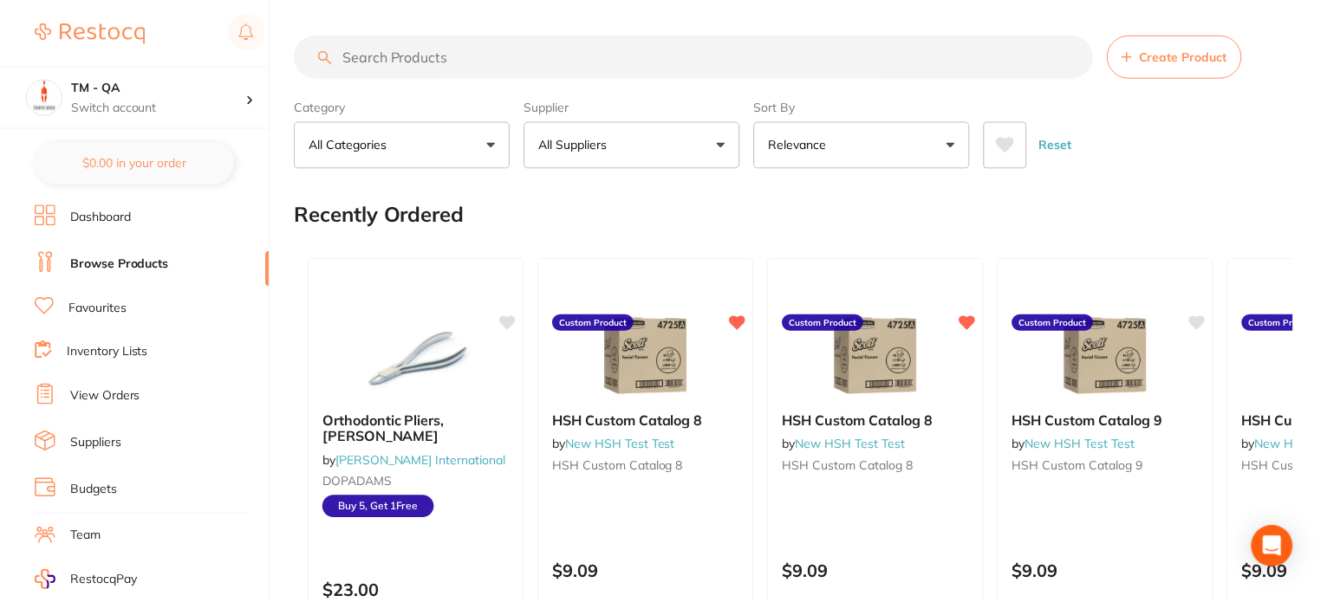
scroll to position [2368, 0]
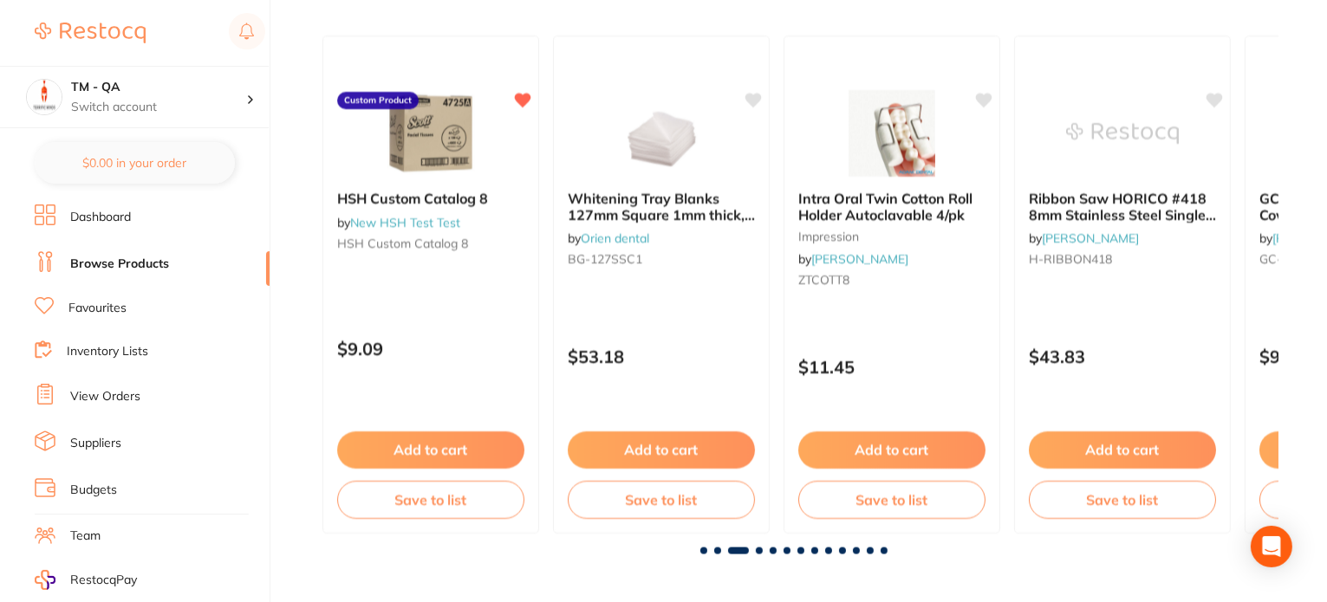
click at [759, 549] on span at bounding box center [759, 551] width 7 height 7
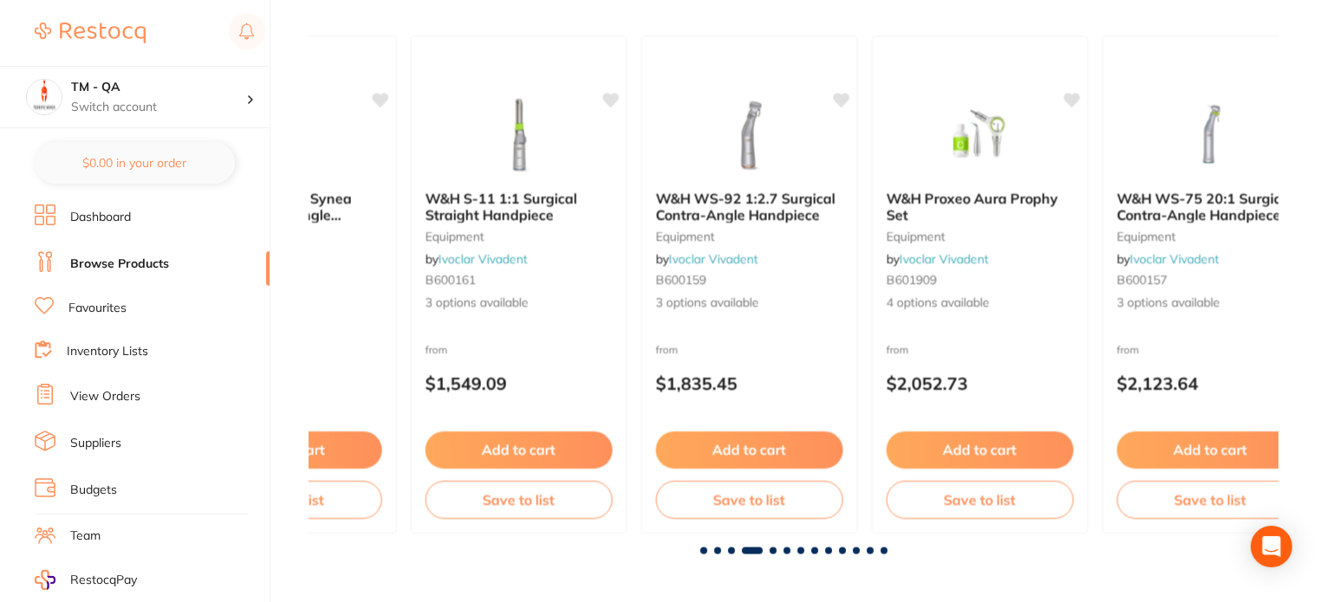
click at [731, 549] on span at bounding box center [731, 551] width 7 height 7
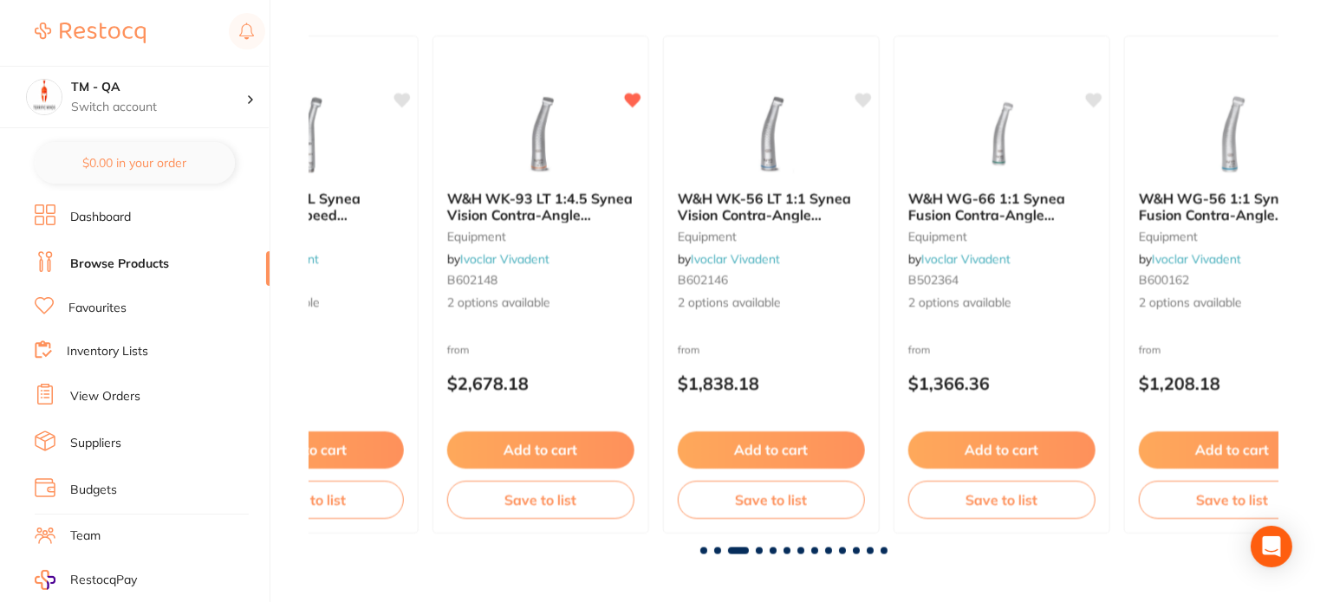
scroll to position [0, 1939]
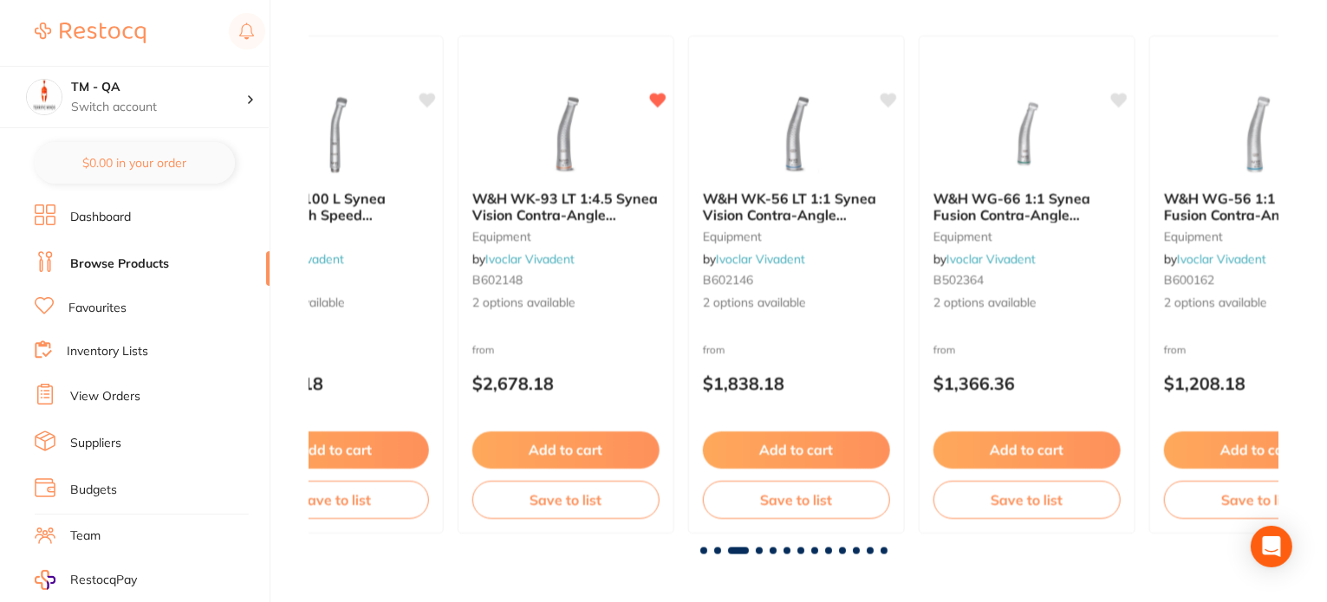
click at [714, 550] on span at bounding box center [717, 551] width 7 height 7
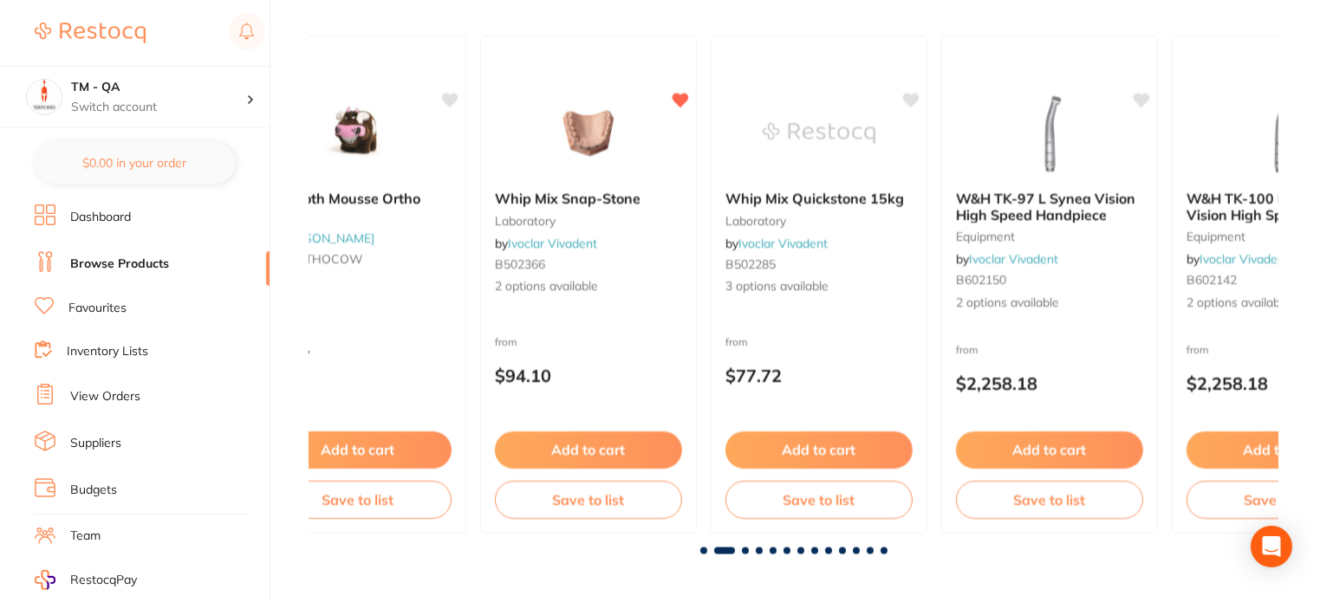
scroll to position [0, 970]
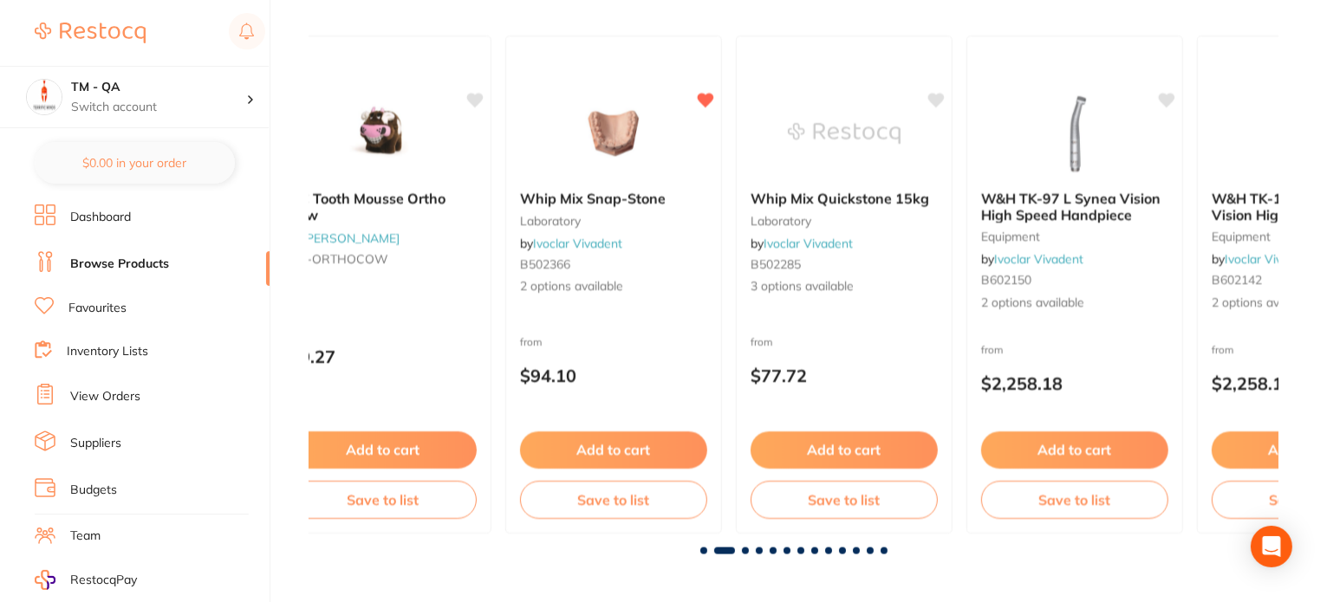
click at [740, 551] on div at bounding box center [793, 551] width 970 height 7
click at [743, 550] on span at bounding box center [745, 551] width 7 height 7
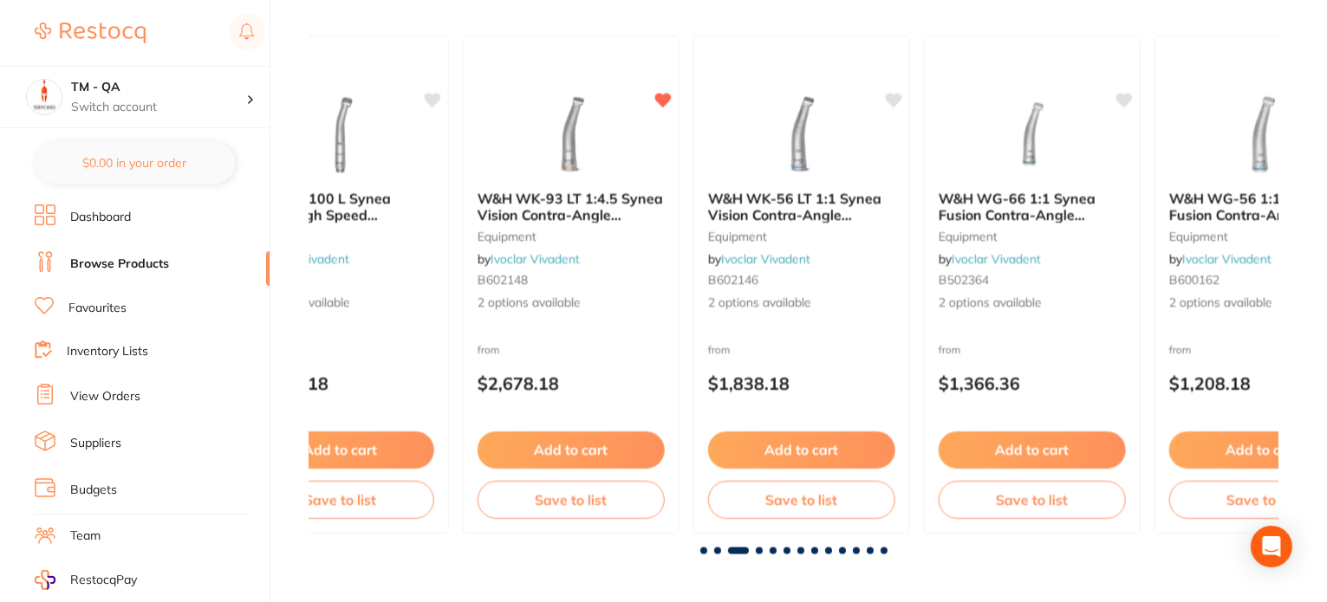
scroll to position [0, 1939]
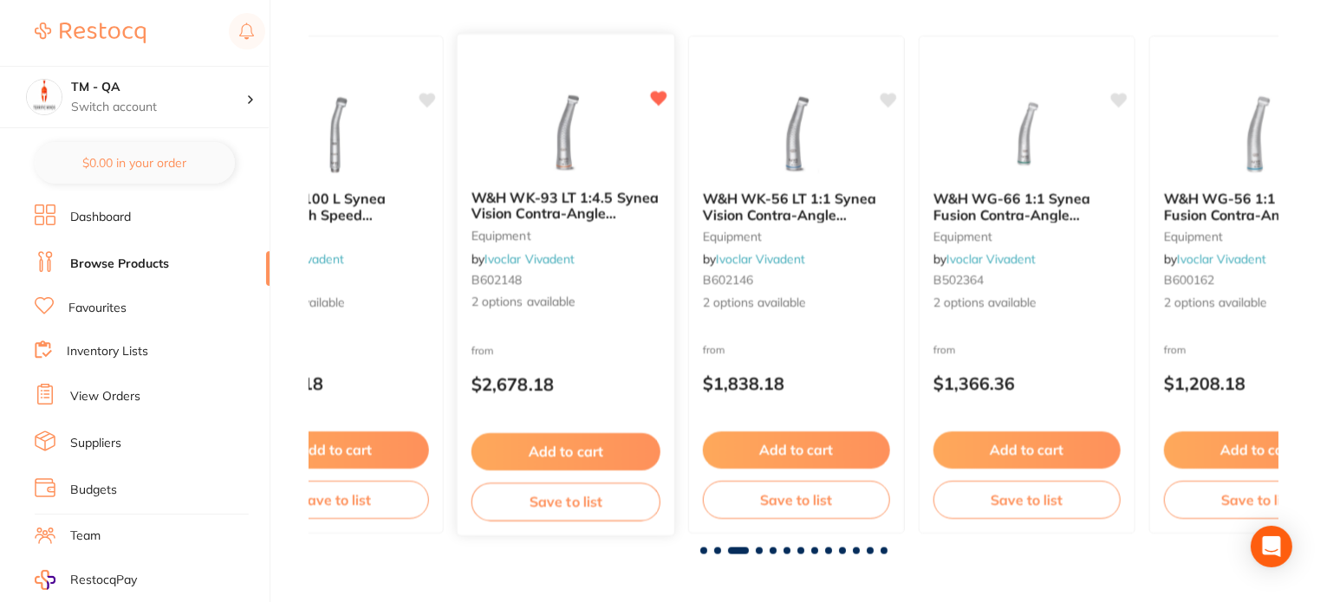
click at [642, 335] on div "W&H WK-93 LT 1:4.5 Synea Vision Contra-Angle Handpiece equipment by Ivoclar Viv…" at bounding box center [566, 284] width 219 height 503
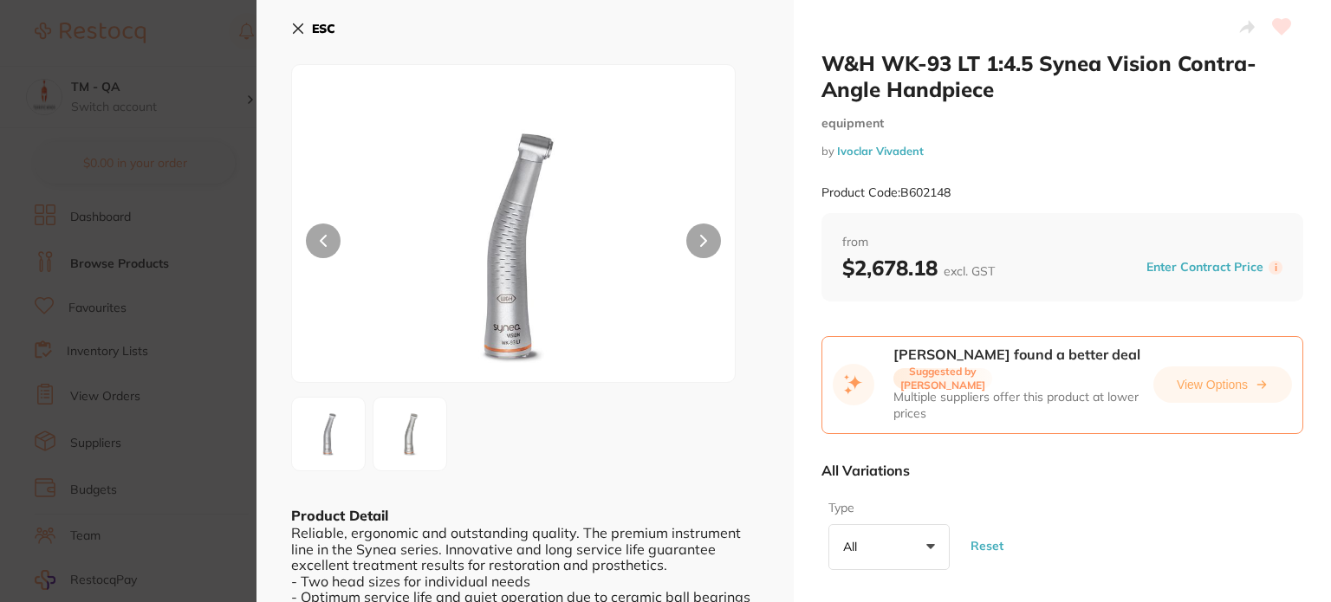
click at [298, 31] on icon at bounding box center [298, 29] width 14 height 14
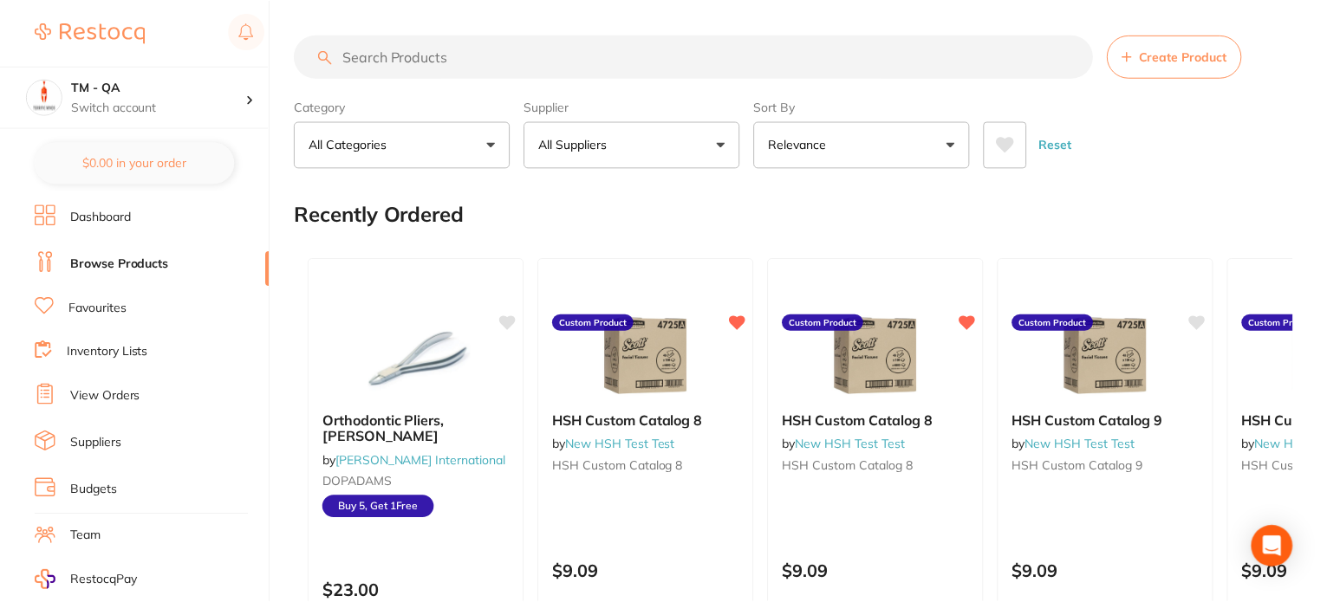
scroll to position [2368, 0]
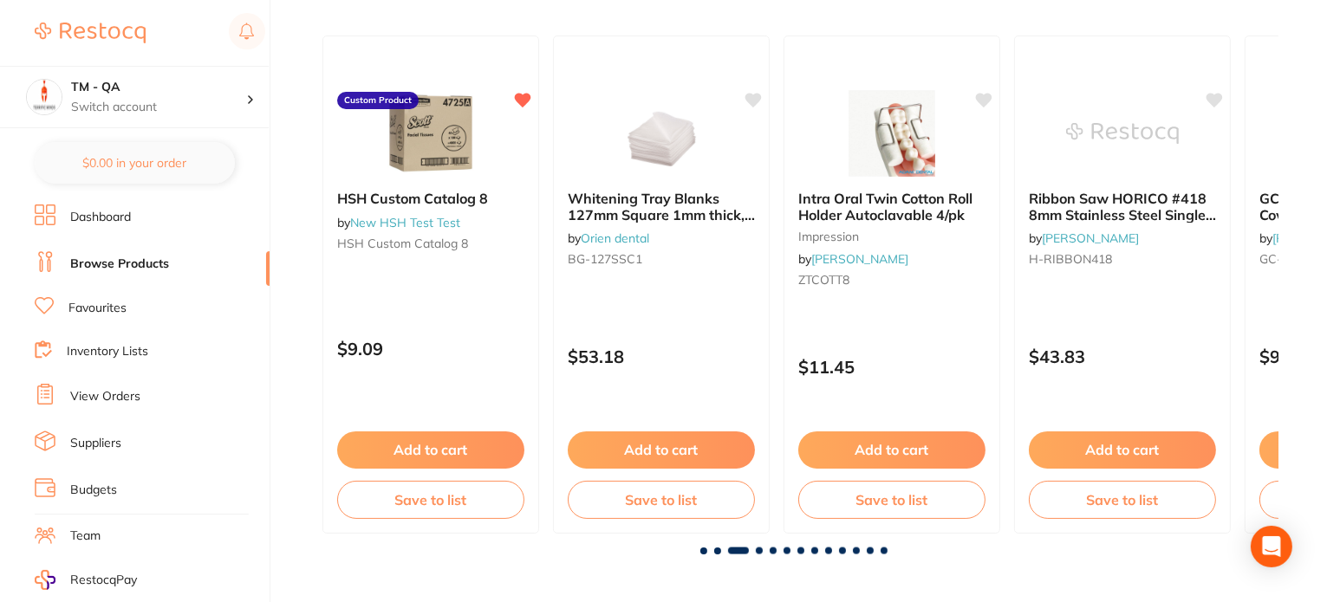
click at [732, 548] on span at bounding box center [738, 551] width 21 height 7
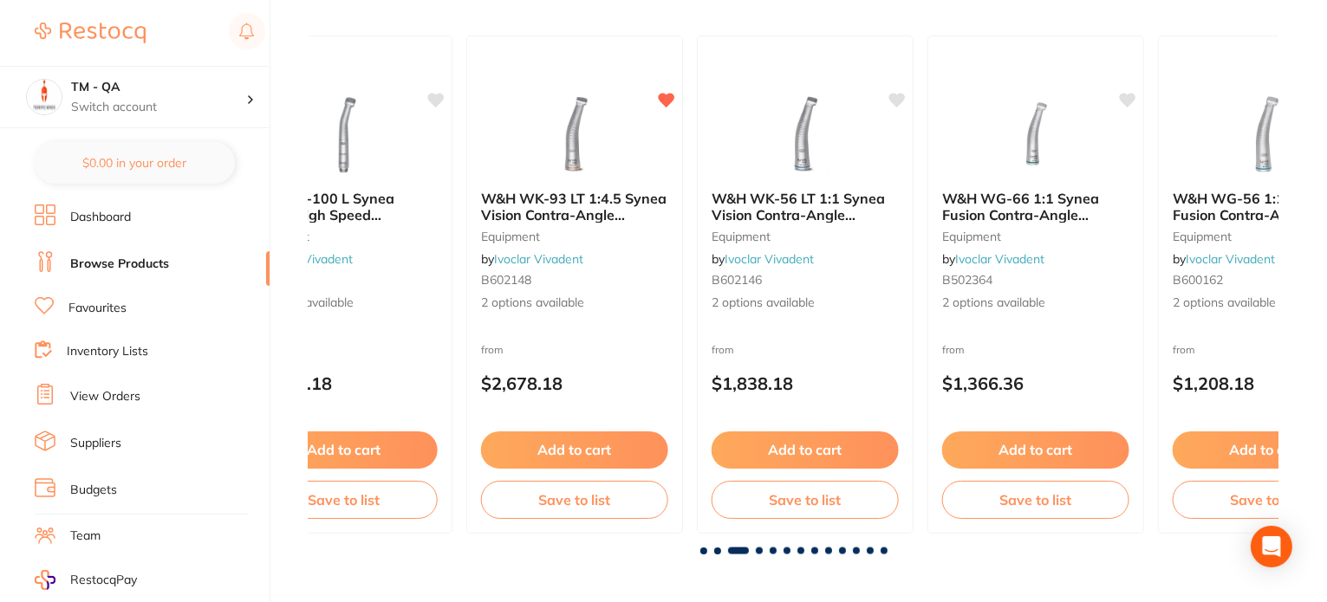
scroll to position [0, 1939]
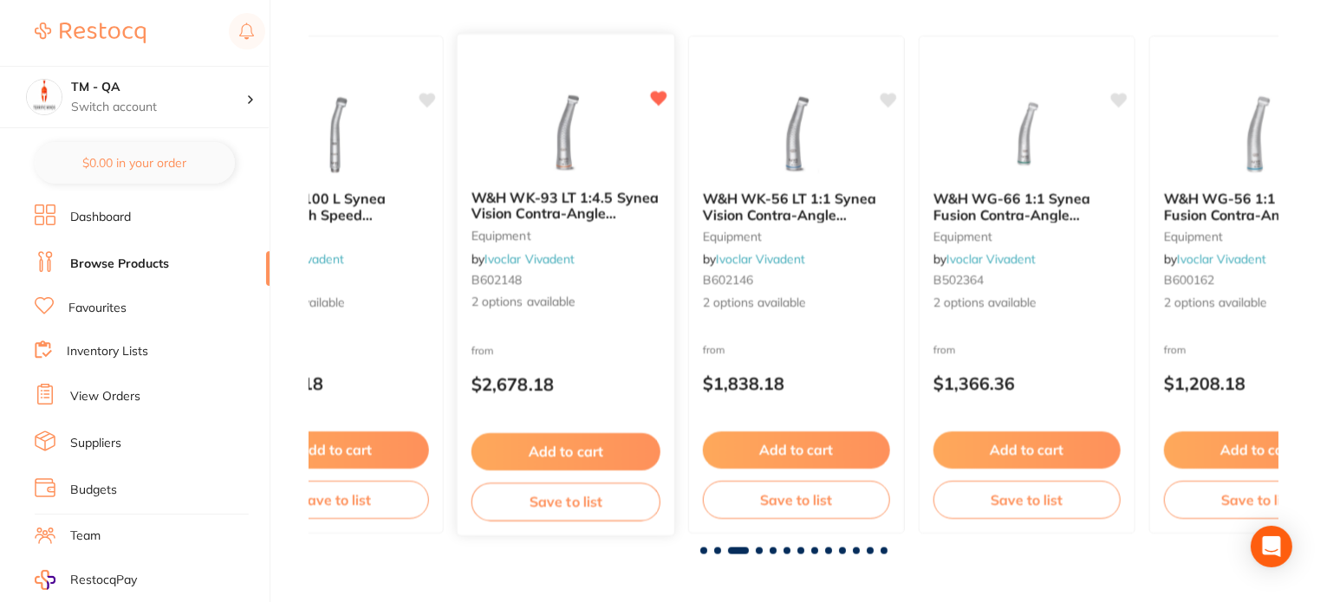
click at [659, 94] on icon at bounding box center [659, 99] width 16 height 15
click at [617, 341] on div "from $2,678.18" at bounding box center [566, 372] width 217 height 62
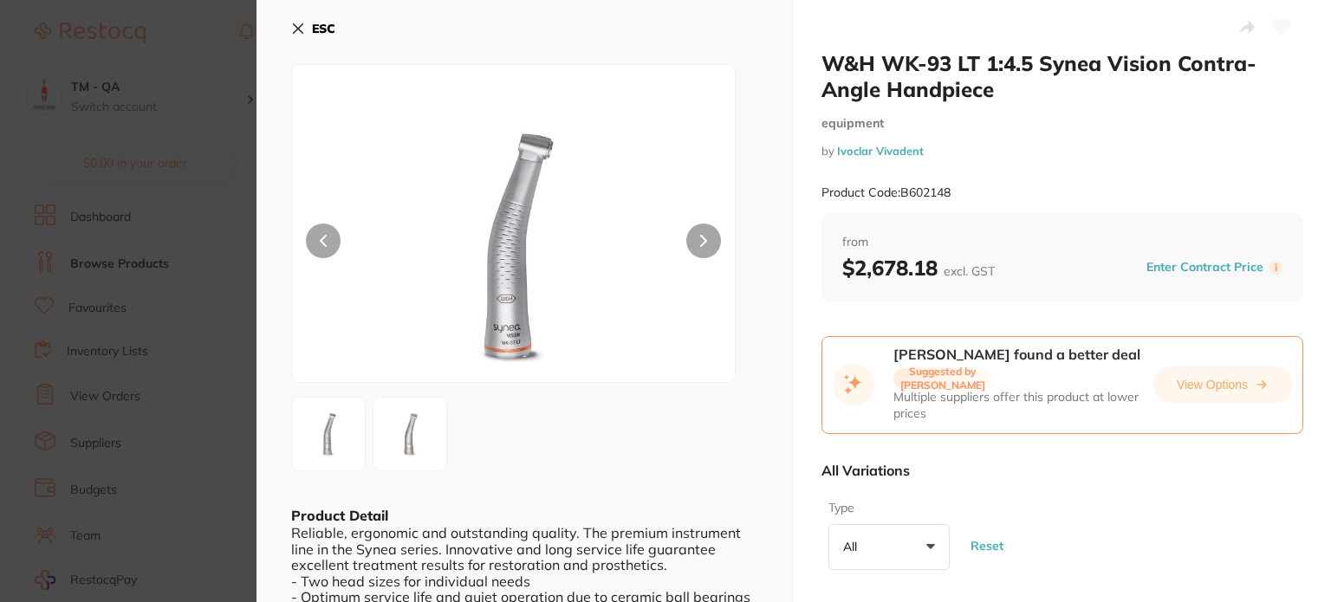
scroll to position [347, 0]
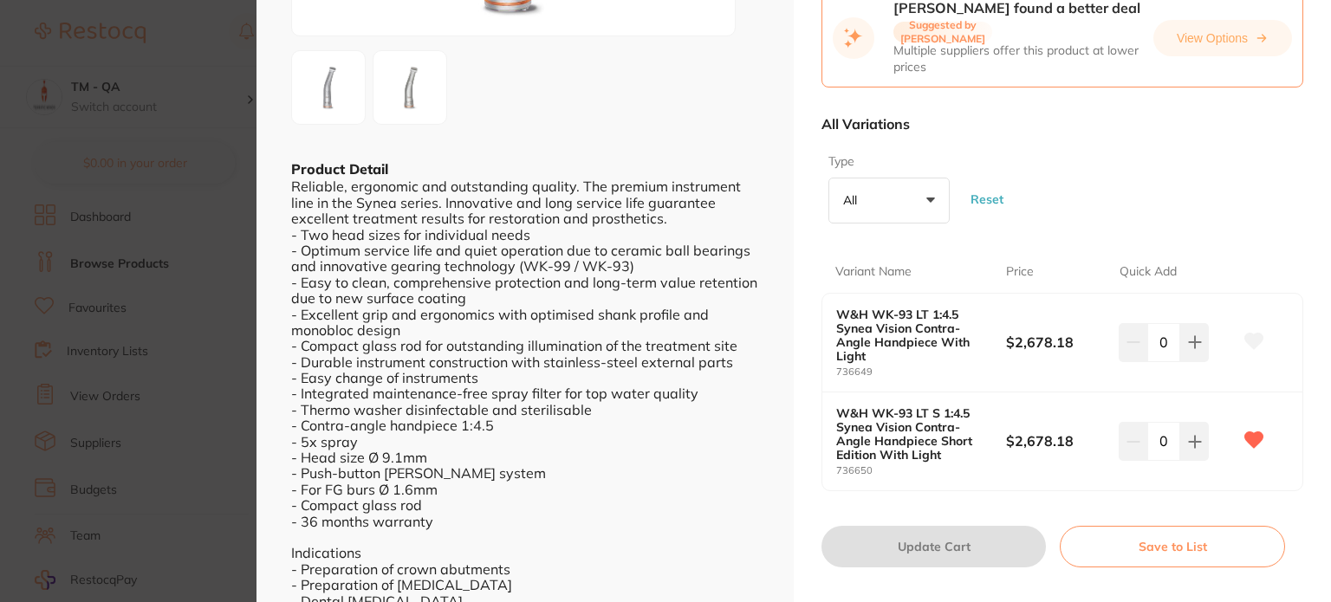
click at [1248, 342] on icon at bounding box center [1254, 342] width 18 height 16
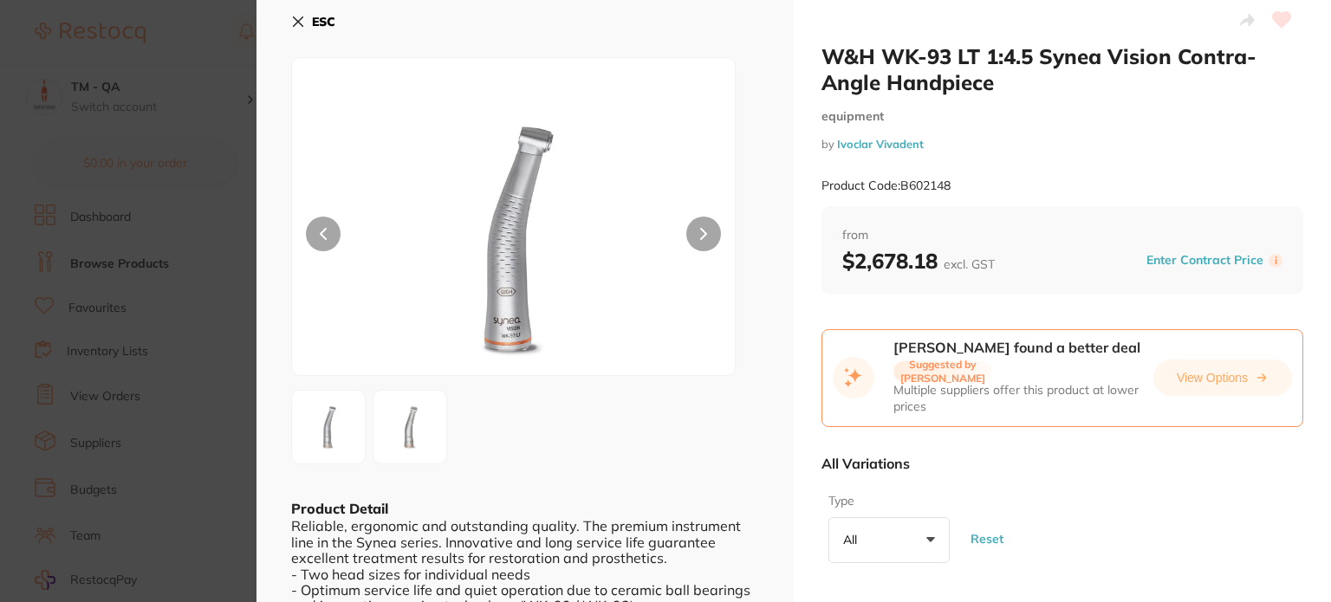
scroll to position [0, 0]
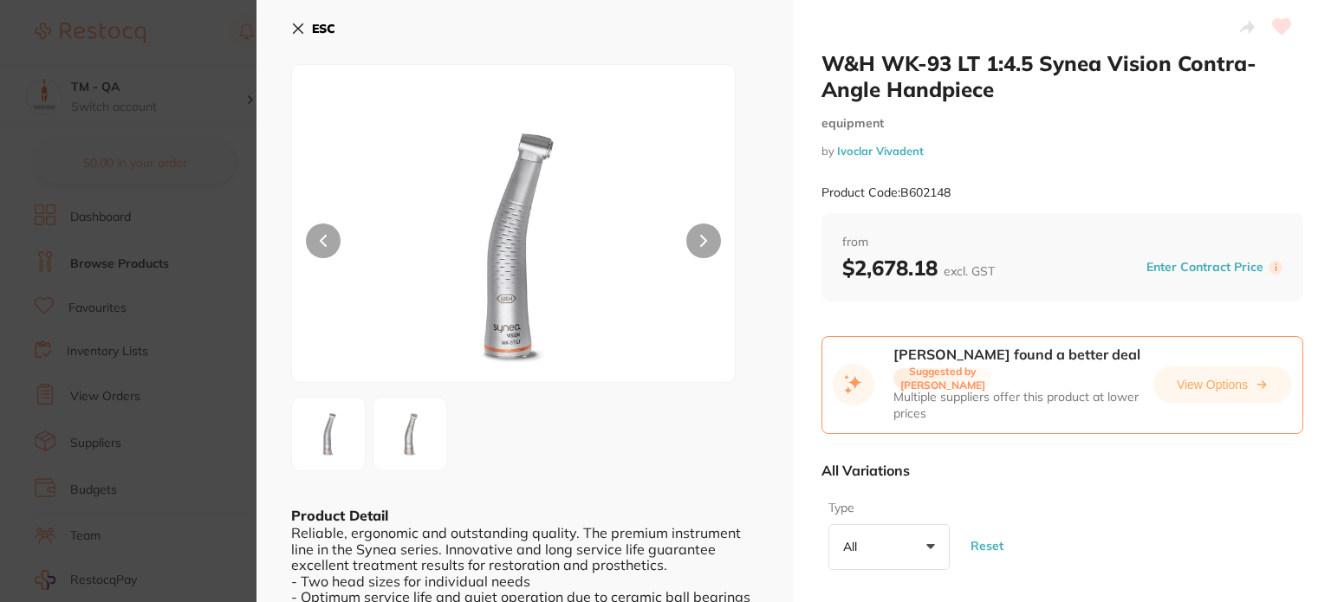
click at [298, 29] on icon at bounding box center [299, 29] width 10 height 10
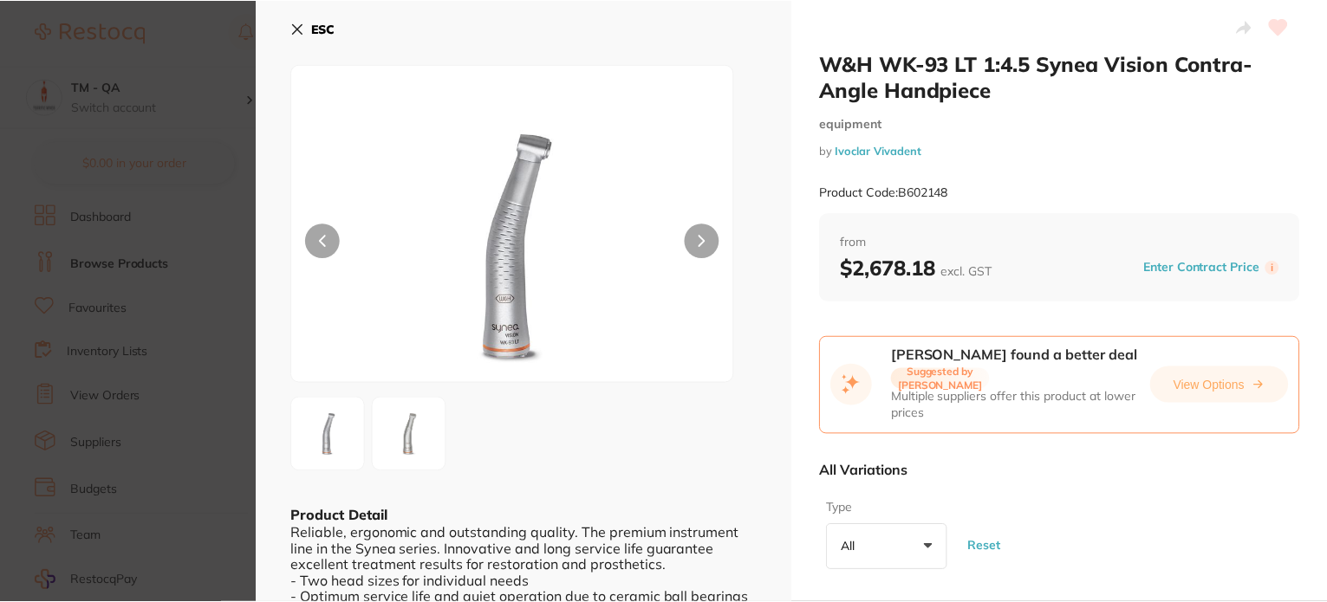
scroll to position [2368, 0]
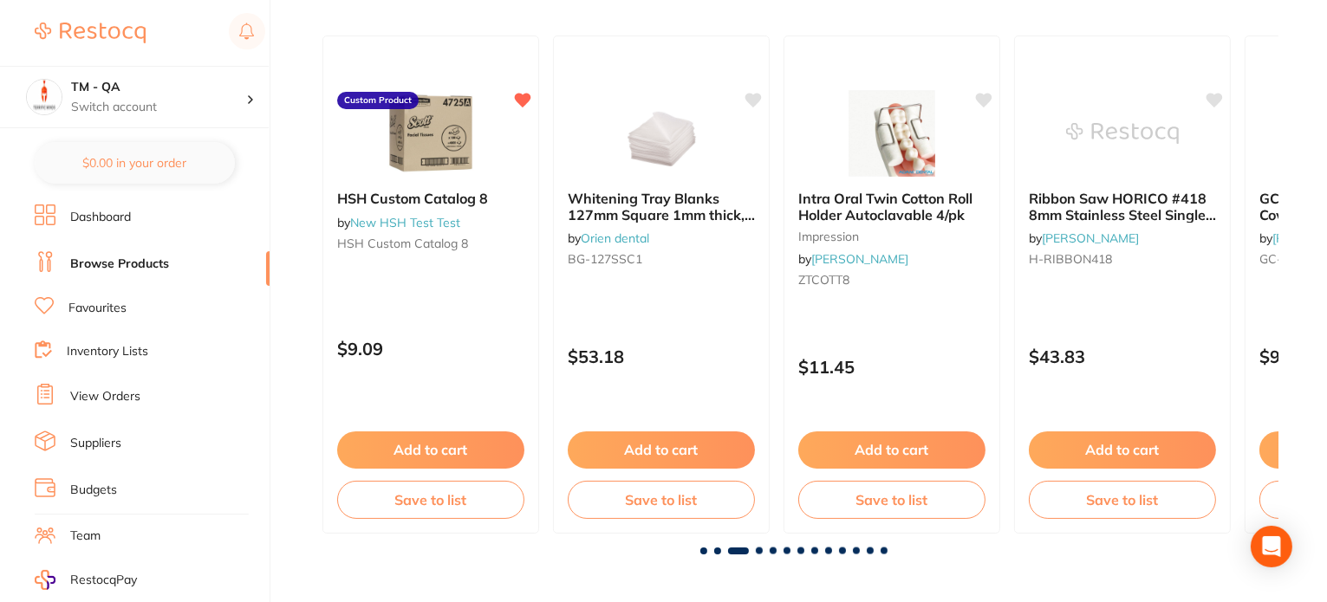
click at [758, 548] on span at bounding box center [759, 551] width 7 height 7
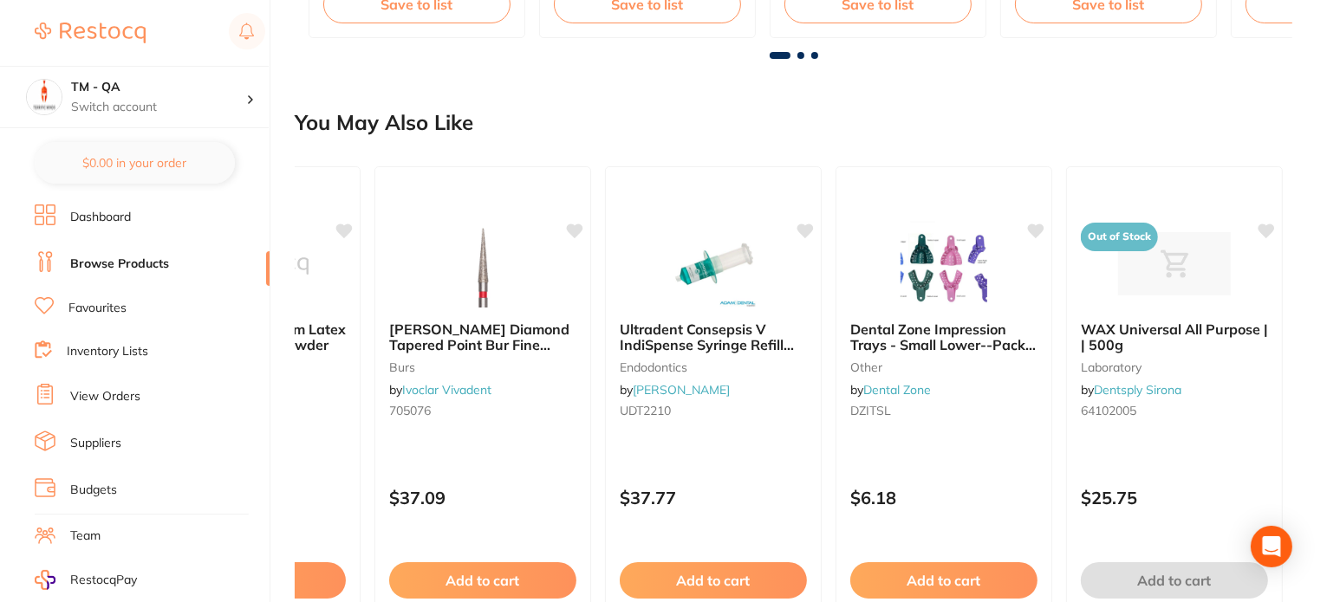
scroll to position [1415, 0]
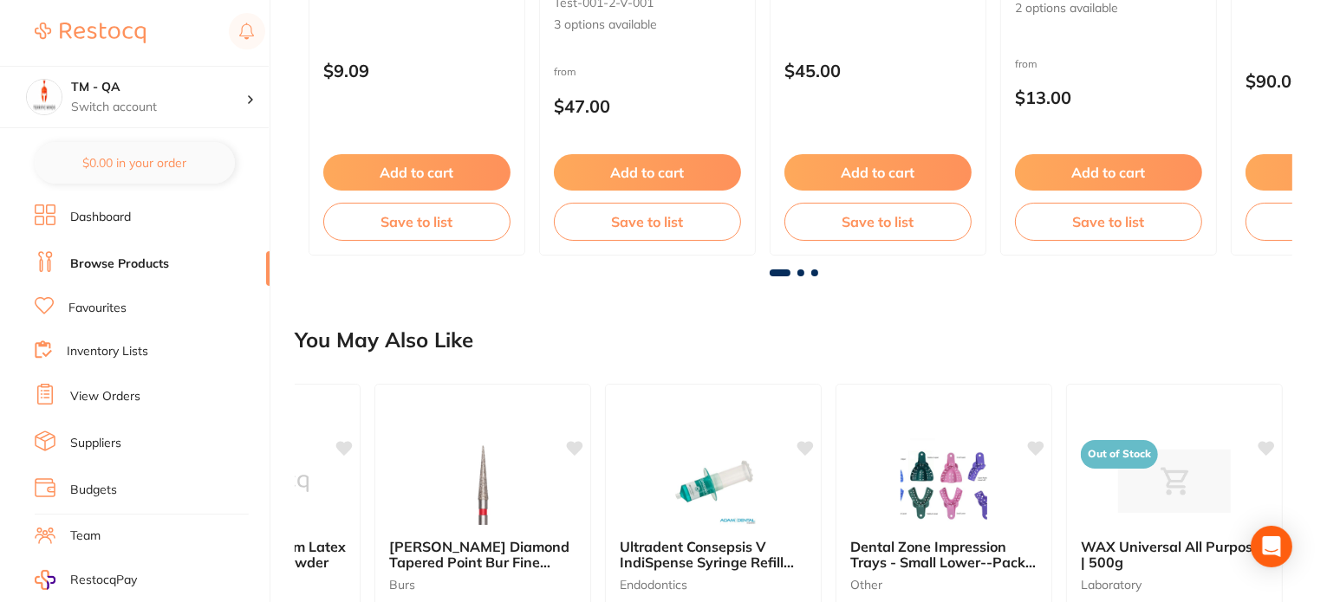
click at [108, 217] on link "Dashboard" at bounding box center [100, 217] width 61 height 17
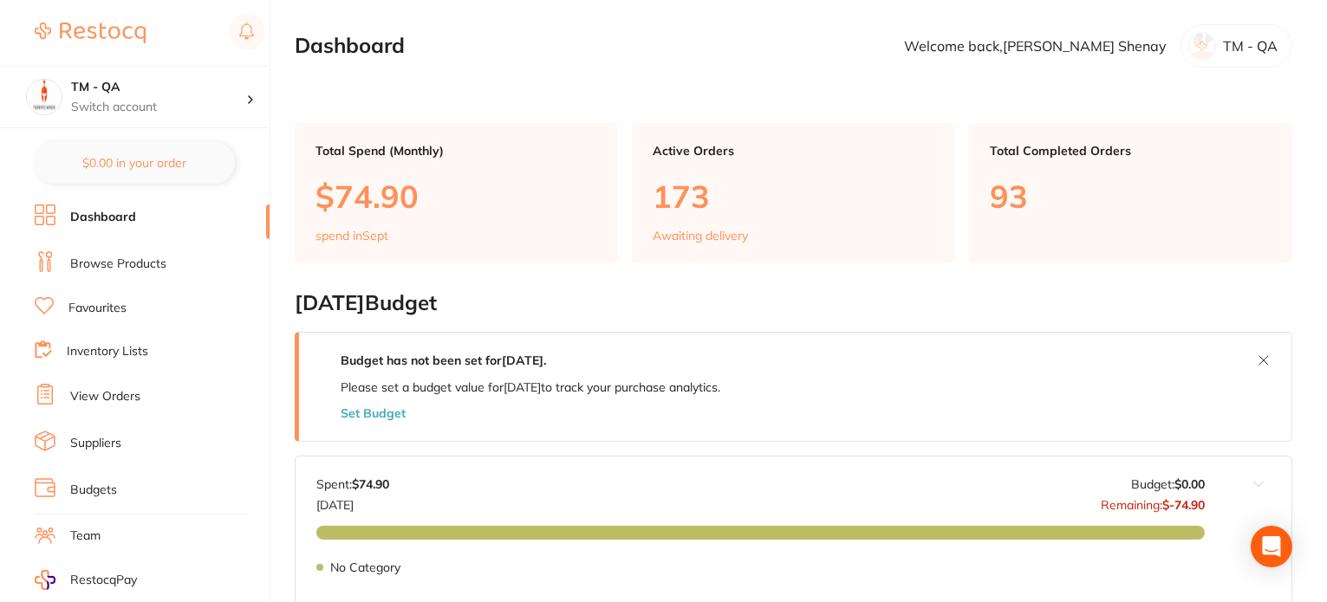
click at [135, 260] on link "Browse Products" at bounding box center [118, 264] width 96 height 17
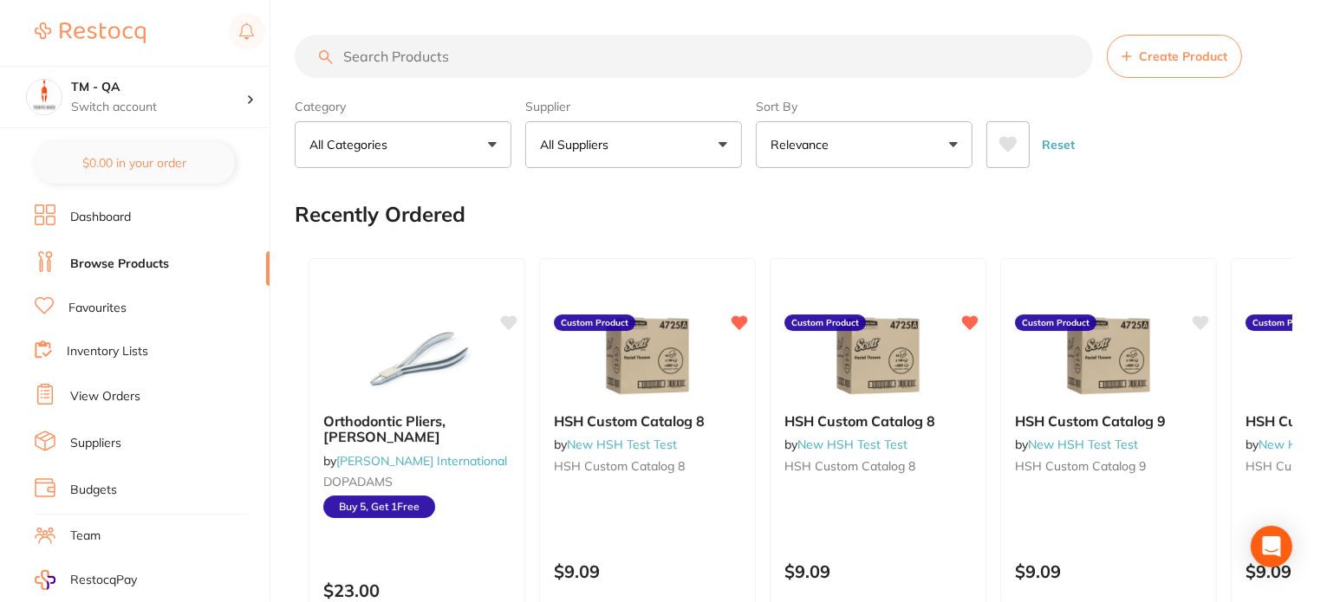
click at [636, 165] on button "All Suppliers" at bounding box center [633, 144] width 217 height 47
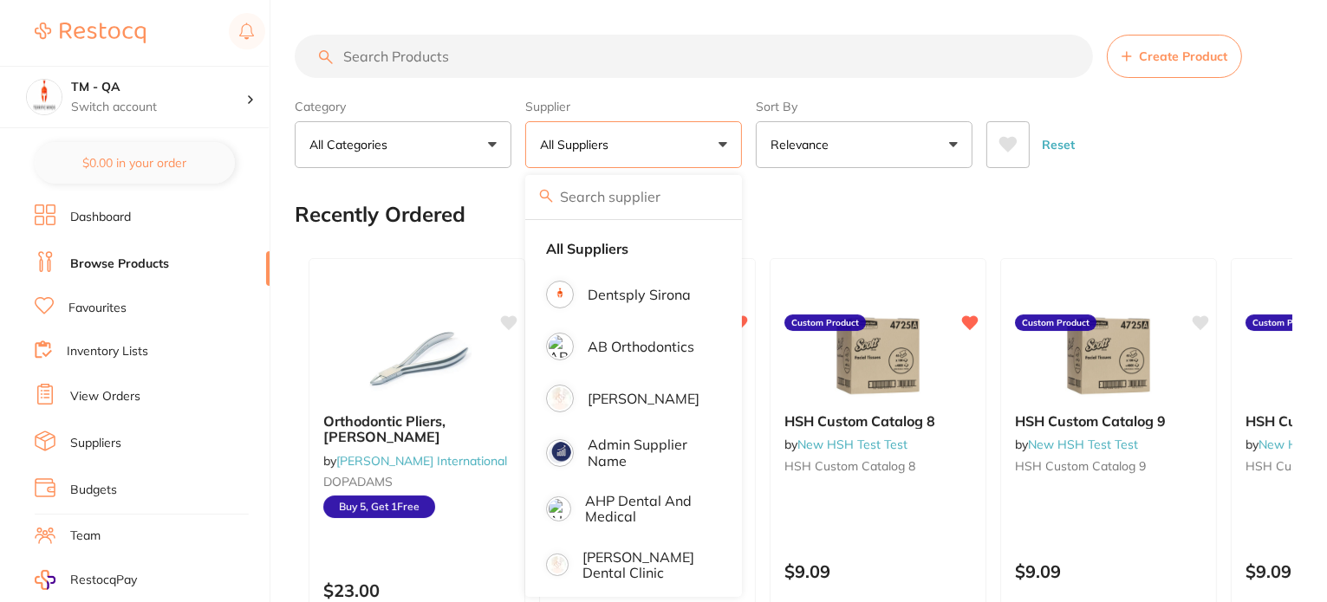
click at [637, 165] on button "All Suppliers" at bounding box center [633, 144] width 217 height 47
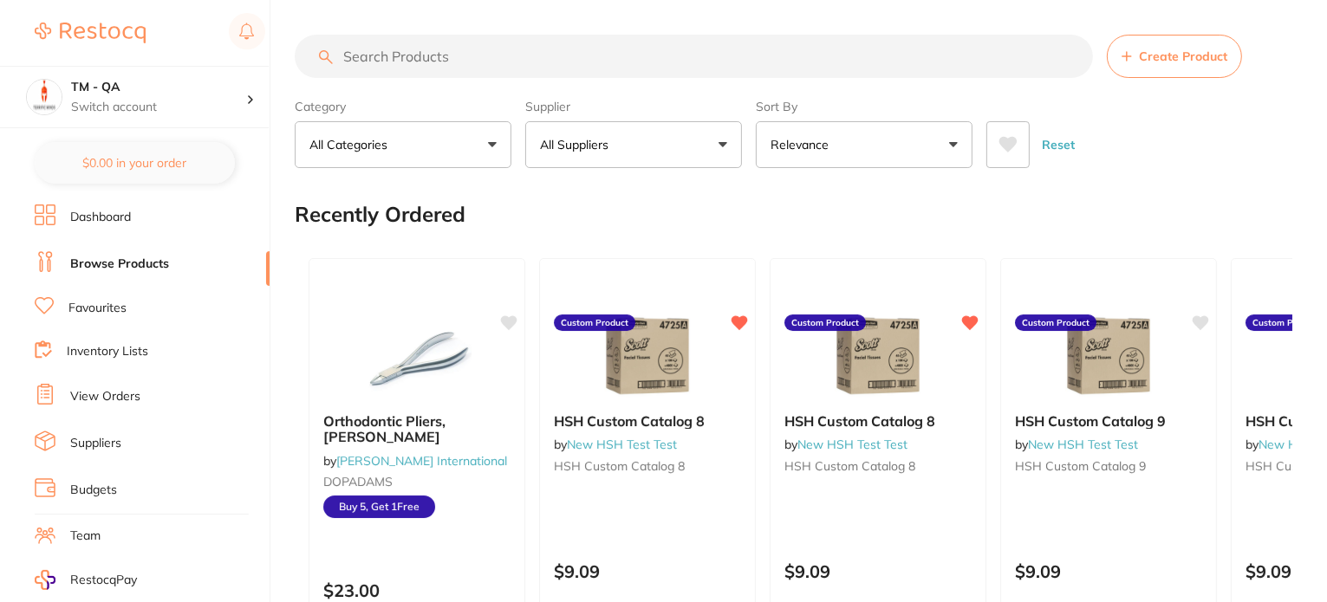
click at [639, 156] on button "All Suppliers" at bounding box center [633, 144] width 217 height 47
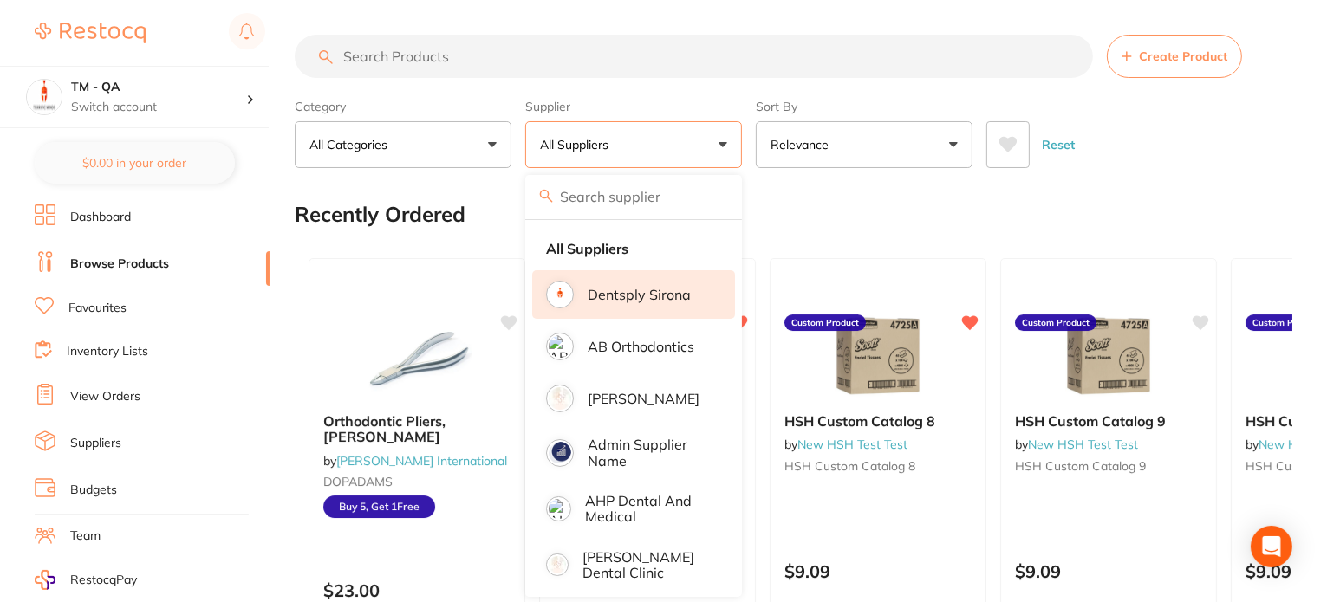
click at [662, 298] on p "Dentsply Sirona" at bounding box center [638, 295] width 103 height 16
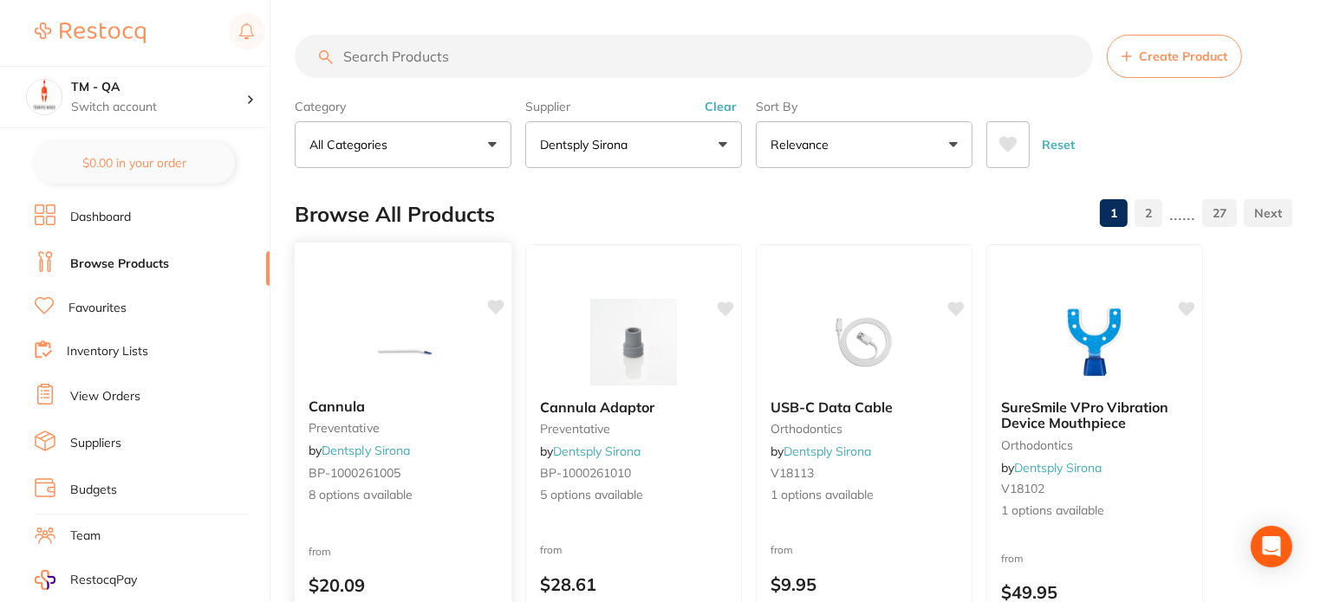
drag, startPoint x: 492, startPoint y: 308, endPoint x: 492, endPoint y: 337, distance: 28.6
click at [492, 308] on icon at bounding box center [496, 307] width 16 height 15
click at [463, 412] on b "Cannula" at bounding box center [402, 407] width 189 height 16
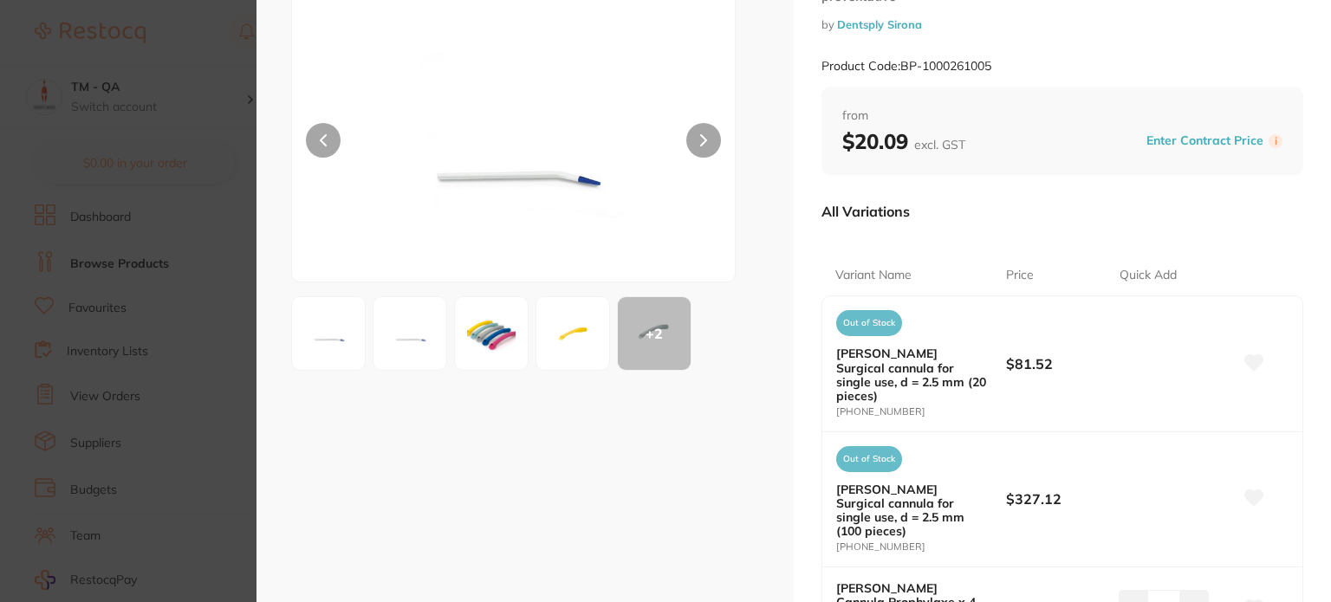
scroll to position [87, 0]
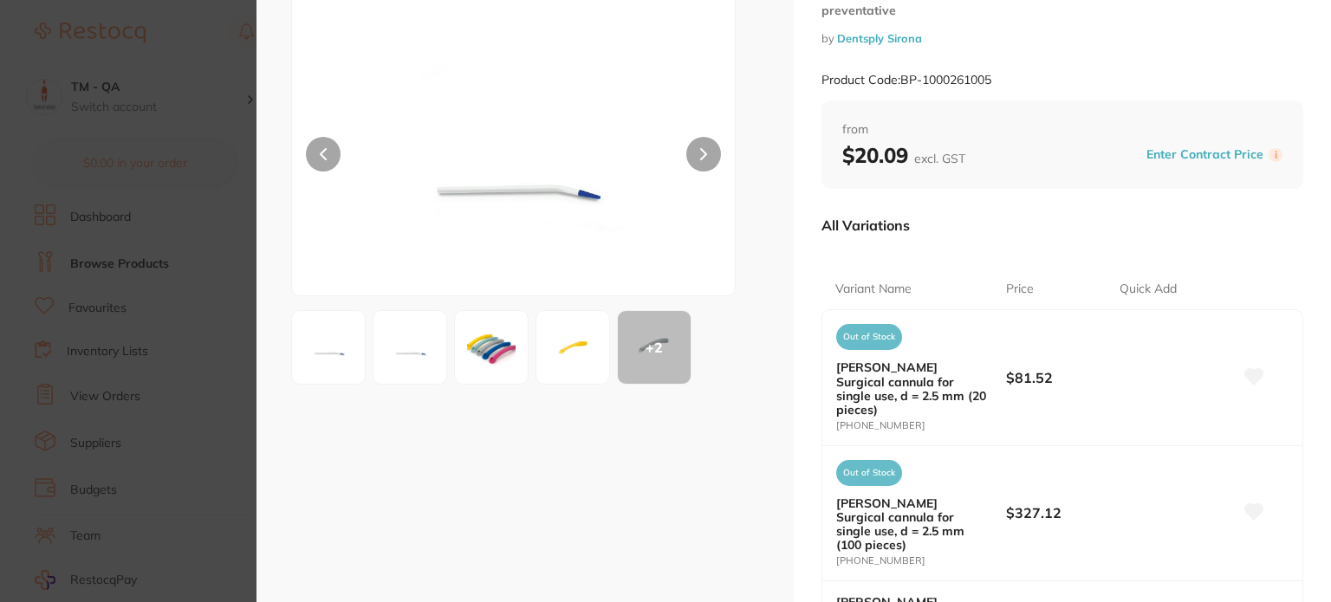
click at [184, 315] on section "Cannula preventative by Dentsply Sirona Product Code: BP-1000261005 ESC + 2 Can…" at bounding box center [665, 301] width 1331 height 602
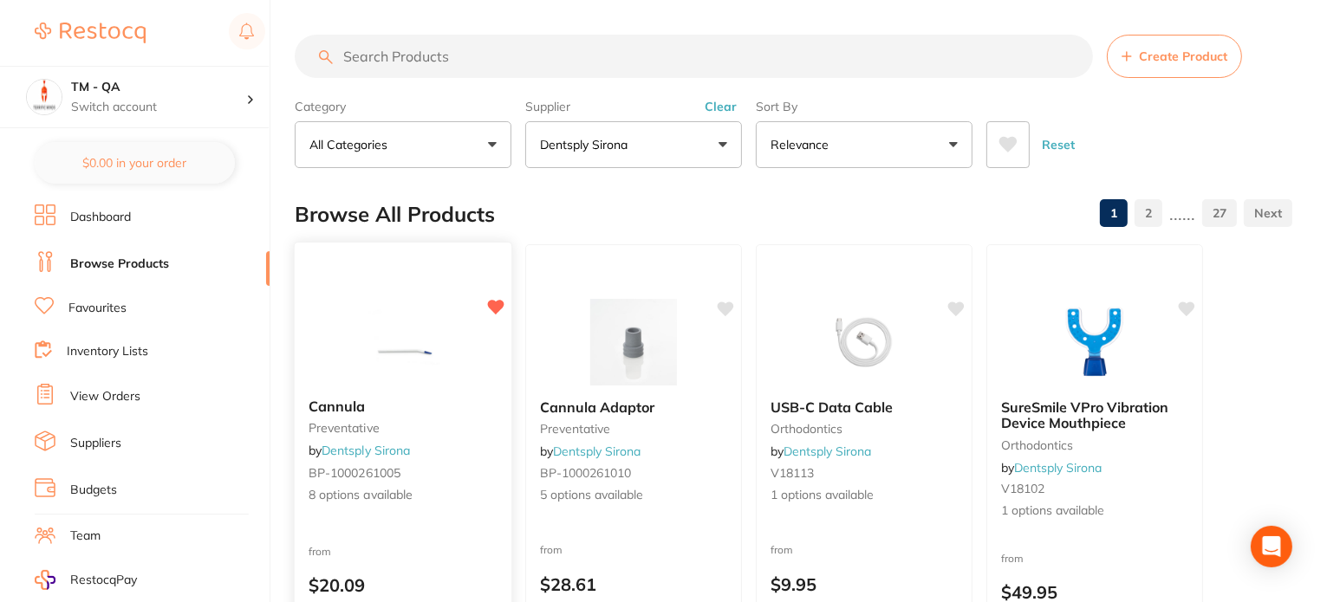
click at [492, 299] on icon at bounding box center [495, 307] width 17 height 17
click at [483, 402] on b "Cannula" at bounding box center [402, 407] width 189 height 16
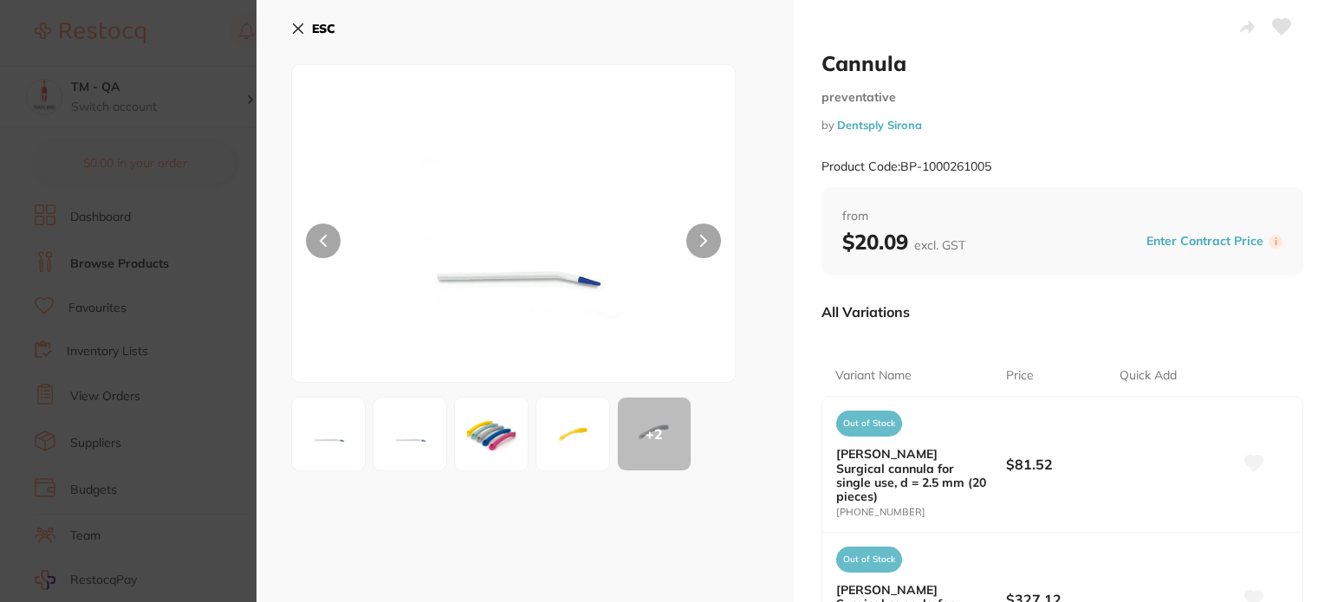
scroll to position [260, 0]
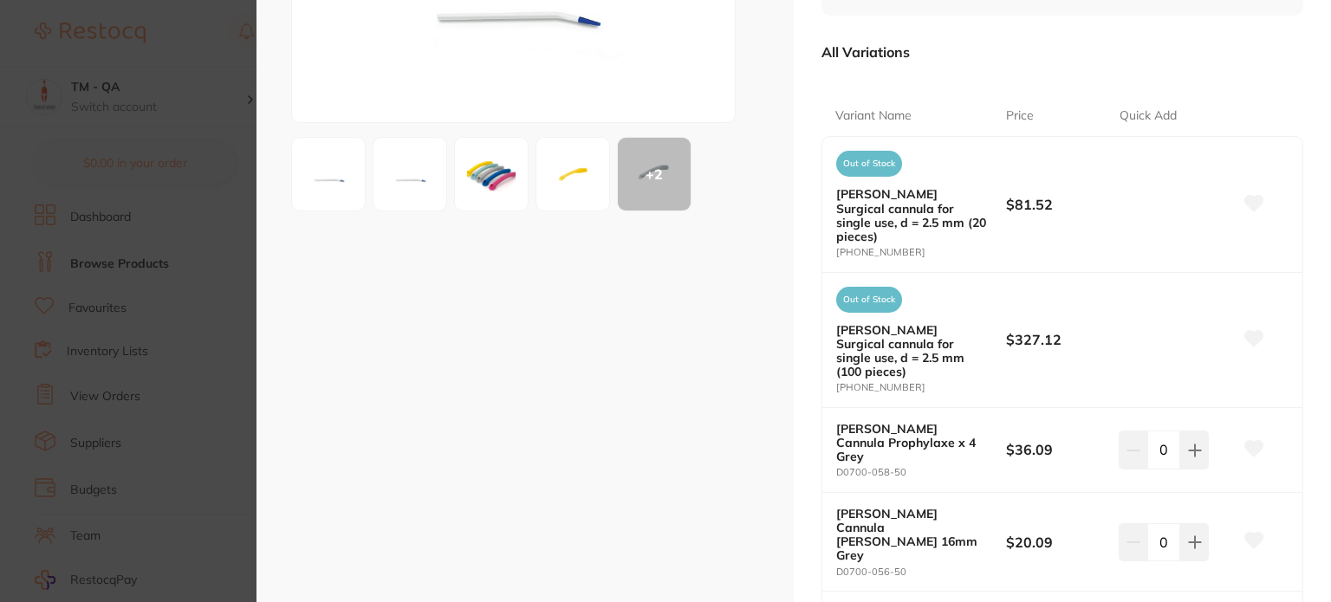
click at [1249, 196] on icon at bounding box center [1254, 203] width 18 height 16
click at [135, 238] on section "Cannula preventative by Dentsply Sirona Product Code: BP-1000261005 ESC + 2 Can…" at bounding box center [665, 301] width 1331 height 602
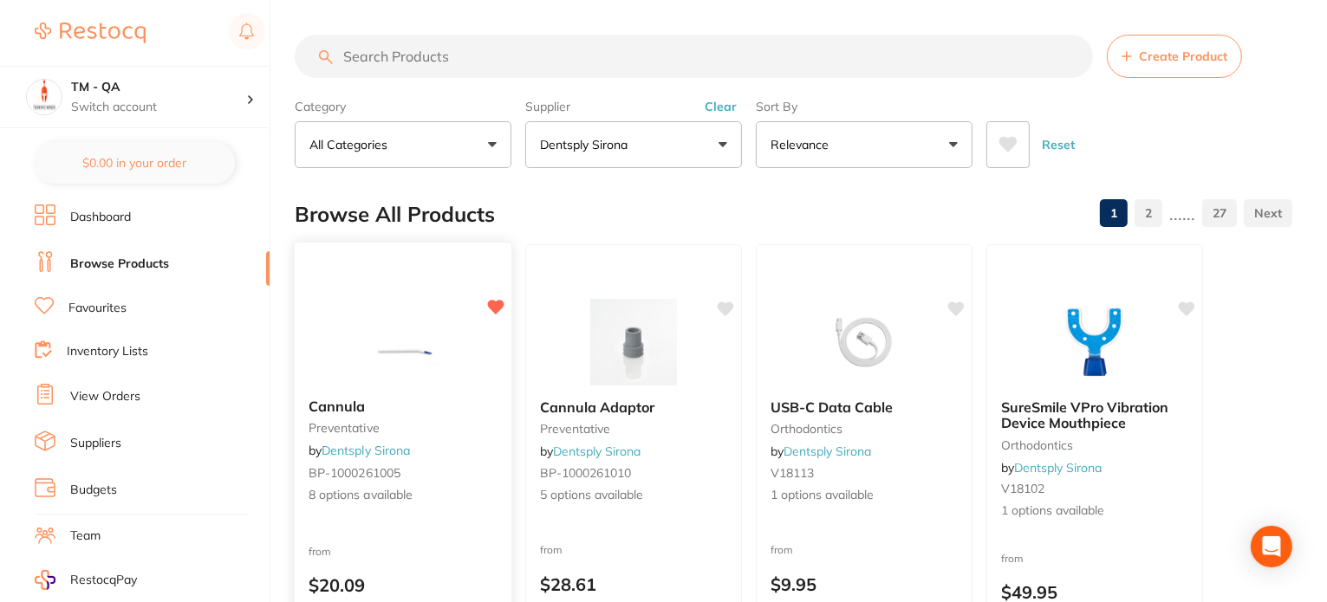
click at [499, 434] on div "Cannula preventative by Dentsply Sirona BP-1000261005 8 options available" at bounding box center [403, 451] width 217 height 133
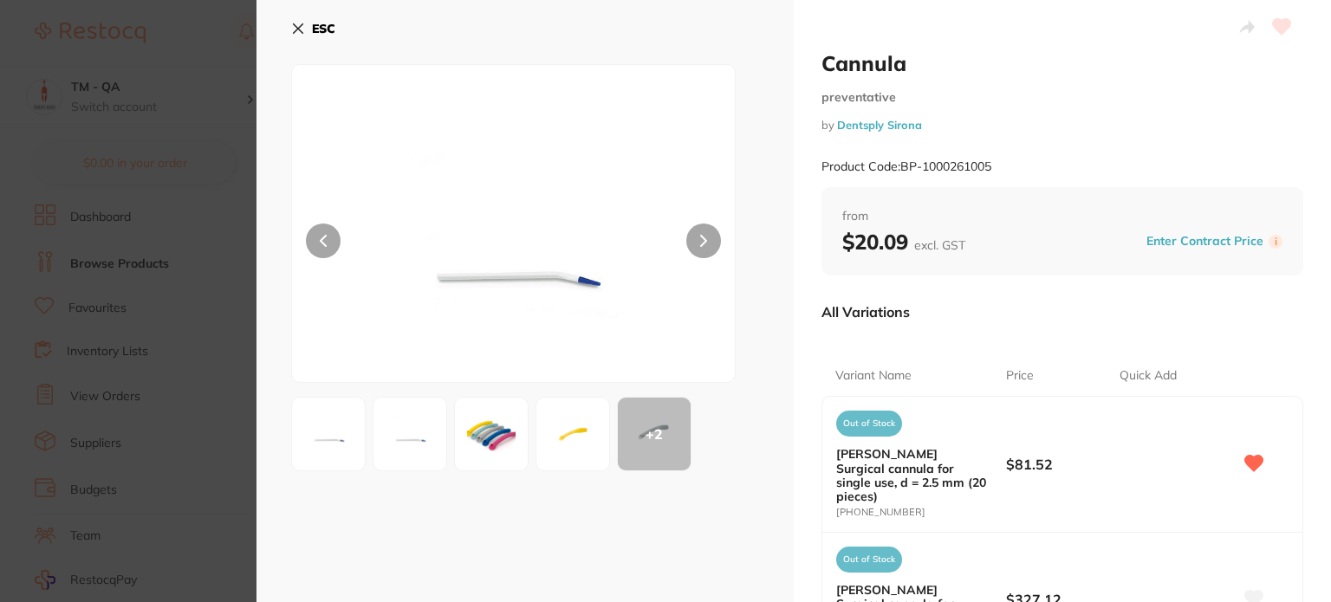
scroll to position [173, 0]
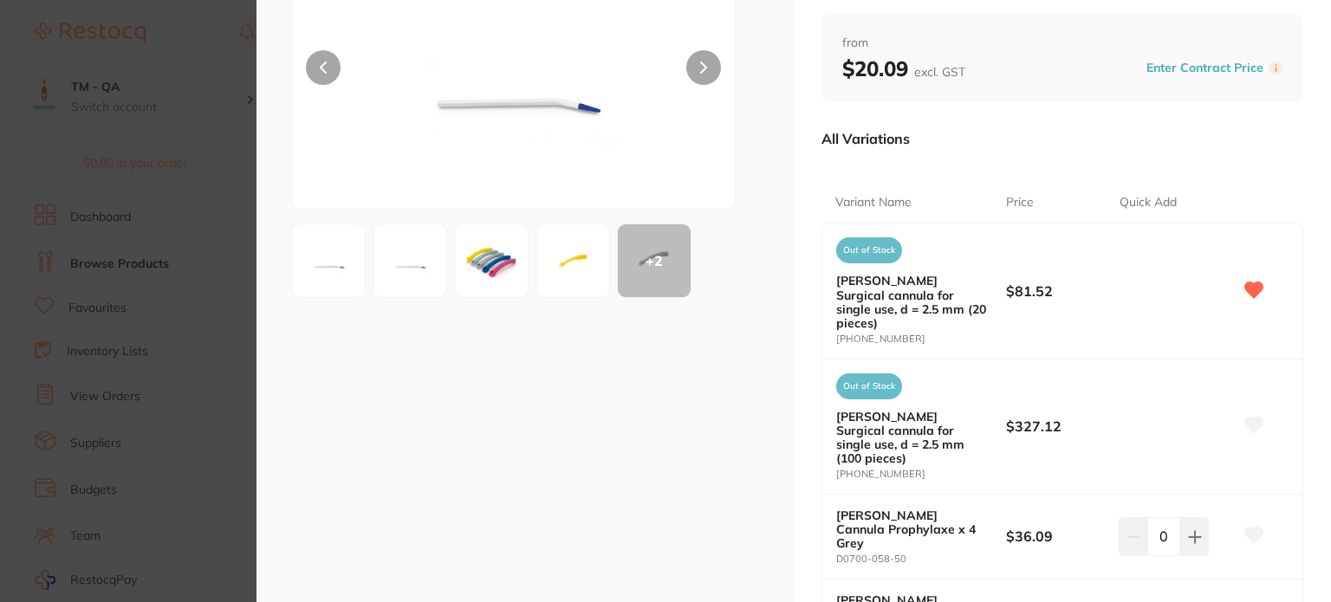
click at [1248, 418] on icon at bounding box center [1254, 426] width 18 height 16
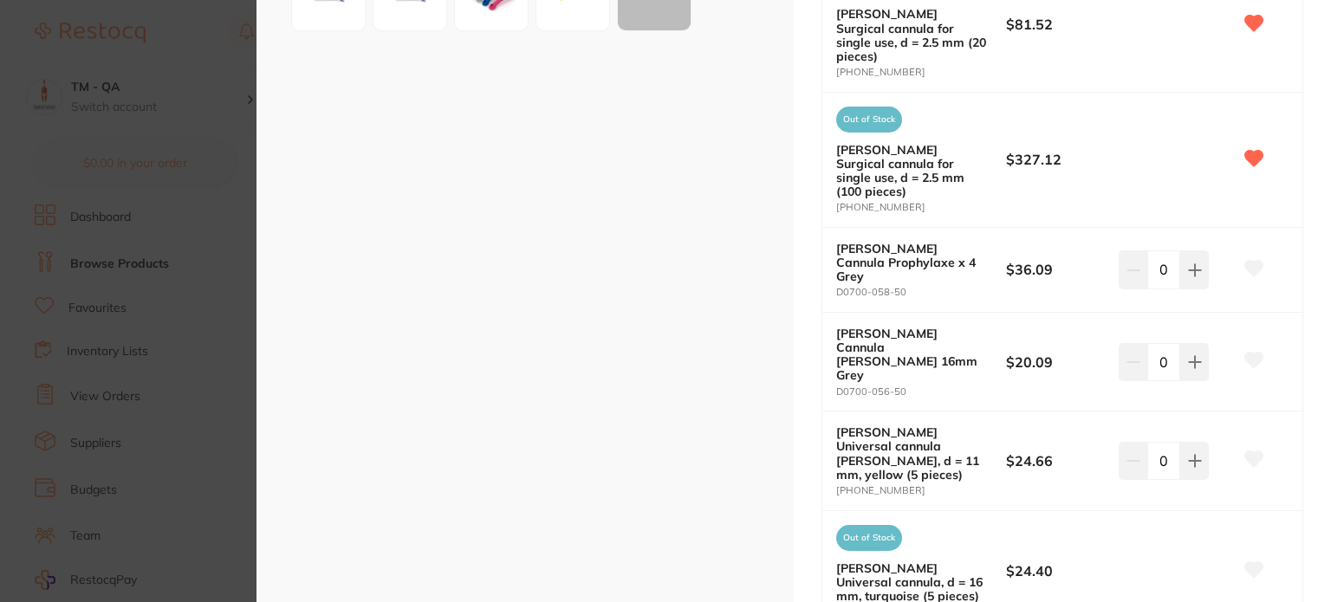
scroll to position [520, 0]
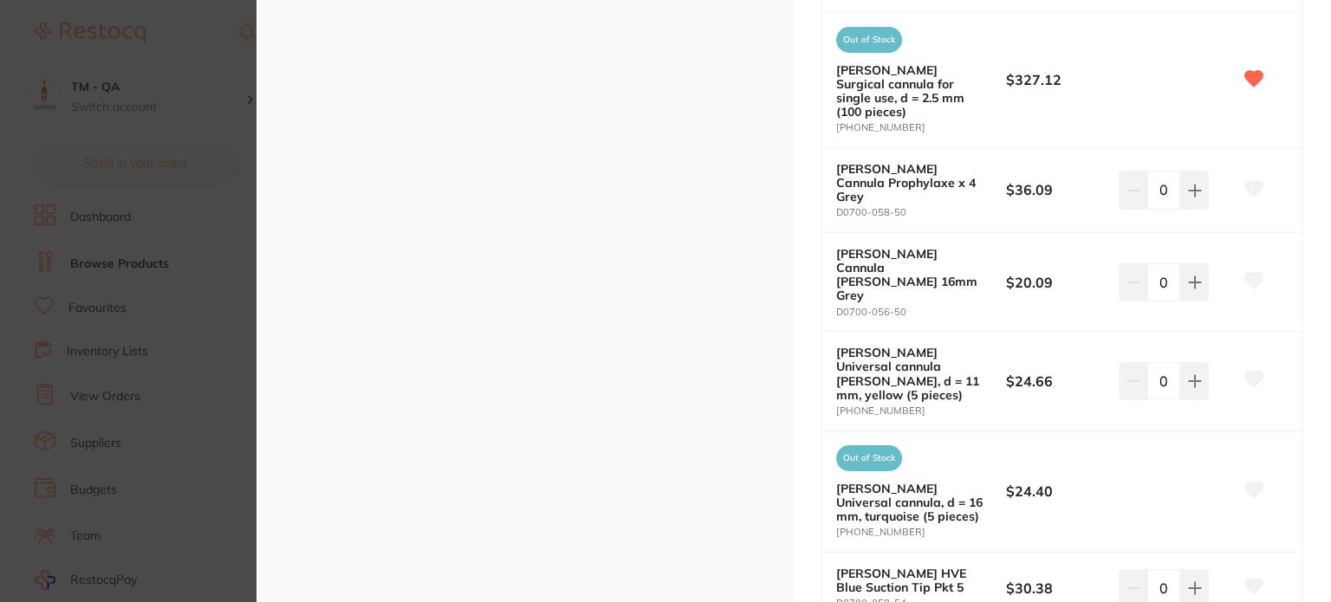
click at [1249, 181] on icon at bounding box center [1254, 189] width 18 height 16
click at [204, 294] on section "Cannula preventative by Dentsply Sirona Product Code: BP-1000261005 ESC + 2 Can…" at bounding box center [665, 301] width 1331 height 602
